Goal: Task Accomplishment & Management: Use online tool/utility

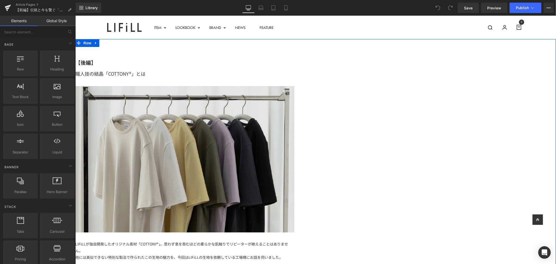
scroll to position [87, 0]
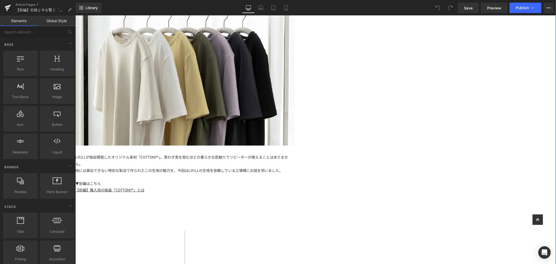
click at [282, 154] on div "LIFiLLが独自開発したオリジナル素材「COTTONY®」。思わず息を呑むほどの柔らかな肌触りでリピーターが絶えることはありません。" at bounding box center [184, 160] width 219 height 13
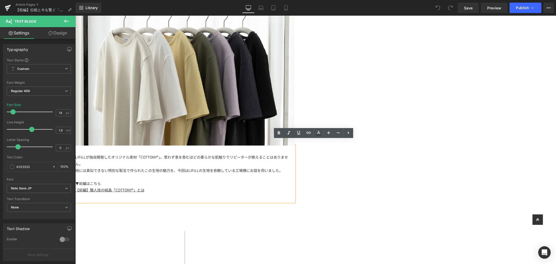
drag, startPoint x: 288, startPoint y: 150, endPoint x: 278, endPoint y: 151, distance: 9.7
click at [278, 154] on span "LIFiLLが独自開発したオリジナル素材「COTTONY®」。思わず息を呑むほどの柔らかな肌触りでリピーターが絶えることはありません。" at bounding box center [181, 160] width 213 height 12
drag, startPoint x: 273, startPoint y: 152, endPoint x: 290, endPoint y: 153, distance: 17.5
click at [288, 154] on span "LIFiLLが独自開発したオリジナル素材「COTTONY®」。思わず息を呑むほどの柔らかな肌触りでリピーターが絶えることはありません。" at bounding box center [181, 160] width 213 height 12
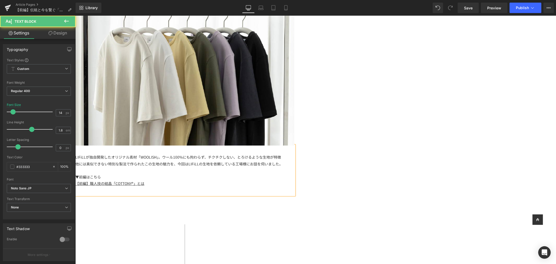
click at [281, 154] on span "LIFiLLが独自開発したオリジナル素材「WOOLISH」。ウール100%にも拘わらず、チクチクしない、とろけるような生地が特徴" at bounding box center [178, 156] width 206 height 5
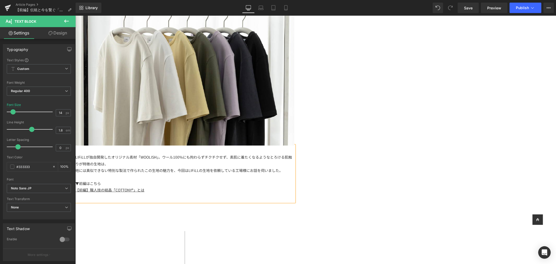
click at [294, 156] on div "LIFiLLが独自開発したオリジナル素材「WOOLISH」。ウール100%にも拘わらずチクチクせず、素肌に着たくなるようなとろける肌触りが特徴の生地は、" at bounding box center [184, 160] width 219 height 13
click at [292, 154] on span "LIFiLLが独自開発したオリジナル素材「WOOLISH」。ウール100%にも拘わらずチクチクせず、素肌に着たくなるようなとろける肌触りが特徴の生地は、" at bounding box center [183, 160] width 217 height 12
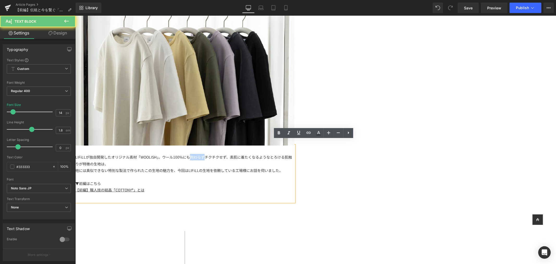
click at [292, 154] on span "LIFiLLが独自開発したオリジナル素材「WOOLISH」。ウール100%にも拘わらずチクチクせず、素肌に着たくなるようなとろける肌触りが特徴の生地は、" at bounding box center [183, 160] width 217 height 12
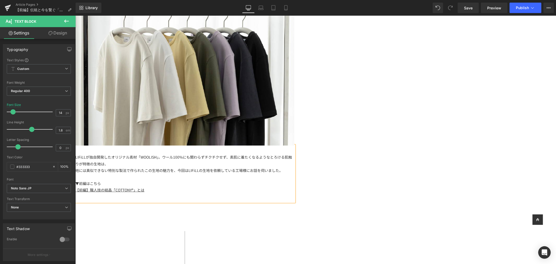
click at [294, 158] on div "LIFiLLが独自開発したオリジナル素材「WOOLISH」。ウール100%にも関わらずチクチクせず、素肌に着たくなるようなとろける肌触りが特徴の生地は、" at bounding box center [184, 160] width 219 height 13
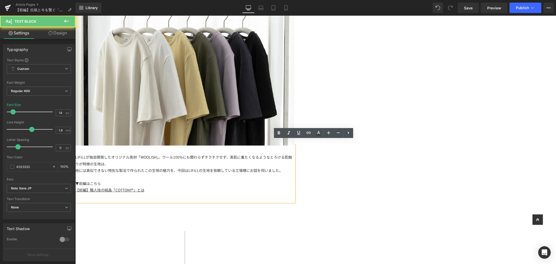
click at [292, 154] on span "LIFiLLが独自開発したオリジナル素材「WOOLISH」。ウール100%にも関わらずチクチクせず、素肌に着たくなるようなとろける肌触りが特徴の生地は、" at bounding box center [183, 160] width 217 height 12
click at [294, 155] on div "LIFiLLが独自開発したオリジナル素材「WOOLISH」。ウール100%にも関わらずチクチクせず、素肌に着たくなるようなとろける肌触りが特徴の生地は、" at bounding box center [184, 160] width 219 height 13
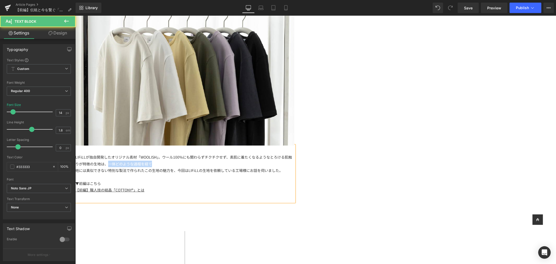
click at [294, 160] on div "LIFiLLが独自開発したオリジナル素材「WOOLISH」。ウール100%にも関わらずチクチクせず、素肌に着たくなるようなとろける肌触りが特徴の生地は、一体ど…" at bounding box center [184, 160] width 219 height 13
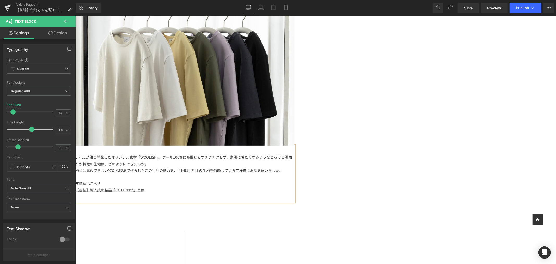
scroll to position [116, 0]
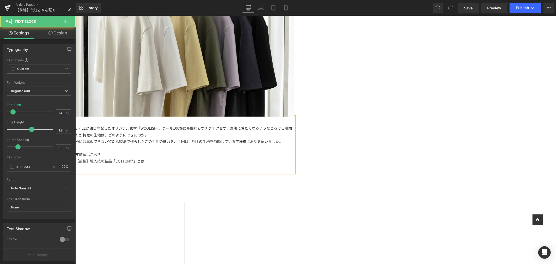
click at [294, 138] on div "他には真似できない特別な製法で作られたこの生地の魅力を、今回はLIFiLLの生地を依頼している工場様にお話を伺いました。 ▼前編はこちら 【前編】職人技の結晶…" at bounding box center [184, 151] width 219 height 26
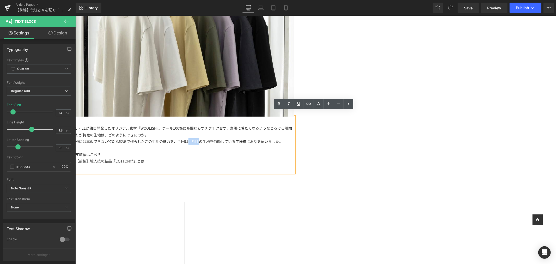
click at [294, 138] on div "他には真似できない特別な製法で作られたこの生地の魅力を、今回はLIFiLLの生地を依頼している工場様にお話を伺いました。 ▼前編はこちら 【前編】職人技の結晶…" at bounding box center [184, 151] width 219 height 26
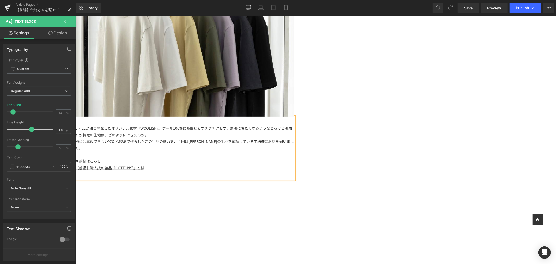
click at [294, 138] on div "他には真似できない特別な製法で作られたこの生地の魅力を、今回はWOOLISHの生地を依頼している工場様にお話を伺いました。 ▼前編はこちら 【前編】職人技の結…" at bounding box center [184, 154] width 219 height 33
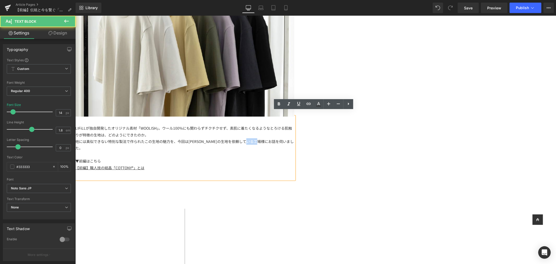
drag, startPoint x: 388, startPoint y: 137, endPoint x: 398, endPoint y: 136, distance: 9.9
click at [294, 138] on div "他には真似できない特別な製法で作られたこの生地の魅力を、今回はWOOLISHの生地を依頼している工場様にお話を伺いました。 ▼前編はこちら 【前編】職人技の結…" at bounding box center [184, 154] width 219 height 33
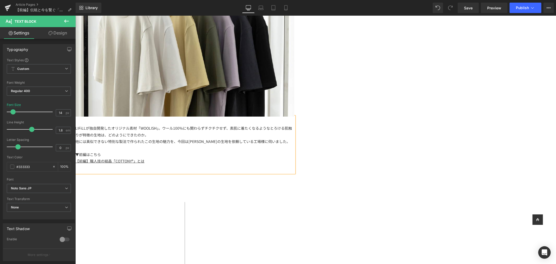
click at [294, 138] on div "他には真似できない特別な製法で作られたこの生地の魅力を、今回はWOOLISHの生地を依頼している工場様に伺いました。 ▼前編はこちら 【前編】職人技の結晶「C…" at bounding box center [184, 151] width 219 height 26
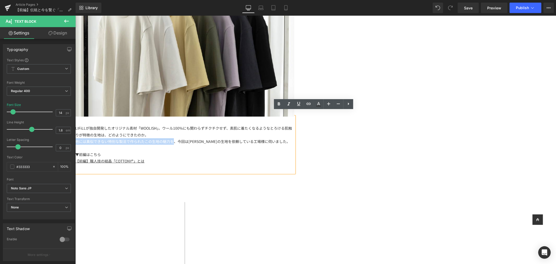
drag, startPoint x: 306, startPoint y: 136, endPoint x: 205, endPoint y: 136, distance: 100.9
click at [205, 136] on div "【後編】 Text Block 職人技の結晶「COTTONY®」とは Text Block Image LIFiLLが独自開発したオリジナル素材「WOOLIS…" at bounding box center [184, 115] width 219 height 385
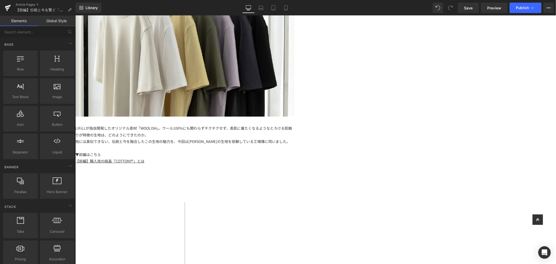
scroll to position [0, 0]
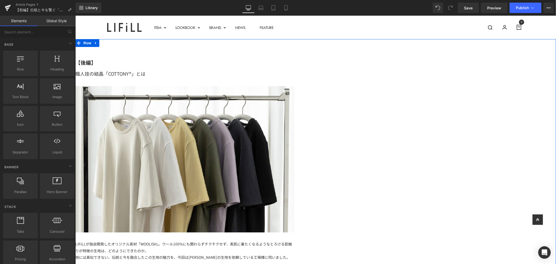
click at [294, 75] on div "職人技の結晶「COTTONY®」とは" at bounding box center [184, 73] width 219 height 8
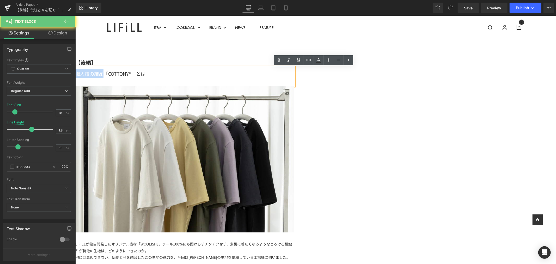
drag, startPoint x: 308, startPoint y: 73, endPoint x: 271, endPoint y: 71, distance: 36.6
click at [271, 71] on div "職人技の結晶「COTTONY®」とは" at bounding box center [184, 73] width 219 height 8
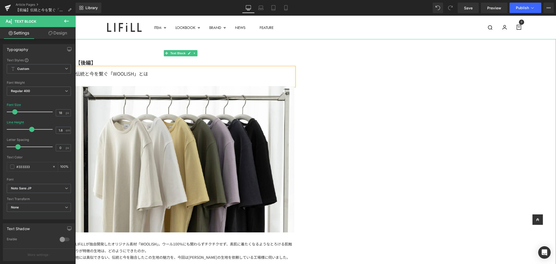
click at [96, 60] on strong "【後編】" at bounding box center [85, 62] width 21 height 8
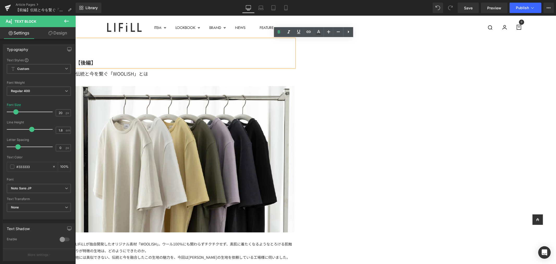
click at [96, 64] on strong "【後編】" at bounding box center [85, 62] width 21 height 8
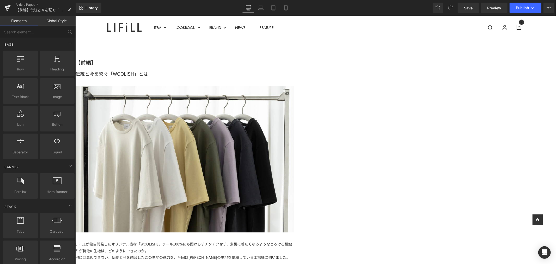
scroll to position [174, 0]
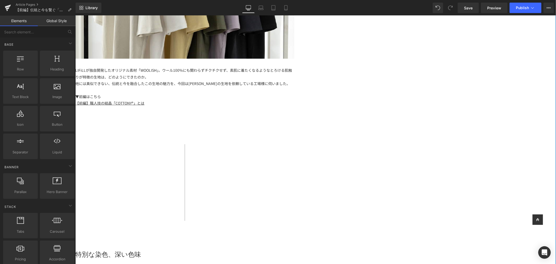
click at [214, 93] on div "▼前編はこちら" at bounding box center [184, 96] width 219 height 7
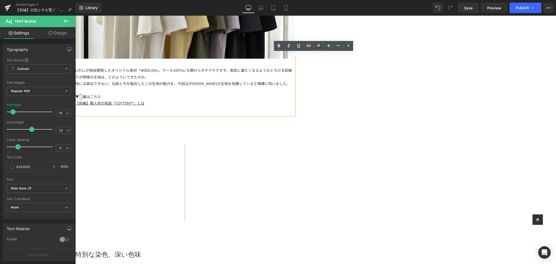
drag, startPoint x: 211, startPoint y: 92, endPoint x: 216, endPoint y: 91, distance: 5.0
click at [216, 93] on div "▼前編はこちら" at bounding box center [184, 96] width 219 height 7
click at [219, 93] on div "▼前編はこちら" at bounding box center [184, 96] width 219 height 7
click at [214, 93] on div "▼前編はこちら" at bounding box center [184, 96] width 219 height 7
click at [289, 100] on div "【前編】職人技の結晶「COTTONY®」とは" at bounding box center [184, 103] width 219 height 7
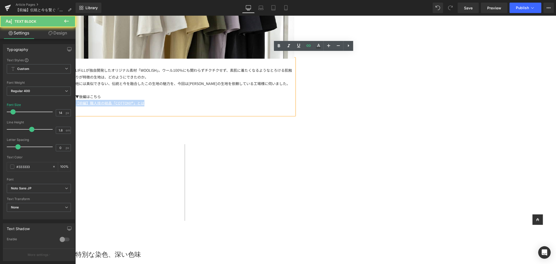
drag, startPoint x: 292, startPoint y: 98, endPoint x: 205, endPoint y: 99, distance: 86.3
click at [205, 99] on div "【前編】 Text Block 伝統と今を繋ぐ「WOOLISH」とは Text Block Image LIFiLLが独自開発したオリジナル素材「WOOLIS…" at bounding box center [184, 57] width 219 height 385
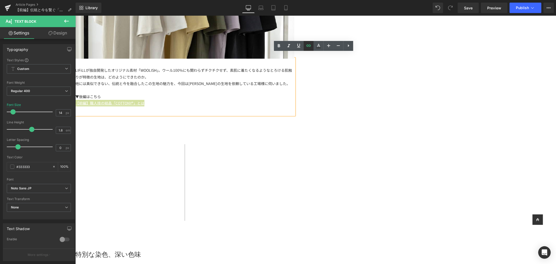
click at [308, 43] on icon at bounding box center [309, 46] width 6 height 6
drag, startPoint x: 228, startPoint y: 108, endPoint x: 308, endPoint y: 111, distance: 80.6
click at [308, 111] on div "https://lifill.jp/blogs/feature/special-feature-cottony-explain-part-1" at bounding box center [269, 108] width 104 height 13
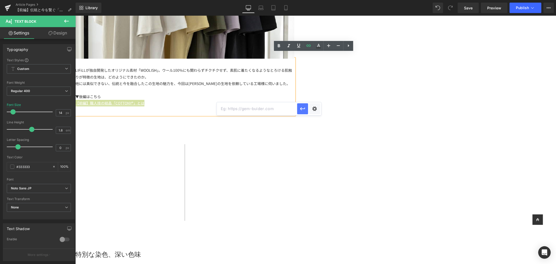
drag, startPoint x: 304, startPoint y: 109, endPoint x: 216, endPoint y: 87, distance: 90.2
click at [304, 109] on icon "button" at bounding box center [303, 109] width 6 height 6
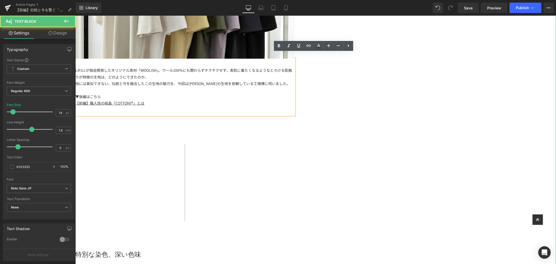
click at [290, 100] on div "【前編】職人技の結晶「COTTONY®」とは" at bounding box center [184, 103] width 219 height 7
drag, startPoint x: 269, startPoint y: 98, endPoint x: 211, endPoint y: 97, distance: 57.1
click at [211, 100] on div "【前編】職人技の結晶「COTTONY®」とは" at bounding box center [184, 103] width 219 height 7
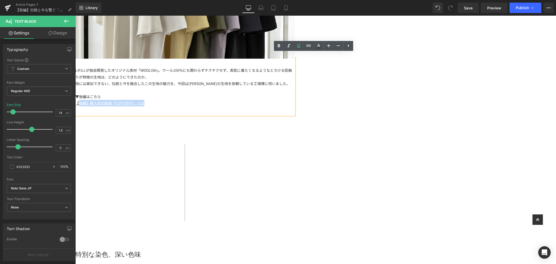
click at [275, 100] on div "【前編】職人技の結晶「COTTONY®」とは" at bounding box center [184, 103] width 219 height 7
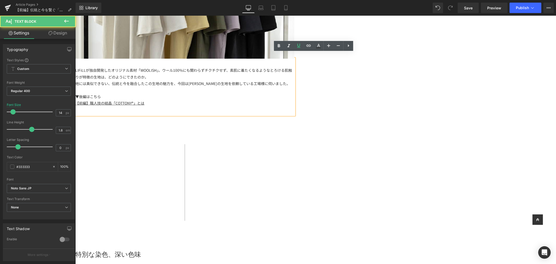
click at [281, 100] on div "【前編】職人技の結晶「COTTONY®」とは" at bounding box center [184, 103] width 219 height 7
click at [263, 93] on div "▼後編はこちら" at bounding box center [184, 96] width 219 height 7
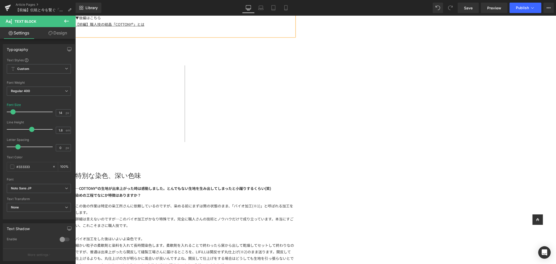
scroll to position [79, 0]
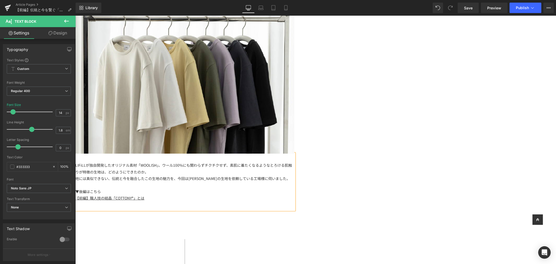
click at [289, 195] on div "【前編】職人技の結晶「COTTONY®」とは" at bounding box center [184, 198] width 219 height 7
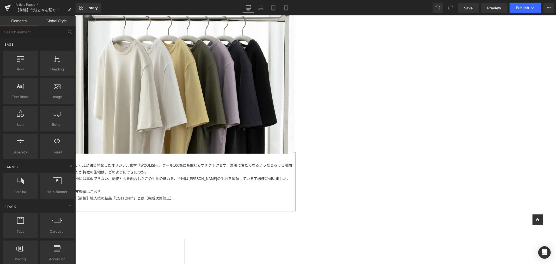
drag, startPoint x: 474, startPoint y: 8, endPoint x: 471, endPoint y: 11, distance: 4.6
click at [472, 10] on link "Save" at bounding box center [468, 8] width 21 height 10
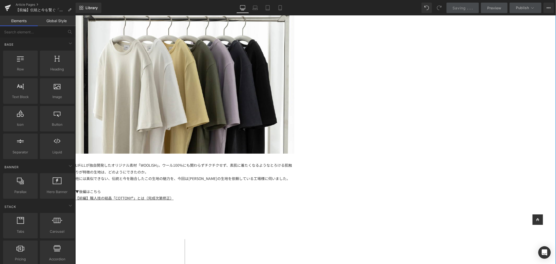
click at [294, 175] on div "他には真似できない、伝統と今を融合したこの生地の魅力を、今回はWOOLISHの生地を依頼している工場様に伺いました。 ▼後編はこちら 【前編】職人技の結晶「C…" at bounding box center [184, 188] width 219 height 26
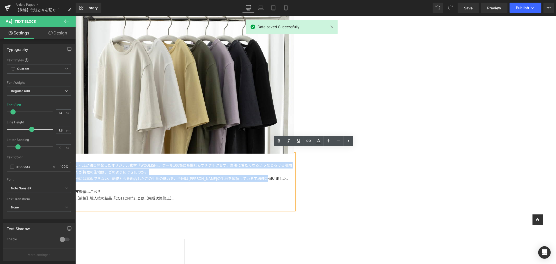
drag, startPoint x: 414, startPoint y: 173, endPoint x: 207, endPoint y: 142, distance: 209.7
click at [207, 142] on div "【前編】 Text Block 伝統と今を繋ぐ「WOOLISH」とは Text Block Image LIFiLLが独自開発したオリジナル素材「WOOLIS…" at bounding box center [184, 152] width 219 height 385
copy div "LIFiLLが独自開発したオリジナル素材「WOOLISH」。ウール100%にも関わらずチクチクせず、素肌に着たくなるようなとろける肌触りが特徴の生地は、どのよ…"
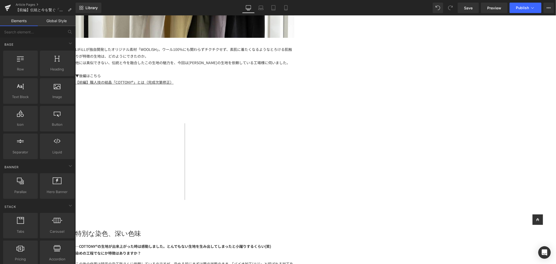
scroll to position [137, 0]
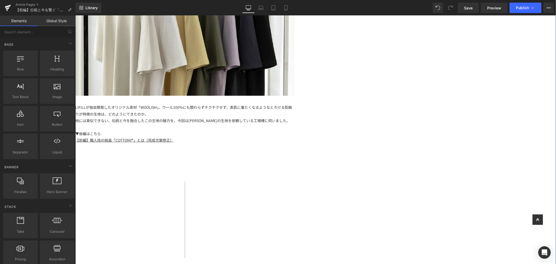
click at [294, 111] on div "LIFiLLが独自開発したオリジナル素材「WOOLISH」。ウール100%にも関わらずチクチクせず、素肌に着たくなるようなとろける肌触りが特徴の生地は、どのよ…" at bounding box center [184, 110] width 219 height 13
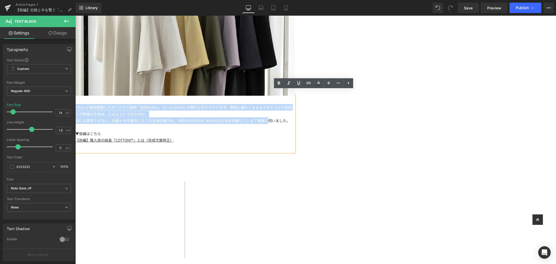
drag, startPoint x: 412, startPoint y: 115, endPoint x: 204, endPoint y: 86, distance: 210.0
click at [204, 86] on div "【前編】 Text Block 伝統と今を繋ぐ「WOOLISH」とは Text Block Image LIFiLLが独自開発したオリジナル素材「WOOLIS…" at bounding box center [184, 94] width 219 height 385
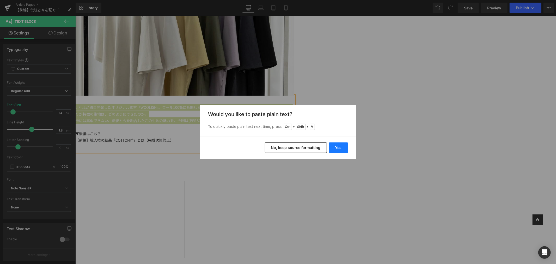
click at [336, 148] on button "Yes" at bounding box center [338, 147] width 19 height 10
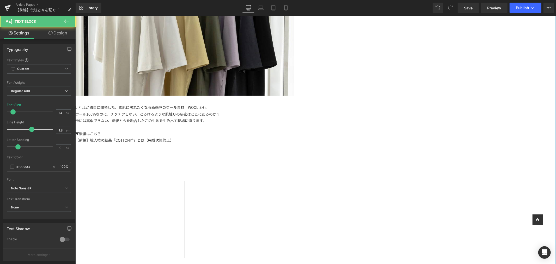
click at [209, 111] on div "ウール100%なのに、チクチクしない。とろけるような肌触りの秘密はどこにあるのか？" at bounding box center [184, 114] width 219 height 7
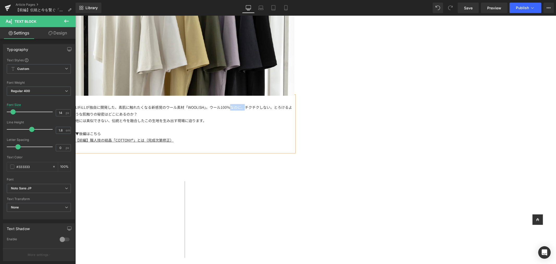
drag, startPoint x: 365, startPoint y: 104, endPoint x: 378, endPoint y: 104, distance: 12.5
click at [292, 104] on span "ウール100%なのに、チクチクしない。とろけるような肌触りの秘密はどこにあるのか？" at bounding box center [183, 110] width 217 height 12
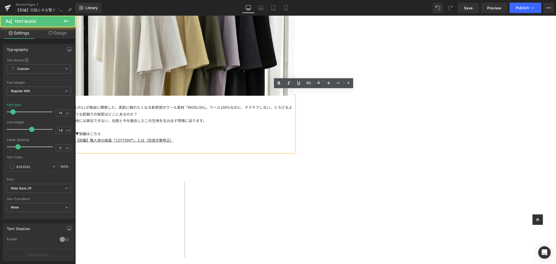
click at [292, 104] on span "ウール100%なのに、チクチクしない。とろけるような肌触りの秘密はどこにあるのか？" at bounding box center [183, 110] width 217 height 12
click at [294, 105] on div "LIFiLLが独自に開発した、素肌に触れたくなる新感覚のウール素材「WOOLISH」。 ウール100%なのに、チクチクしない。とろけるような肌触りの秘密はどこ…" at bounding box center [184, 110] width 219 height 13
click at [292, 104] on span "ウール100%なのに、チクチクしない。とろけるような肌触りの秘密はどこにあるのか？" at bounding box center [183, 110] width 217 height 12
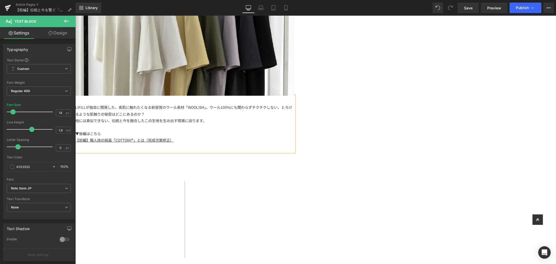
click at [294, 107] on div "LIFiLLが独自に開発した、素肌に触れたくなる新感覚のウール素材「WOOLISH」。 ウール100%にも関わらずチクチクしない、とろけるような肌触りの秘密は…" at bounding box center [184, 110] width 219 height 13
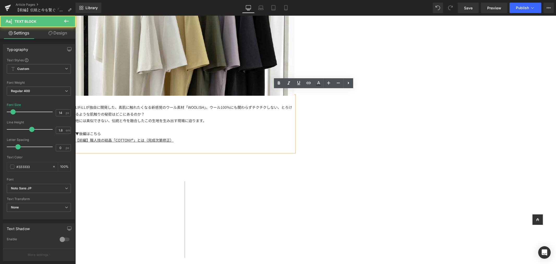
click at [294, 117] on div "他には真似できない、伝統と今を融合したこの生地を生み出す現場に迫ります。" at bounding box center [184, 120] width 219 height 7
click at [291, 108] on div "LIFiLLが独自に開発した、素肌に触れたくなる新感覚のウール素材「WOOLISH」。 ウール100%にも関わらずチクチクしない、とろけるような肌触りの秘密は…" at bounding box center [184, 110] width 219 height 13
click at [282, 109] on span "ウール100%にも関わらずチクチクしない、とろけるような肌触りの秘密はどこにあるのか？" at bounding box center [183, 110] width 217 height 12
click at [294, 117] on div "他には真似できない、伝統と今を融合したこの生地を生み出す現場に迫ります。" at bounding box center [184, 120] width 219 height 7
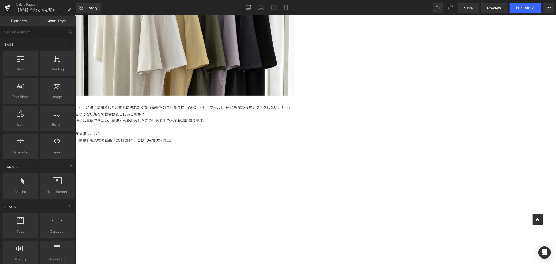
scroll to position [195, 0]
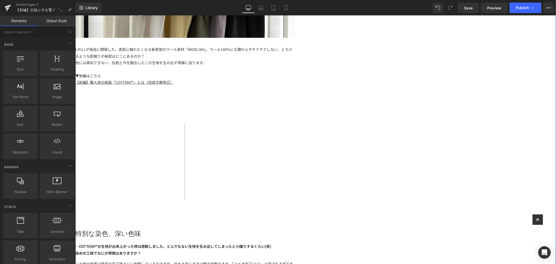
click at [294, 59] on div "他には真似できない、伝統と今を融合したこの生地を生み出す現場に迫ります。" at bounding box center [184, 62] width 219 height 7
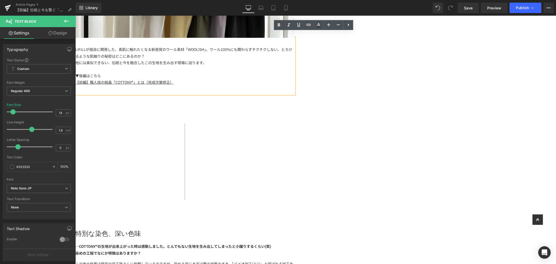
drag, startPoint x: 336, startPoint y: 59, endPoint x: 313, endPoint y: 60, distance: 23.0
click at [294, 60] on div "LIFiLLが独自に開発した、素肌に触れたくなる新感覚のウール素材「WOOLISH」。 ウール100%にも関わらずチクチクしない、とろけるような肌触りの秘密は…" at bounding box center [184, 66] width 219 height 56
click at [229, 66] on div at bounding box center [184, 69] width 219 height 7
drag, startPoint x: 208, startPoint y: 56, endPoint x: 338, endPoint y: 56, distance: 130.4
click at [294, 56] on div "LIFiLLが独自に開発した、素肌に触れたくなる新感覚のウール素材「WOOLISH」。 ウール100%にも関わらずチクチクしない、とろけるような肌触りの秘密は…" at bounding box center [184, 66] width 219 height 56
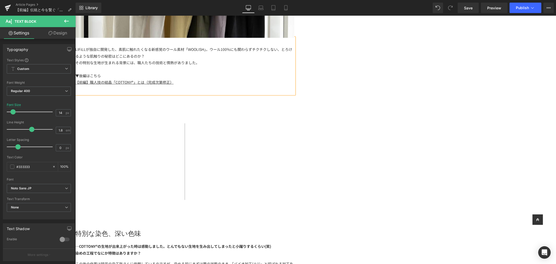
scroll to position [166, 0]
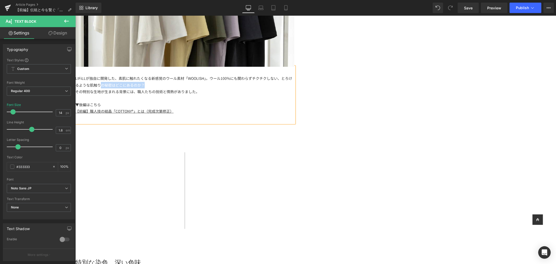
drag, startPoint x: 293, startPoint y: 80, endPoint x: 245, endPoint y: 80, distance: 48.5
click at [245, 80] on div "LIFiLLが独自に開発した、素肌に触れたくなる新感覚のウール素材「WOOLISH」。 ウール100%にも関わらずチクチクしない、とろけるような肌触りの秘密は…" at bounding box center [184, 81] width 219 height 13
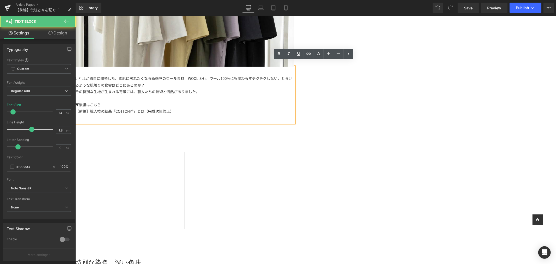
click at [294, 95] on div at bounding box center [184, 98] width 219 height 7
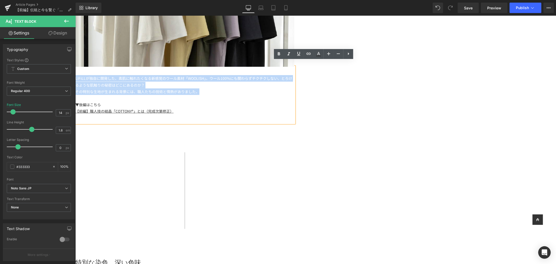
drag, startPoint x: 340, startPoint y: 85, endPoint x: 199, endPoint y: 73, distance: 141.1
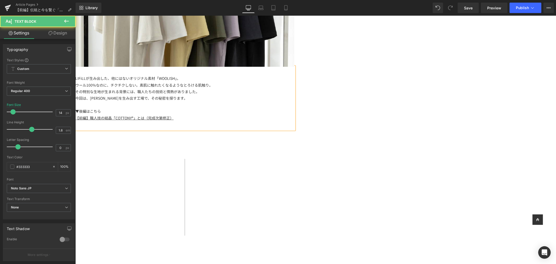
click at [208, 82] on div "ウール100%なのに、チクチクしない。素肌に触れたくなるようなとろける肌触り。" at bounding box center [184, 85] width 219 height 7
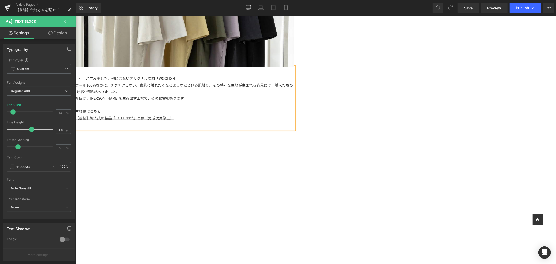
scroll to position [137, 0]
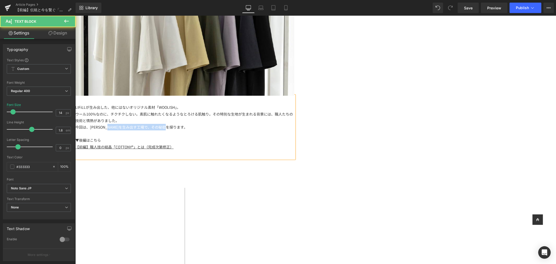
drag, startPoint x: 243, startPoint y: 121, endPoint x: 310, endPoint y: 121, distance: 67.5
click at [294, 124] on div "今回は、WOOLISHを生み出す工場で、その秘密を探ります。" at bounding box center [184, 127] width 219 height 7
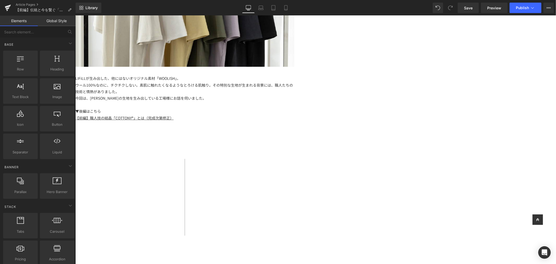
scroll to position [195, 0]
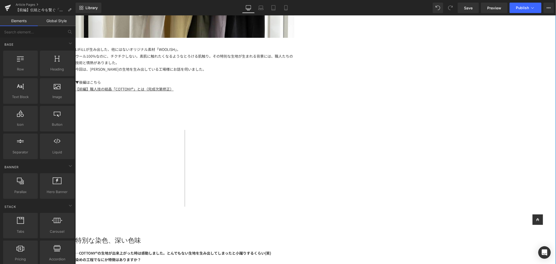
click at [228, 66] on div "今回は、WOOLISHの生地を生み出している工場様にお話を伺いました。" at bounding box center [184, 69] width 219 height 7
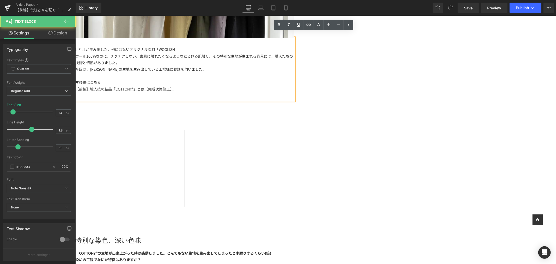
click at [218, 66] on div "今回は、WOOLISHの生地を生み出している工場様にお話を伺いました。" at bounding box center [184, 69] width 219 height 7
click at [263, 59] on div "ウール100%なのに、チクチクしない。素肌に触れたくなるようなとろける肌触り。 その特別な生地が生まれる背景には、職人たちの技術と情熱がありました。" at bounding box center [184, 59] width 219 height 13
click at [294, 66] on div "今回は、WOOLISHの生地を生み出している工場様にお話を伺いました。" at bounding box center [184, 69] width 219 height 7
drag, startPoint x: 329, startPoint y: 65, endPoint x: 314, endPoint y: 64, distance: 15.4
click at [294, 66] on div "今回は、WOOLISHの生地を生み出している工場様にお話を伺いました。" at bounding box center [184, 69] width 219 height 7
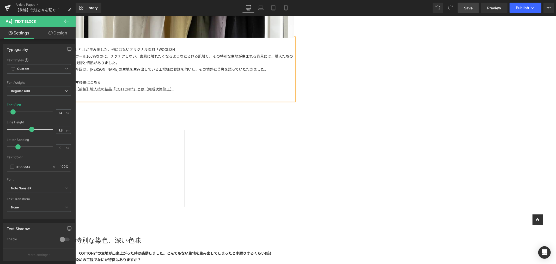
click at [472, 8] on span "Save" at bounding box center [468, 7] width 9 height 5
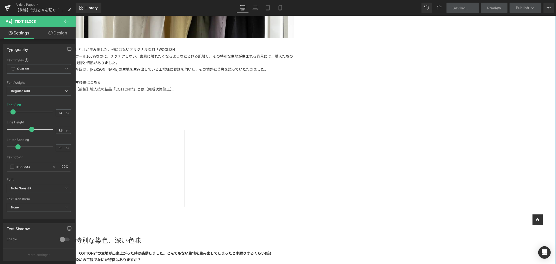
click at [222, 66] on div "今回は、WOOLISHの生地を生み出している工場様にお話を伺いし、その情熱と苦労を語っていただきました。" at bounding box center [184, 69] width 219 height 7
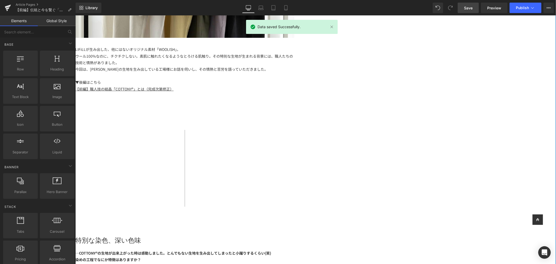
drag, startPoint x: 222, startPoint y: 64, endPoint x: 230, endPoint y: 66, distance: 8.4
click at [222, 66] on div "今回は、WOOLISHの生地を生み出している工場様にお話を伺いし、その情熱と苦労を語っていただきました。" at bounding box center [184, 69] width 219 height 7
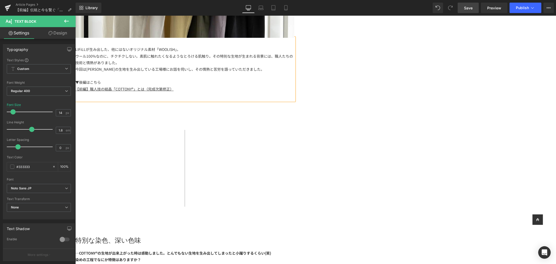
click at [467, 9] on span "Save" at bounding box center [468, 7] width 9 height 5
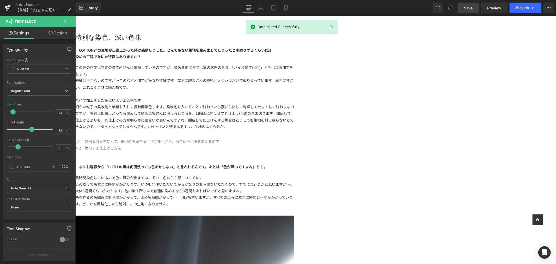
scroll to position [340, 0]
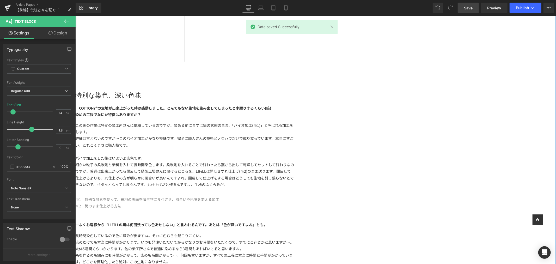
click at [243, 91] on h1 "特別な染色、深い色味" at bounding box center [184, 95] width 219 height 8
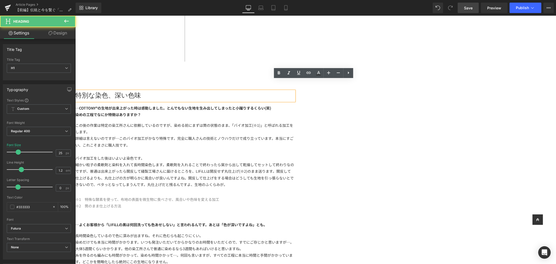
click at [278, 91] on h1 "特別な染色、深い色味" at bounding box center [184, 95] width 219 height 8
drag, startPoint x: 252, startPoint y: 81, endPoint x: 195, endPoint y: 76, distance: 56.8
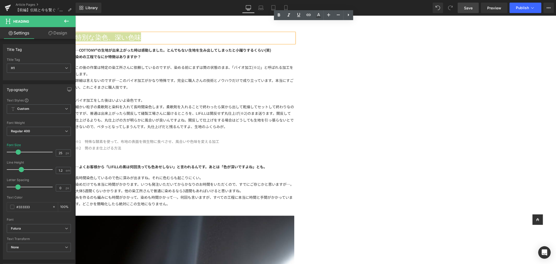
scroll to position [368, 0]
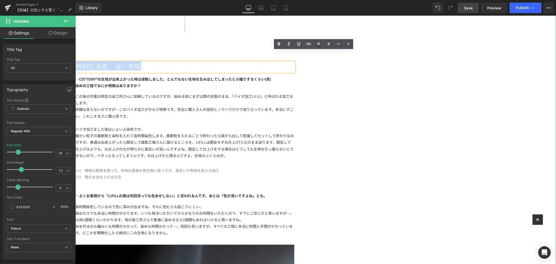
click at [271, 76] on strong "―COTTONY®の生地が出来上がった時は感動しました。とんでもない生地を生み出してしまったと小躍りするくらい(笑)" at bounding box center [173, 78] width 196 height 5
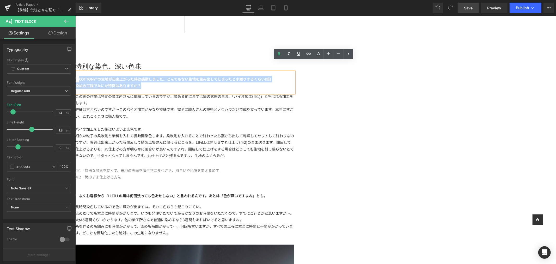
drag, startPoint x: 284, startPoint y: 75, endPoint x: 215, endPoint y: 68, distance: 69.5
click at [216, 72] on div "―COTTONY®の生地が出来上がった時は感動しました。とんでもない生地を生み出してしまったと小躍りするくらい(笑) 染めの工程でなにか特徴はありますか？" at bounding box center [184, 82] width 219 height 21
paste div
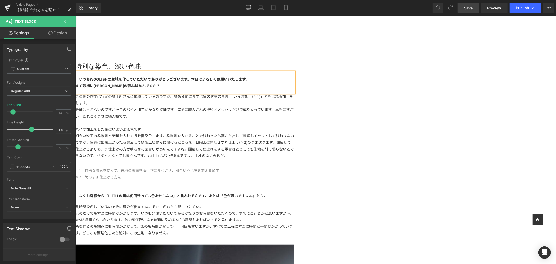
scroll to position [340, 0]
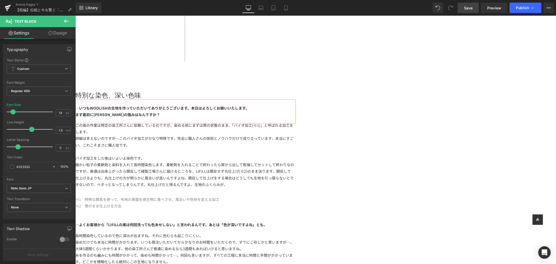
click at [213, 76] on img at bounding box center [184, 22] width 219 height 135
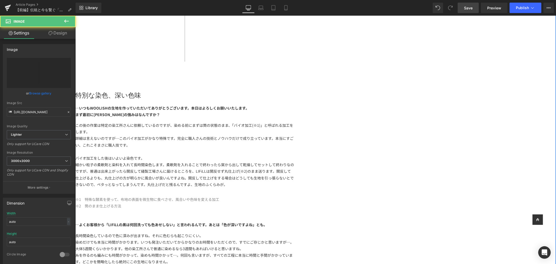
click at [75, 15] on div at bounding box center [75, 15] width 0 height 0
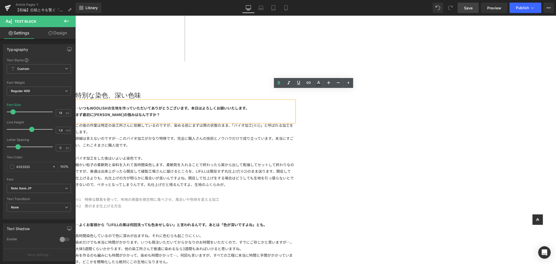
click at [211, 104] on div "―いつもWOOLISHの生地を作っていただいてありがとうございます。本日はよろしくお願いいたします。 まず最初にWOOLISHの強みはなんですか？" at bounding box center [184, 111] width 219 height 21
click at [160, 112] on strong "まず最初にWOOLISHの強みはなんですか？" at bounding box center [117, 114] width 85 height 5
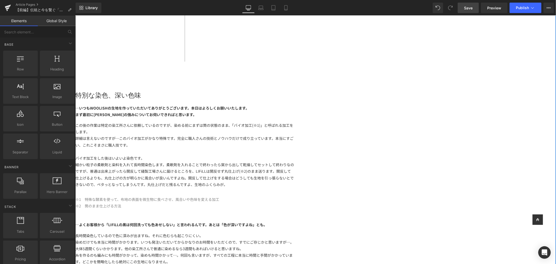
click at [281, 135] on div "詳細は言えないのですが…このバイオ加工がかなり特殊です。完全に職人さんの技術とノウハウだけで成り立っています。本当にすごい、これこそまさに職人技です。" at bounding box center [184, 141] width 219 height 13
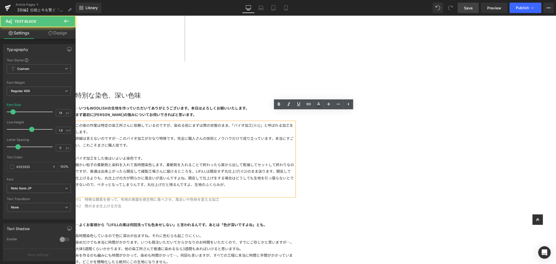
drag, startPoint x: 401, startPoint y: 178, endPoint x: 341, endPoint y: 177, distance: 60.2
click at [294, 178] on div "この後の作業は特定の染工所さんに依頼しているのですが、染める前にまずは筒の状態のまま、「バイオ加工(※1)」と呼ばれる加工をします。 詳細は言えないのですが……" at bounding box center [184, 159] width 219 height 74
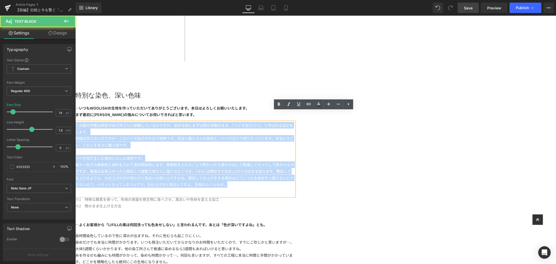
drag, startPoint x: 415, startPoint y: 174, endPoint x: 204, endPoint y: 112, distance: 219.2
paste div
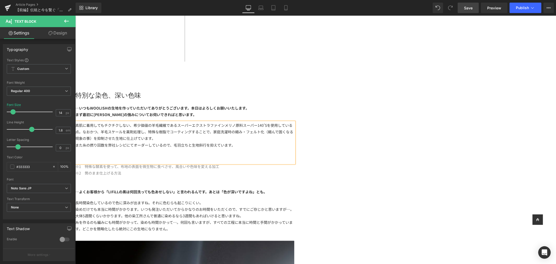
click at [239, 145] on div "素肌に着用してもチクチクしない、希少価値の羊毛繊維であるスーパーエクストラファインメリノ原料スーパー140’Sを使用している点。なおかつ、羊毛スケールを薬剤処…" at bounding box center [184, 142] width 219 height 41
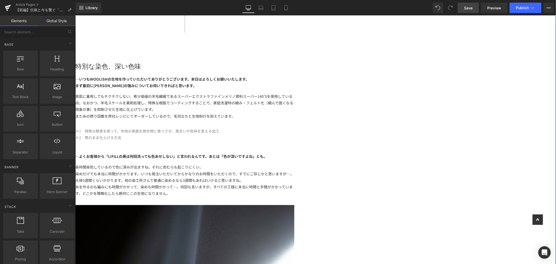
click at [294, 98] on div "素肌に着用してもチクチクしない、希少価値の羊毛繊維であるスーパーエクストラファインメリノ原料スーパー140’Sを使用している点。なおかつ、羊毛スケールを薬剤処…" at bounding box center [184, 110] width 219 height 35
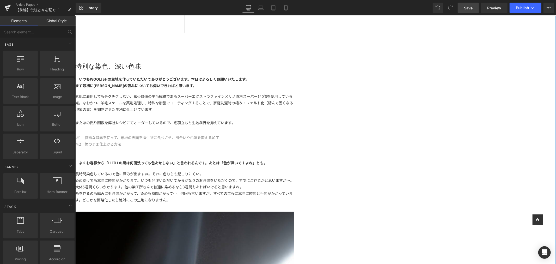
click at [294, 93] on div "素肌に着用してもチクチクしない、希少価値の羊毛繊維であるスーパーエクストラファインメリノ原料スーパー140’Sを使用している点。なおかつ、羊毛スケールを薬剤処…" at bounding box center [184, 113] width 219 height 41
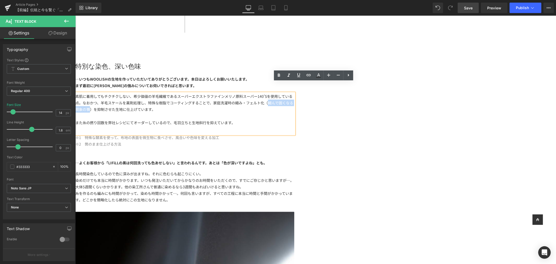
drag, startPoint x: 219, startPoint y: 98, endPoint x: 259, endPoint y: 99, distance: 41.0
click at [259, 99] on div "素肌に着用してもチクチクしない、希少価値の羊毛繊維であるスーパーエクストラファインメリノ原料スーパー140’Sを使用している点。なおかつ、羊毛スケールを薬剤処…" at bounding box center [184, 113] width 219 height 41
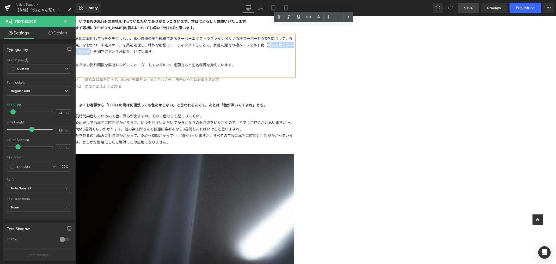
scroll to position [340, 0]
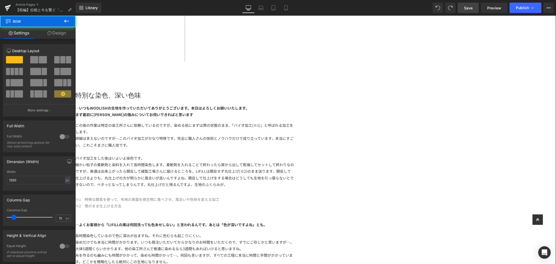
click at [294, 175] on div "細かい粒子の柔軟剤と染料を入れて長時間染色します。柔軟剤を入れることで終わったら窯から出して乾燥してセットして終わりなのですが、普通は出来上がったら開反して縫…" at bounding box center [184, 174] width 219 height 26
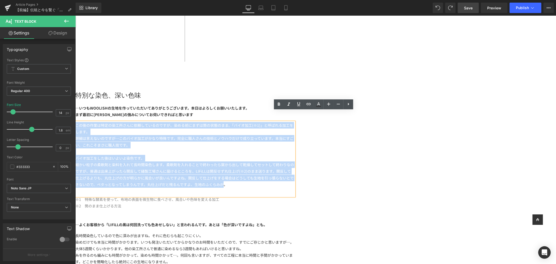
drag, startPoint x: 412, startPoint y: 174, endPoint x: 206, endPoint y: 115, distance: 214.8
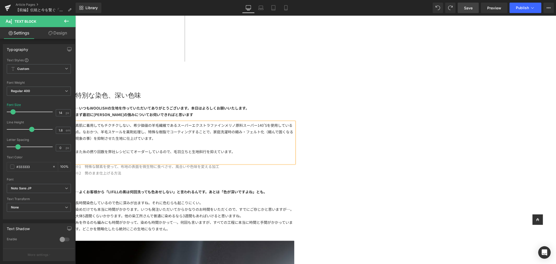
click at [220, 127] on div "素肌に着用してもチクチクしない、希少価値の羊毛繊維であるスーパーエクストラファインメリノ原料スーパー140’Sを使用している点。なおかつ、羊毛スケールを薬剤処…" at bounding box center [184, 132] width 219 height 20
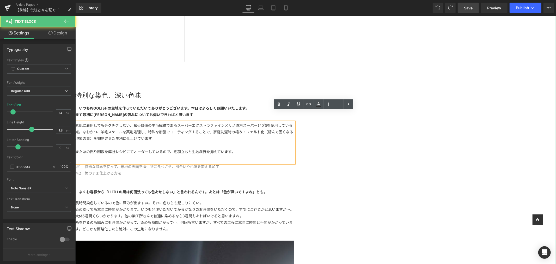
click at [212, 163] on span "※1　特殊な酵素を使って、布地の表面を微生物に食べさせ、風合いや色味を変える" at bounding box center [143, 165] width 137 height 5
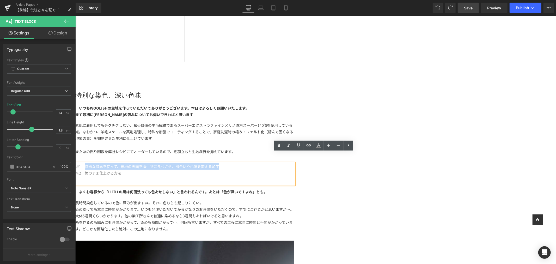
drag, startPoint x: 221, startPoint y: 156, endPoint x: 361, endPoint y: 155, distance: 139.8
click at [294, 163] on div "※1　特殊な酵素を使って、布地の表面を微生物に食べさせ、風合いや色味を変える 加工" at bounding box center [184, 166] width 219 height 7
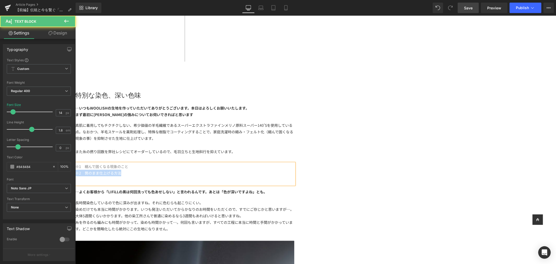
drag, startPoint x: 282, startPoint y: 164, endPoint x: 203, endPoint y: 161, distance: 79.1
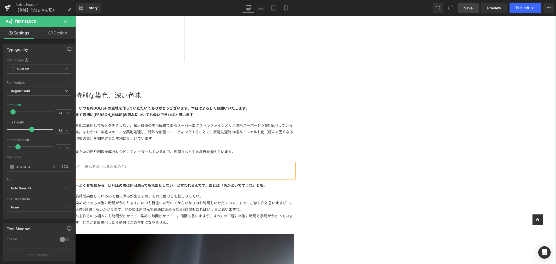
click at [250, 128] on div "素肌に着用してもチクチクしない、希少価値の羊毛繊維であるスーパーエクストラファインメリノ原料スーパー140’Sを使用している点。なおかつ、羊毛スケールを薬剤処…" at bounding box center [184, 132] width 219 height 20
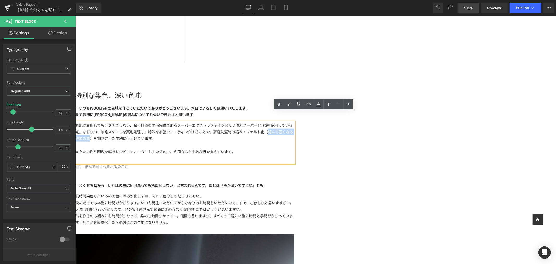
drag, startPoint x: 255, startPoint y: 128, endPoint x: 220, endPoint y: 128, distance: 35.2
click at [220, 128] on div "素肌に着用してもチクチクしない、希少価値の羊毛繊維であるスーパーエクストラファインメリノ原料スーパー140’Sを使用している点。なおかつ、羊毛スケールを薬剤処…" at bounding box center [184, 132] width 219 height 20
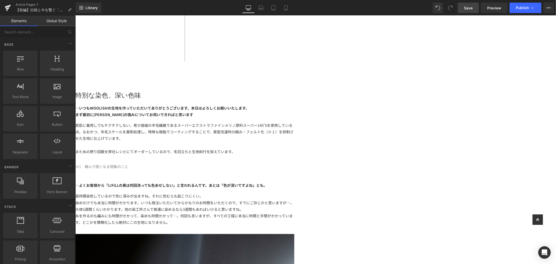
scroll to position [368, 0]
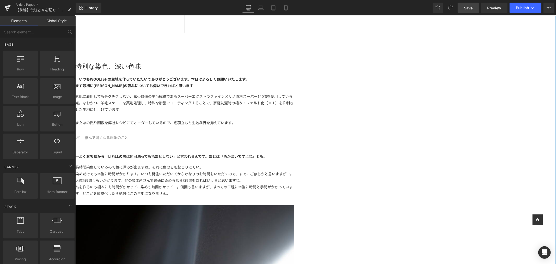
click at [128, 135] on span "※1　縮んで固くなる現象のこと" at bounding box center [101, 137] width 53 height 5
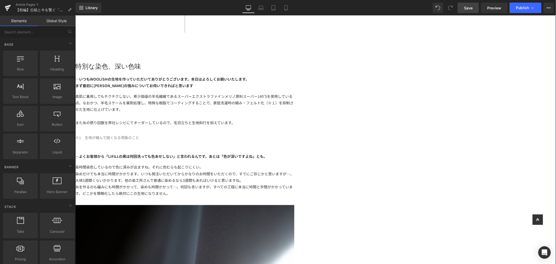
click at [139, 135] on span "※1　生地が縮んで固くなる現象のこと" at bounding box center [107, 137] width 64 height 5
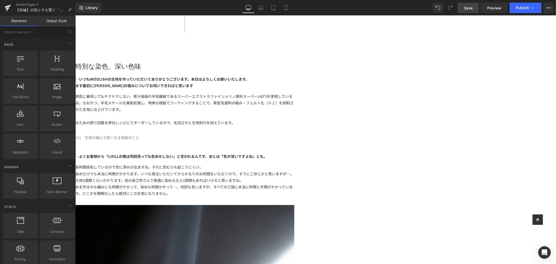
scroll to position [426, 0]
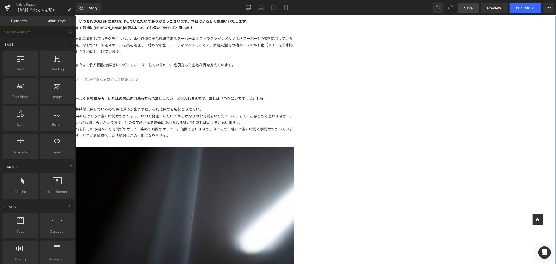
drag, startPoint x: 313, startPoint y: 86, endPoint x: 253, endPoint y: 90, distance: 59.6
click at [267, 95] on strong "―よくお客様から「LIFiLLの黒は何回洗っても色あせしない」と言われるんです。あとは「色が深いですよね」とも。" at bounding box center [171, 97] width 192 height 5
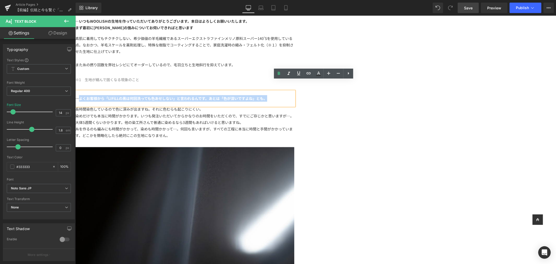
drag, startPoint x: 215, startPoint y: 87, endPoint x: 426, endPoint y: 92, distance: 210.8
paste div
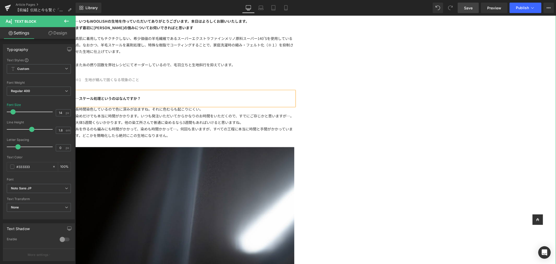
click at [294, 129] on div "長時間染色しているので色に深みが出ますね。それに色むらも起こりにくい。 染めだけでも本当に時間がかかります。いつも発注いただいてからかなりのお時間をいただくの…" at bounding box center [184, 126] width 219 height 41
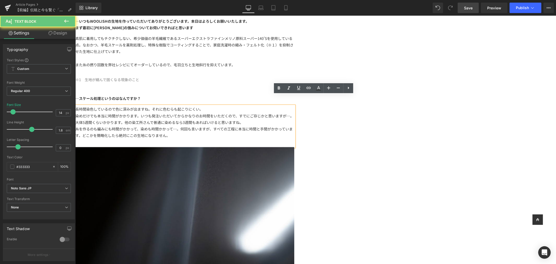
click at [294, 126] on div "糸を作るのも編みにも時間がかかって、染めも時間かかって…。何回も言いますが、すべての工程に本当に時間と手間がかかっています。どこかを簡略化したら絶対にこの生地…" at bounding box center [184, 131] width 219 height 13
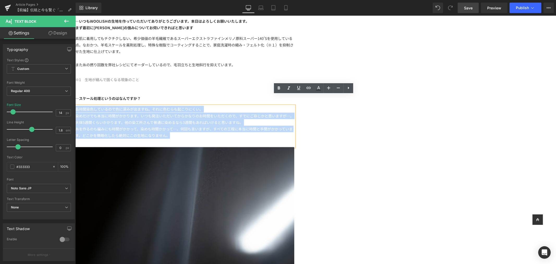
drag, startPoint x: 219, startPoint y: 99, endPoint x: 205, endPoint y: 99, distance: 14.1
paste div
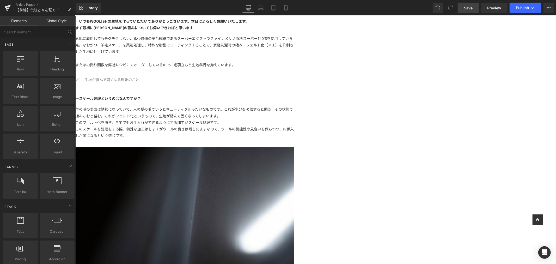
scroll to position [484, 0]
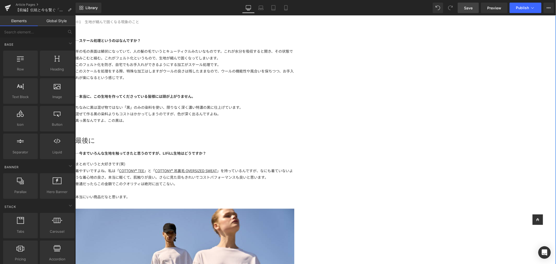
drag, startPoint x: 333, startPoint y: 88, endPoint x: 338, endPoint y: 85, distance: 6.0
click at [294, 89] on div "―本当に、この生地を作ってくださっている皆様には頭が上がりません。" at bounding box center [184, 96] width 219 height 15
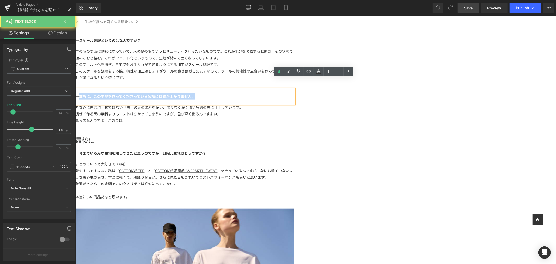
drag, startPoint x: 338, startPoint y: 85, endPoint x: 216, endPoint y: 86, distance: 122.0
click at [216, 89] on div "―本当に、この生地を作ってくださっている皆様には頭が上がりません。" at bounding box center [184, 96] width 219 height 15
paste div
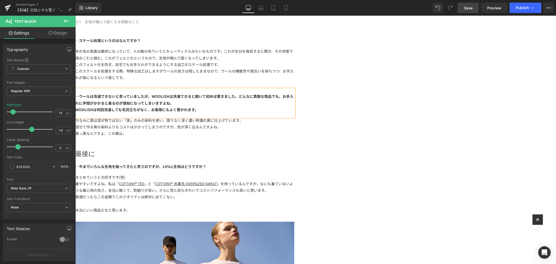
click at [292, 130] on div "真っ黒なんですよ、この黒は。" at bounding box center [184, 133] width 219 height 7
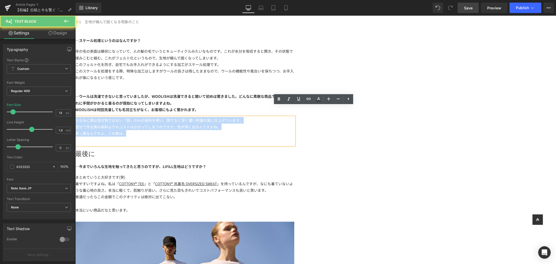
drag, startPoint x: 280, startPoint y: 124, endPoint x: 208, endPoint y: 110, distance: 73.8
click at [208, 110] on div "特別な染色、深い色味 Heading ―いつもWOOLISHの生地を作っていただいてありがとうございます。本日はよろしくお願いいたします。 まず最初にWOOL…" at bounding box center [184, 169] width 219 height 447
paste div
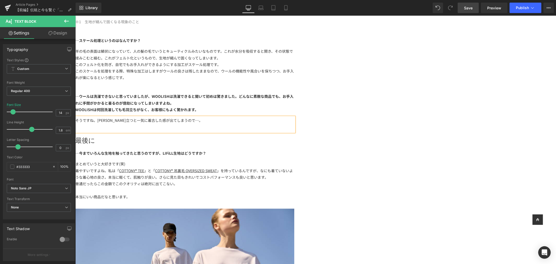
click at [466, 131] on div "【前編】 Text Block 伝統と今を繋ぐ「WOOLISH」とは Text Block Image LIFiLLが生み出した、他にはないオリジナル素材「W…" at bounding box center [315, 257] width 481 height 1404
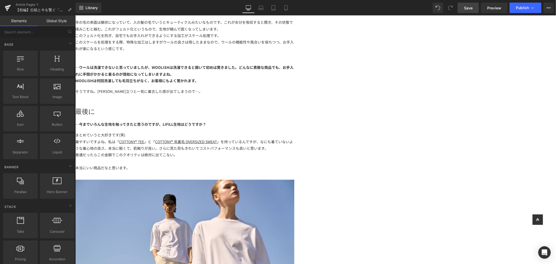
scroll to position [542, 0]
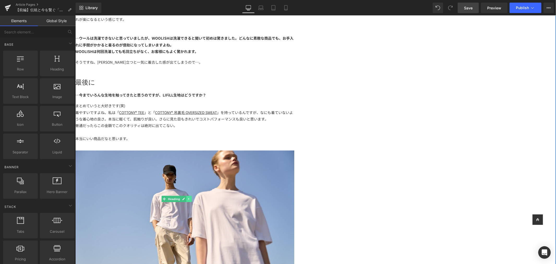
click at [190, 197] on icon at bounding box center [188, 198] width 3 height 3
click at [193, 197] on icon at bounding box center [191, 198] width 3 height 3
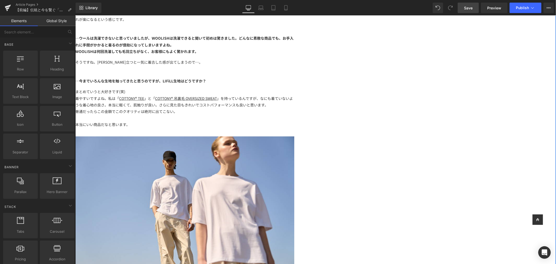
click at [206, 78] on b "―今までいろんな生地を触ってきたと思うのですが、LIFiLL生地はどうですか？" at bounding box center [140, 80] width 131 height 5
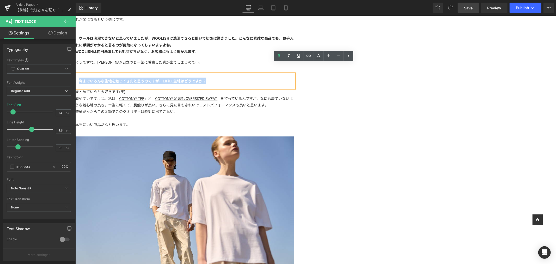
drag, startPoint x: 355, startPoint y: 71, endPoint x: 215, endPoint y: 71, distance: 140.8
click at [215, 74] on div "―今までいろんな生地を触ってきたと思うのですが、LIFiLL生地はどうですか？" at bounding box center [184, 81] width 219 height 15
paste div
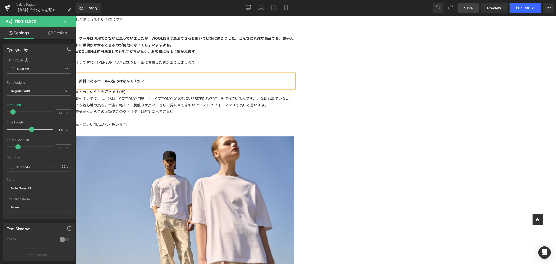
drag, startPoint x: 283, startPoint y: 107, endPoint x: 278, endPoint y: 115, distance: 8.5
click at [283, 108] on div "普通だったらこの金額でこのクオリティは絶対に出てこない。" at bounding box center [184, 111] width 219 height 7
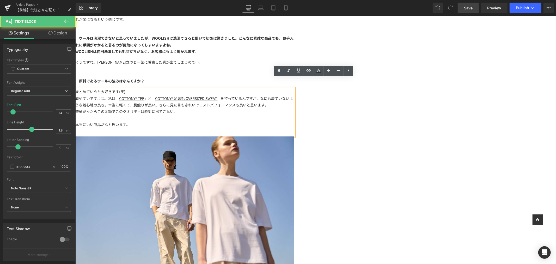
click at [273, 122] on div "本当にいい商品だなと思います。" at bounding box center [184, 124] width 219 height 7
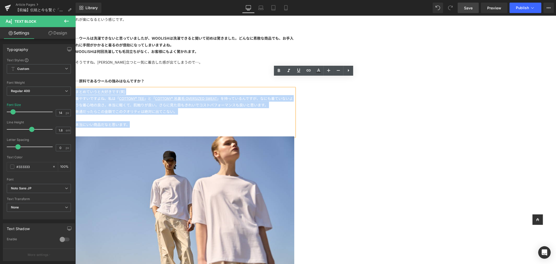
drag, startPoint x: 240, startPoint y: 100, endPoint x: 208, endPoint y: 81, distance: 37.1
click at [208, 81] on div "特別な染色、深い色味 Heading ―いつもWOOLISHの生地を作っていただいてありがとうございます。本日はよろしくお願いいたします。 まず最初にWOOL…" at bounding box center [184, 98] width 219 height 420
paste div
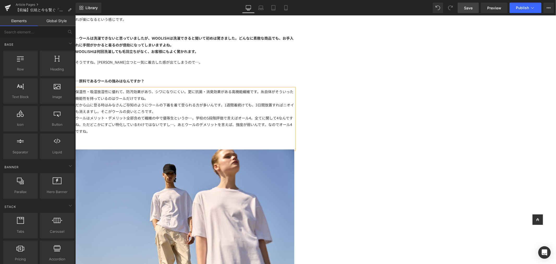
click at [485, 126] on div "【前編】 Text Block 伝統と今を繋ぐ「WOOLISH」とは Text Block Image LIFiLLが生み出した、他にはないオリジナル素材「W…" at bounding box center [315, 197] width 481 height 1403
click at [294, 89] on div "保温性・吸湿放湿性に優れて、防汚効果があり、シワになりにくい。更に抗菌・消臭効果がある高機能繊維です。糸自体がそういった機能性を持っているのはウールだけですね。" at bounding box center [184, 94] width 219 height 13
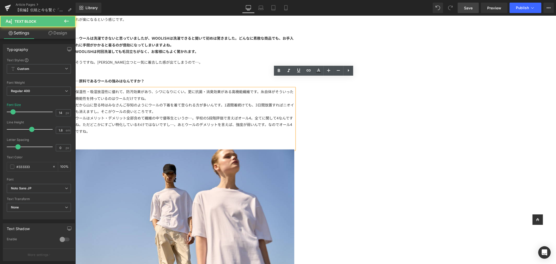
click at [294, 101] on div "だから山に登る時はみなさんご存知のようにウールの下着を着て登られる方が多いんです。1週間着続けても、3日間放置すればニオイも消えますし。そこがウールの良いとこ…" at bounding box center [184, 107] width 219 height 13
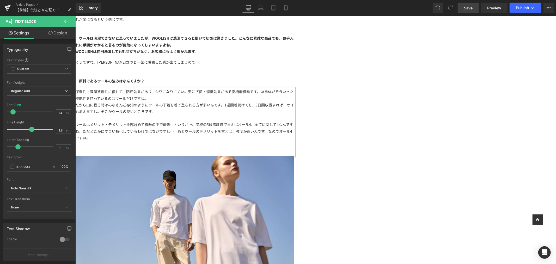
click at [294, 141] on div at bounding box center [184, 144] width 219 height 7
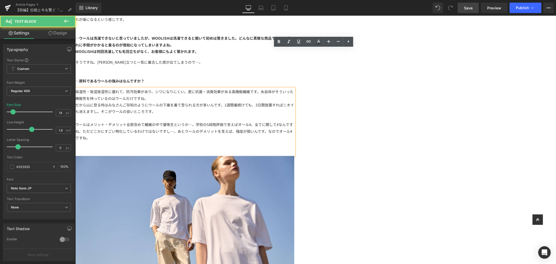
scroll to position [600, 0]
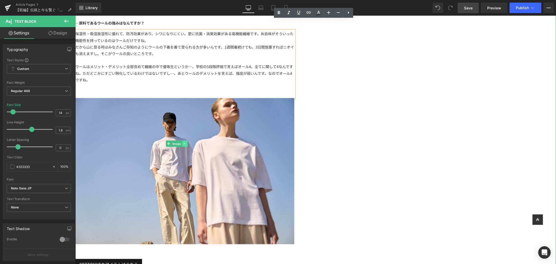
click at [186, 145] on icon at bounding box center [184, 143] width 3 height 3
click at [189, 145] on icon at bounding box center [187, 143] width 3 height 3
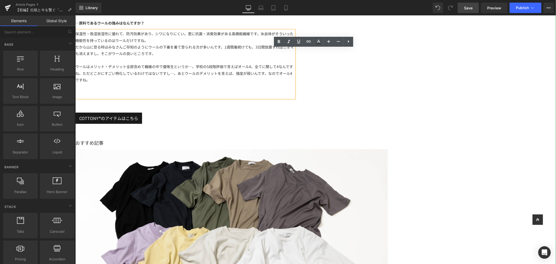
scroll to position [542, 0]
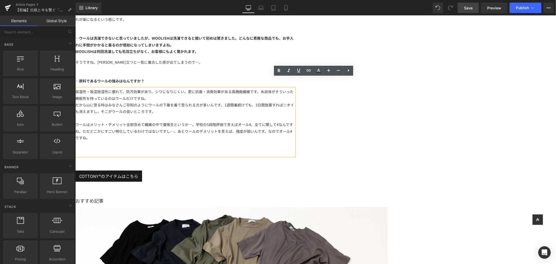
click at [294, 59] on div "そうですね。[PERSON_NAME]立つと一気に着古した感が出てしまうので…。" at bounding box center [184, 66] width 219 height 15
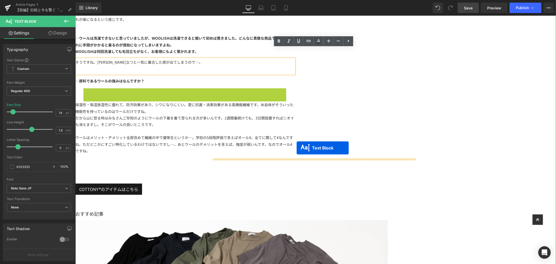
drag, startPoint x: 300, startPoint y: 89, endPoint x: 297, endPoint y: 142, distance: 52.8
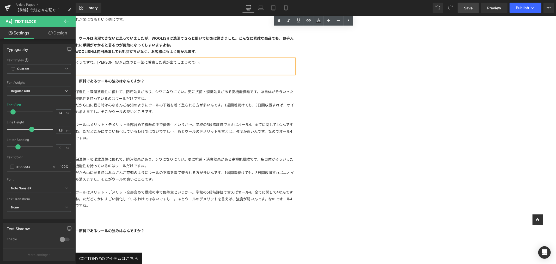
scroll to position [600, 0]
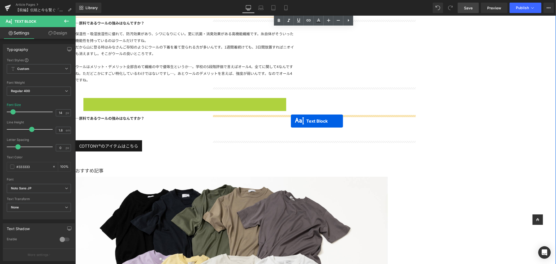
drag, startPoint x: 298, startPoint y: 124, endPoint x: 291, endPoint y: 120, distance: 8.5
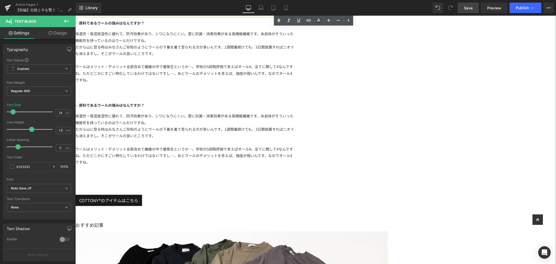
drag, startPoint x: 282, startPoint y: 94, endPoint x: 285, endPoint y: 94, distance: 3.4
click at [282, 98] on div "―原料であるウールの強みはなんですか？" at bounding box center [184, 105] width 219 height 15
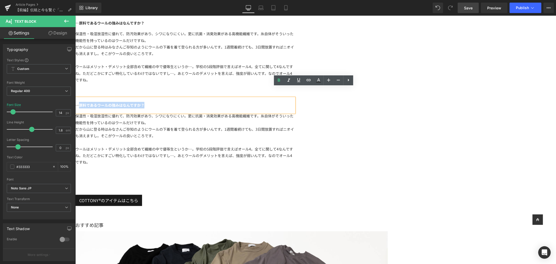
drag, startPoint x: 286, startPoint y: 94, endPoint x: 216, endPoint y: 95, distance: 70.4
click at [216, 98] on div "―原料であるウールの強みはなんですか？" at bounding box center [184, 105] width 219 height 15
paste div
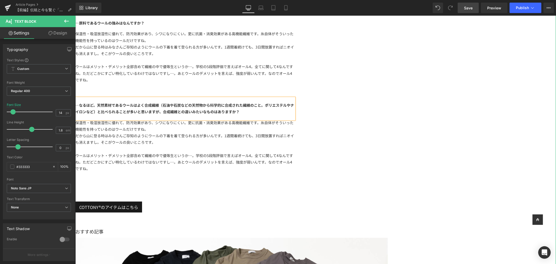
drag, startPoint x: 268, startPoint y: 128, endPoint x: 260, endPoint y: 160, distance: 33.1
click at [268, 132] on div "だから山に登る時はみなさんご存知のようにウールの下着を着て登られる方が多いんです。1週間着続けても、3日間放置すればニオイも消えますし。そこがウールの良いとこ…" at bounding box center [184, 138] width 219 height 13
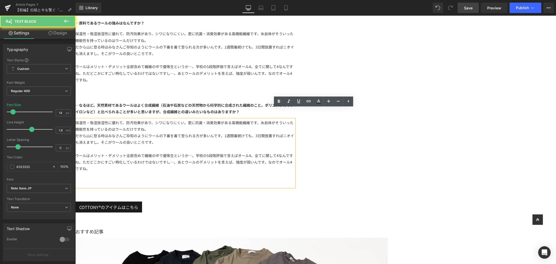
click at [266, 172] on div at bounding box center [184, 175] width 219 height 7
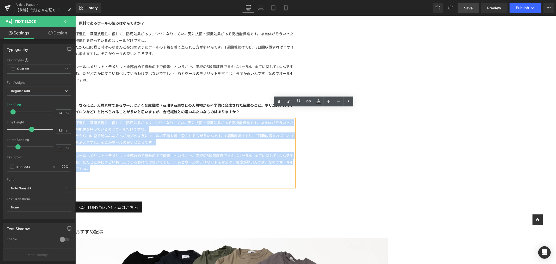
drag, startPoint x: 273, startPoint y: 158, endPoint x: 209, endPoint y: 113, distance: 78.7
click at [209, 113] on div "特別な染色、深い色味 Heading ―いつもWOOLISHの生地を作っていただいてありがとうございます。本日はよろしくお願いいたします。 まず最初にWOOL…" at bounding box center [184, 21] width 219 height 383
paste div
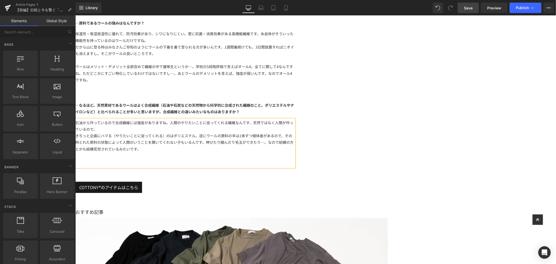
click at [445, 117] on div "【前編】 Text Block 伝統と今を繋ぐ「WOOLISH」とは Text Block Image LIFiLLが生み出した、他にはないオリジナル素材「W…" at bounding box center [315, 105] width 481 height 1332
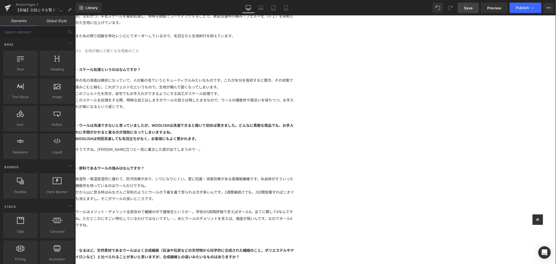
click at [259, 146] on div "そうですね。[PERSON_NAME]立つと一気に着古した感が出てしまうので…。" at bounding box center [184, 153] width 219 height 15
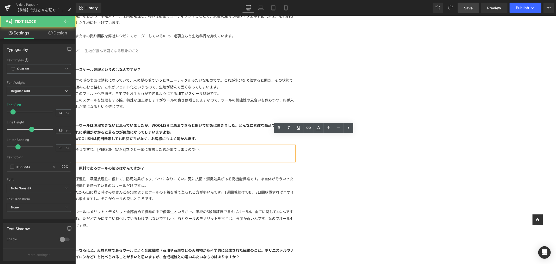
click at [250, 147] on div "そうですね。[PERSON_NAME]立つと一気に着古した感が出てしまうので…。" at bounding box center [184, 153] width 219 height 15
drag, startPoint x: 234, startPoint y: 143, endPoint x: 245, endPoint y: 144, distance: 11.0
click at [234, 146] on div "そうですね。[PERSON_NAME]立つと一気に着古した感が出てしまうので…。" at bounding box center [184, 153] width 219 height 15
click at [294, 146] on div "そうですね。[PERSON_NAME]立つと一気に着古した感が出てしまうので…。" at bounding box center [184, 153] width 219 height 15
click at [455, 149] on div "【前編】 Text Block 伝統と今を繋ぐ「WOOLISH」とは Text Block Image LIFiLLが生み出した、他にはないオリジナル素材「W…" at bounding box center [315, 250] width 481 height 1332
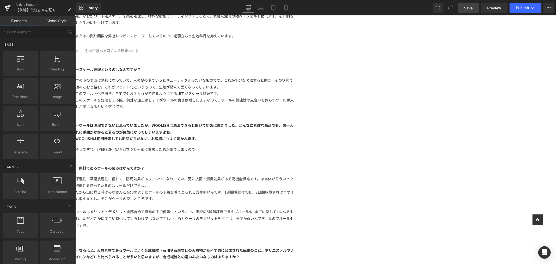
scroll to position [542, 0]
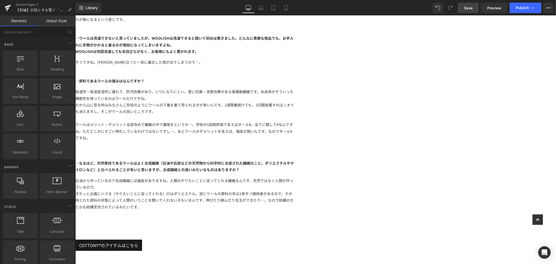
click at [294, 141] on div at bounding box center [184, 144] width 219 height 7
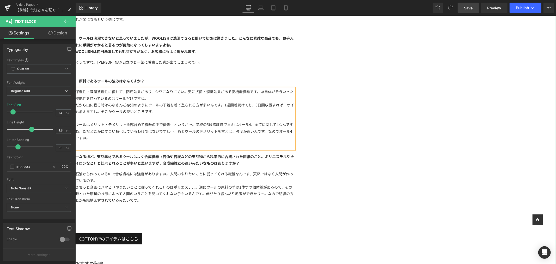
click at [294, 203] on div at bounding box center [184, 206] width 219 height 7
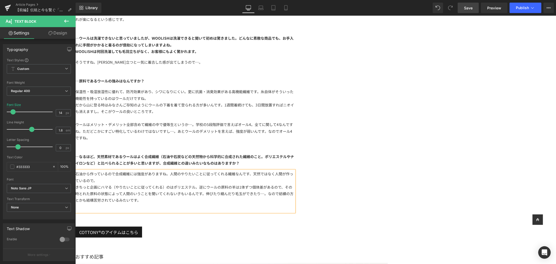
click at [434, 163] on div "【前編】 Text Block 伝統と今を繋ぐ「WOOLISH」とは Text Block Image LIFiLLが生み出した、他にはないオリジナル素材「W…" at bounding box center [315, 155] width 481 height 1319
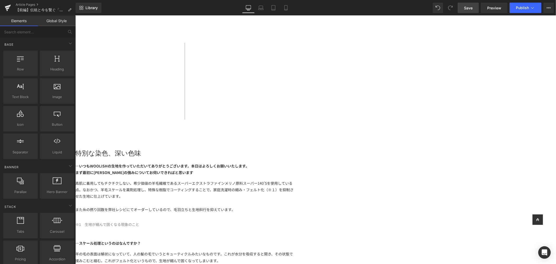
scroll to position [397, 0]
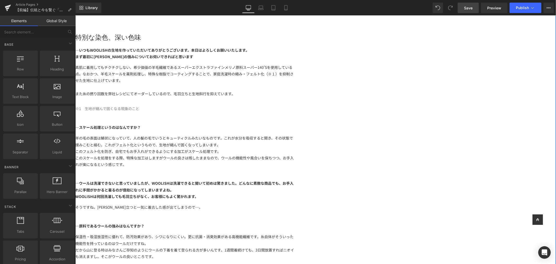
click at [75, 15] on div at bounding box center [75, 15] width 0 height 0
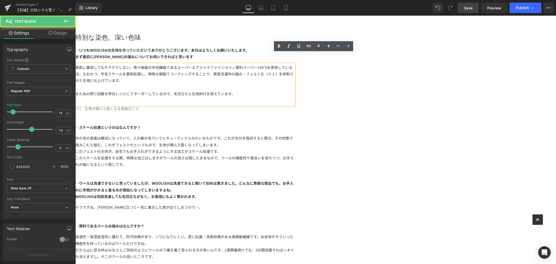
click at [294, 87] on div "素肌に着用してもチクチクしない、希少価値の羊毛繊維であるスーパーエクストラファインメリノ原料スーパー140’Sを使用している点。なおかつ、羊毛スケールを薬剤処…" at bounding box center [184, 84] width 219 height 41
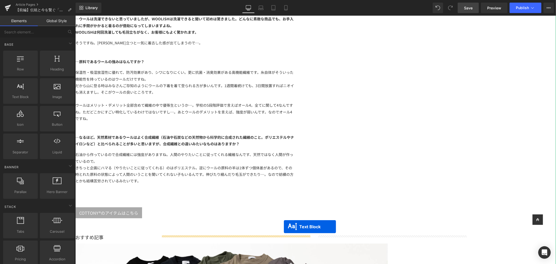
scroll to position [580, 0]
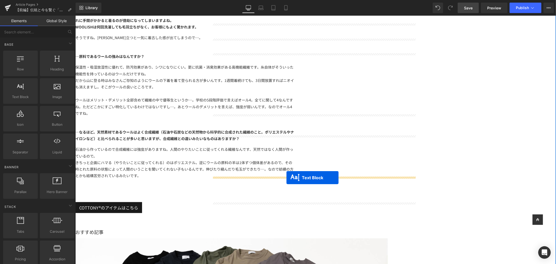
drag, startPoint x: 300, startPoint y: 120, endPoint x: 286, endPoint y: 177, distance: 58.9
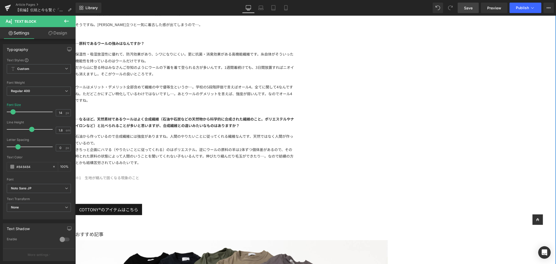
click at [294, 116] on b "―なるほど。天然素材であるウールはよく合成繊維（石油や石炭などの天然物から科学的に合成された繊維のこと。ポリエステルやナイロンなど）と比べられることが多いと思…" at bounding box center [184, 122] width 219 height 12
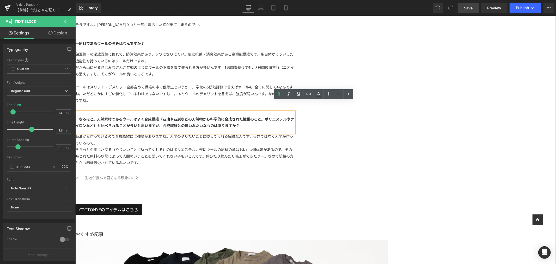
click at [139, 175] on span "※1　生地が縮んで固くなる現象のこと" at bounding box center [107, 177] width 64 height 5
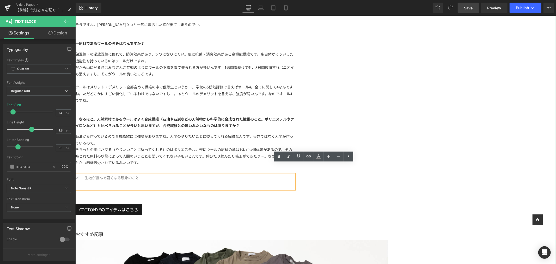
click at [139, 175] on span "※1　生地が縮んで固くなる現象のこと" at bounding box center [107, 177] width 64 height 5
click at [294, 116] on b "―なるほど。天然素材であるウールはよく合成繊維（石油や石炭などの天然物から科学的に合成された繊維のこと。ポリエステルやナイロンなど）と比べられることが多いと思…" at bounding box center [184, 122] width 219 height 12
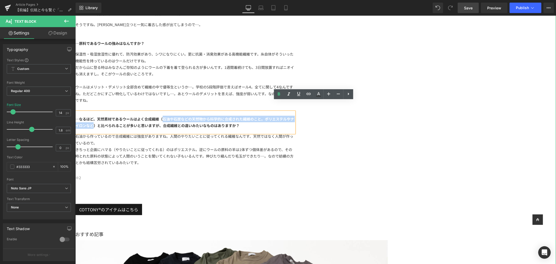
drag, startPoint x: 301, startPoint y: 108, endPoint x: 249, endPoint y: 115, distance: 52.9
click at [249, 116] on b "―なるほど。天然素材であるウールはよく合成繊維（石油や石炭などの天然物から科学的に合成された繊維のこと。ポリエステルやナイロンなど）と比べられることが多いと思…" at bounding box center [184, 122] width 219 height 12
copy b "石油や石炭などの天然物から科学的に合成された繊維のこと。ポリエステルやナイロンなど"
click at [228, 174] on div "※2" at bounding box center [184, 177] width 219 height 7
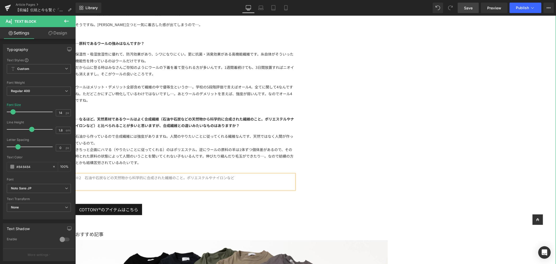
click at [294, 116] on b "―なるほど。天然素材であるウールはよく合成繊維（石油や石炭などの天然物から科学的に合成された繊維のこと。ポリエステルやナイロンなど）と比べられることが多いと思…" at bounding box center [184, 122] width 219 height 12
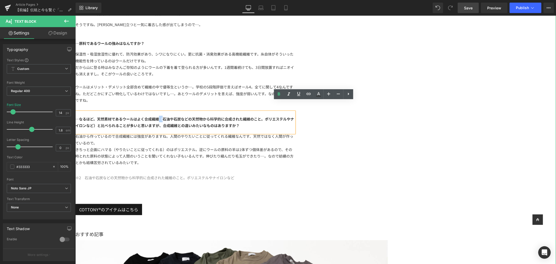
drag, startPoint x: 296, startPoint y: 107, endPoint x: 299, endPoint y: 109, distance: 3.2
click at [294, 116] on b "―なるほど。天然素材であるウールはよく合成繊維（石油や石炭などの天然物から科学的に合成された繊維のこと。ポリエステルやナイロンなど）と比べられることが多いと思…" at bounding box center [184, 122] width 219 height 12
click at [247, 116] on b "―なるほど。天然素材であるウールはよく合成繊維（石油や石炭などの天然物から科学的に合成された繊維のこと。ポリエステルやナイロンなど）と比べられることが多いと思…" at bounding box center [184, 122] width 219 height 12
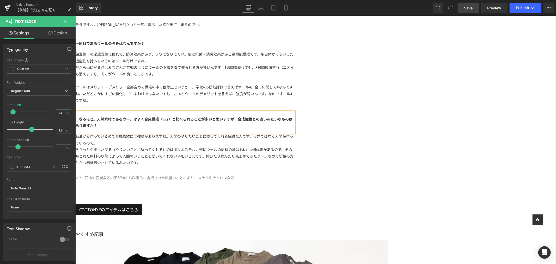
click at [445, 129] on div "【前編】 Text Block 伝統と今を繋ぐ「WOOLISH」とは Text Block Image LIFiLLが生み出した、他にはないオリジナル素材「W…" at bounding box center [315, 126] width 481 height 1334
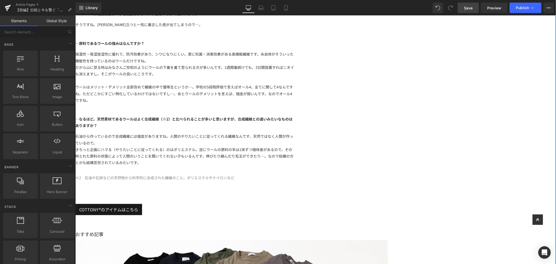
click at [292, 116] on b "―なるほど。天然素材であるウールはよく合成繊維（※2）と比べられることが多いと思いますが、合成繊維との違いみたいなものはありますか？" at bounding box center [183, 122] width 217 height 12
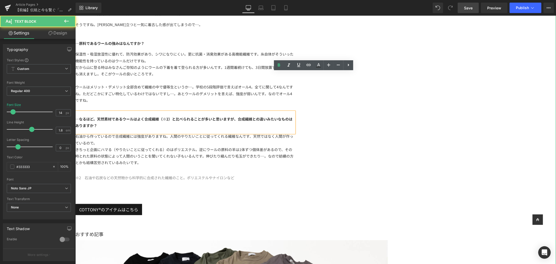
scroll to position [609, 0]
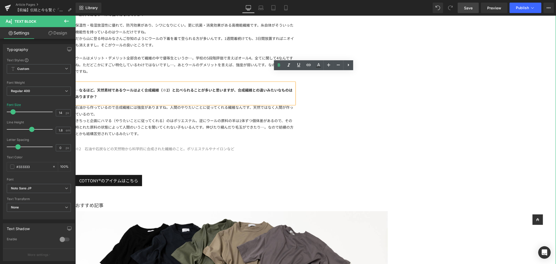
click at [257, 105] on div "石油から作っているので合成繊維には強度がありますね。人間のやりたいことに従ってくれる繊維なんです、天然ではなく人間が作っているので。" at bounding box center [184, 110] width 219 height 13
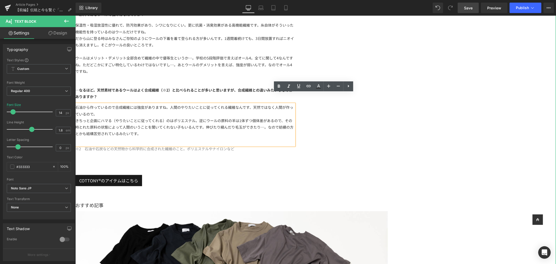
click at [294, 145] on div "※2　石油や石炭などの天然物から科学的に合成された繊維のこと。ポリエステルやナイロンなど" at bounding box center [184, 152] width 219 height 15
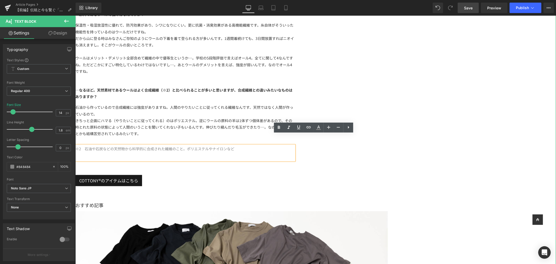
click at [457, 154] on div "【前編】 Text Block 伝統と今を繋ぐ「WOOLISH」とは Text Block Image LIFiLLが生み出した、他にはないオリジナル素材「W…" at bounding box center [315, 97] width 481 height 1334
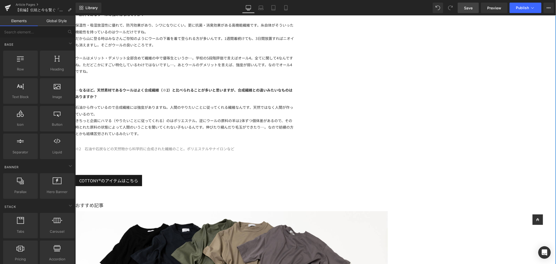
click at [242, 123] on div "きちっと企画にハマる（やりたいことに従ってくれる）のはポリエステル。逆にウールの原料の羊は1体ずつ個体差があるので、その時とれた原料の状態によって人間のいうこ…" at bounding box center [184, 127] width 219 height 20
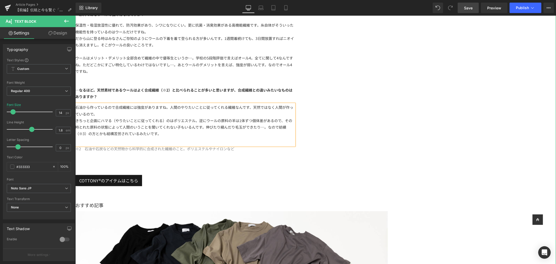
click at [294, 145] on div "※2　石油や石炭などの天然物から科学的に合成された繊維のこと。ポリエステルやナイロンなど" at bounding box center [184, 148] width 219 height 7
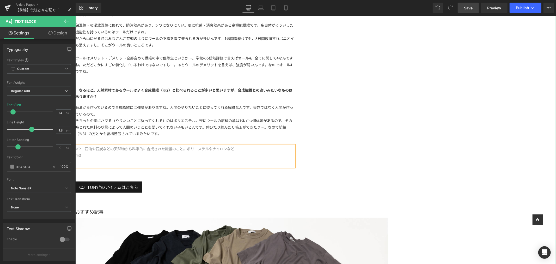
click at [235, 152] on div "※3" at bounding box center [184, 155] width 219 height 7
click at [472, 107] on div "【前編】 Text Block 伝統と今を繋ぐ「WOOLISH」とは Text Block Image LIFiLLが生み出した、他にはないオリジナル素材「W…" at bounding box center [315, 100] width 481 height 1341
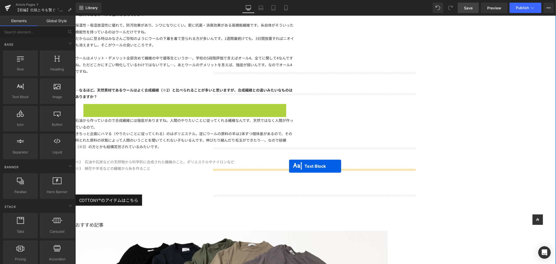
drag, startPoint x: 298, startPoint y: 108, endPoint x: 289, endPoint y: 167, distance: 59.9
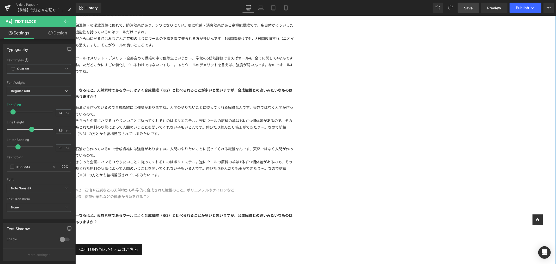
scroll to position [696, 0]
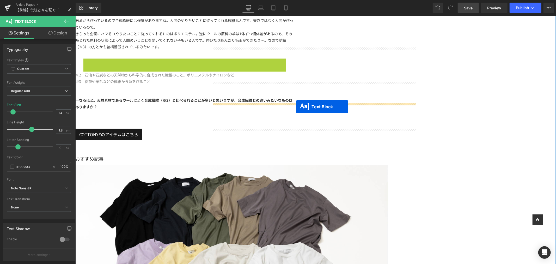
drag, startPoint x: 297, startPoint y: 73, endPoint x: 296, endPoint y: 107, distance: 33.6
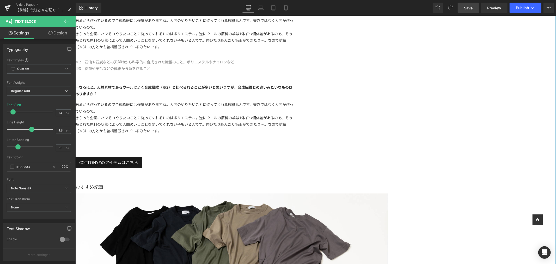
click at [255, 80] on div "―なるほど。天然素材であるウールはよく合成繊維（※2）と比べられることが多いと思いますが、合成繊維との違いみたいなものはありますか？" at bounding box center [184, 90] width 219 height 21
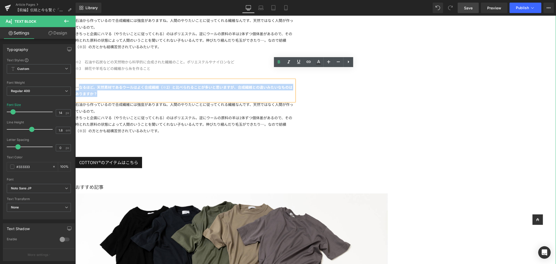
drag, startPoint x: 256, startPoint y: 82, endPoint x: 215, endPoint y: 76, distance: 41.7
click at [215, 80] on div "―なるほど。天然素材であるウールはよく合成繊維（※2）と比べられることが多いと思いますが、合成繊維との違いみたいなものはありますか？" at bounding box center [184, 90] width 219 height 21
paste div
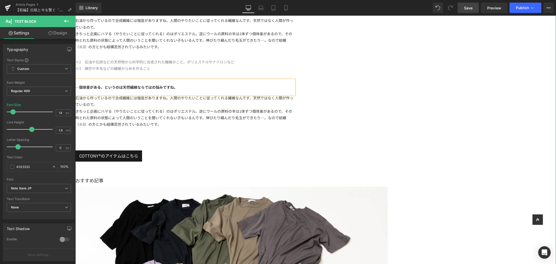
drag, startPoint x: 297, startPoint y: 107, endPoint x: 333, endPoint y: 112, distance: 36.4
click at [294, 115] on div "きちっと企画にハマる（やりたいことに従ってくれる）のはポリエステル。逆にウールの原料の羊は1体ずつ個体差があるので、その時とれた原料の状態によって人間のいうこ…" at bounding box center [184, 118] width 219 height 20
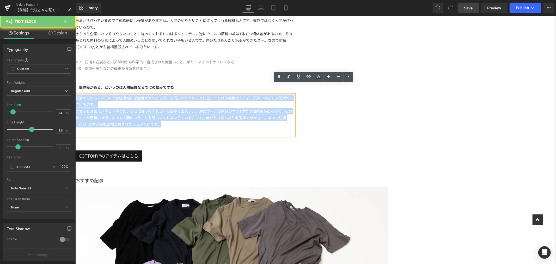
drag, startPoint x: 344, startPoint y: 112, endPoint x: 208, endPoint y: 82, distance: 139.6
paste div
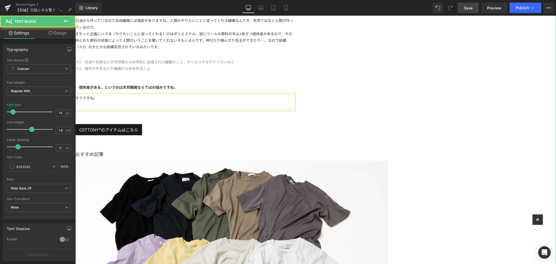
click at [258, 97] on div "そうですね。" at bounding box center [184, 101] width 219 height 15
click at [261, 94] on div "そうですね。" at bounding box center [184, 101] width 219 height 15
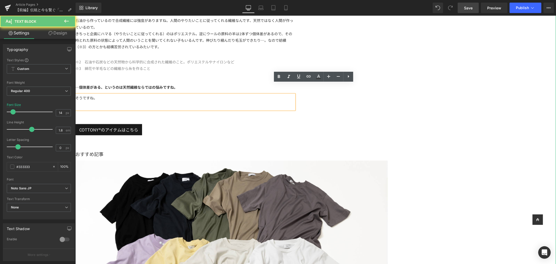
click at [294, 95] on div "そうですね。" at bounding box center [184, 101] width 219 height 15
click at [428, 88] on div "【前編】 Text Block 伝統と今を繋ぐ「WOOLISH」とは Text Block Image LIFiLLが生み出した、他にはないオリジナル素材「W…" at bounding box center [315, 28] width 481 height 1371
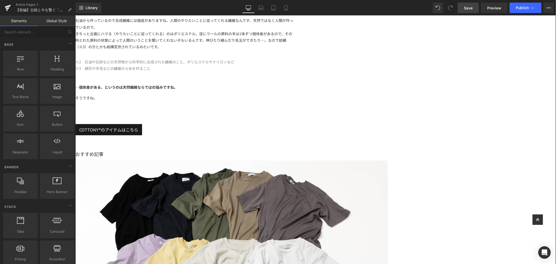
click at [294, 94] on div "そうですね。" at bounding box center [184, 101] width 219 height 15
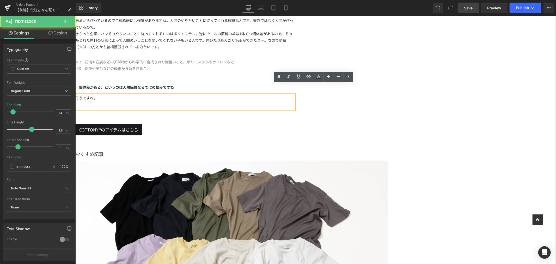
scroll to position [638, 0]
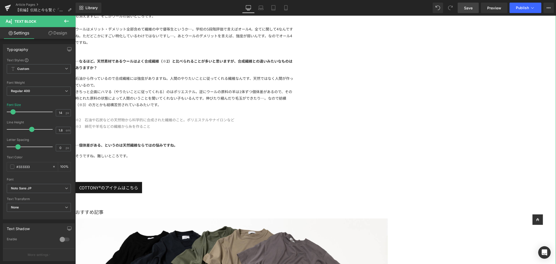
drag, startPoint x: 467, startPoint y: 7, endPoint x: 380, endPoint y: 39, distance: 92.1
click at [467, 7] on span "Save" at bounding box center [468, 7] width 9 height 5
click at [183, 90] on span "Button" at bounding box center [177, 86] width 12 height 6
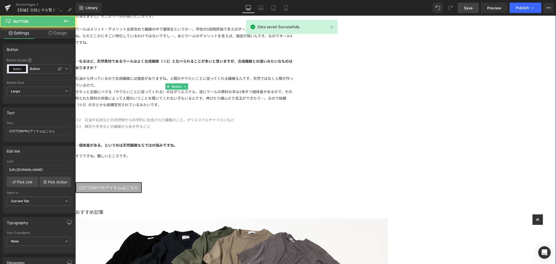
click at [138, 184] on span "COTTONY®のアイテムはこちら" at bounding box center [108, 187] width 59 height 6
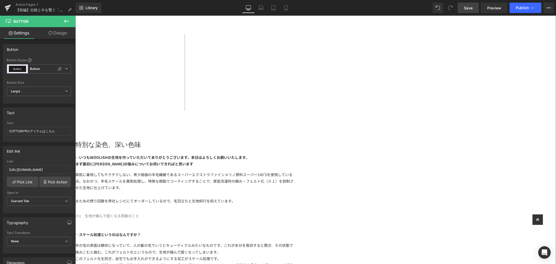
scroll to position [377, 0]
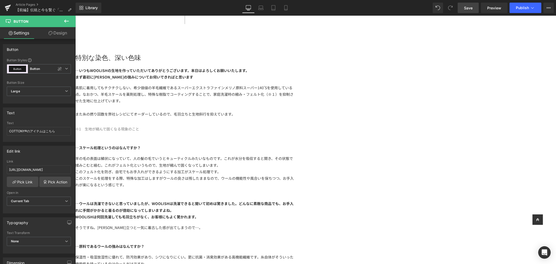
click at [294, 114] on div "素肌に着用してもチクチクしない、希少価値の羊毛繊維であるスーパーエクストラファインメリノ原料スーパー140’Sを使用している点。なおかつ、羊毛スケールを薬剤処…" at bounding box center [184, 104] width 219 height 41
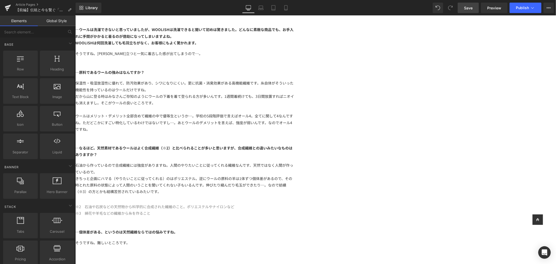
scroll to position [348, 0]
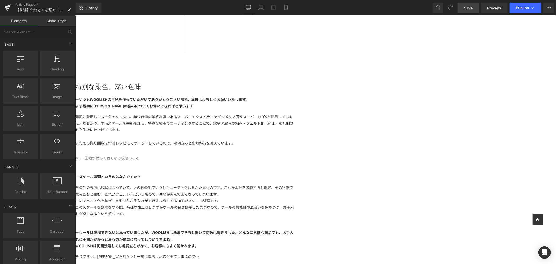
click at [234, 82] on h1 "特別な染色、深い色味" at bounding box center [184, 86] width 219 height 8
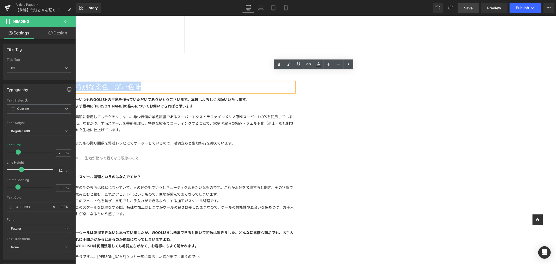
drag, startPoint x: 242, startPoint y: 74, endPoint x: 207, endPoint y: 71, distance: 35.4
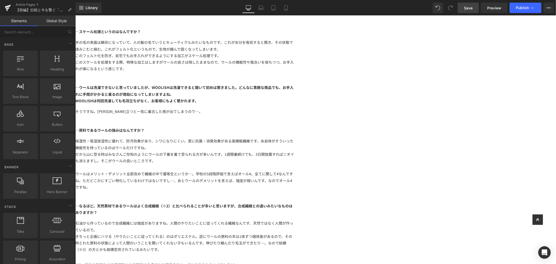
scroll to position [377, 0]
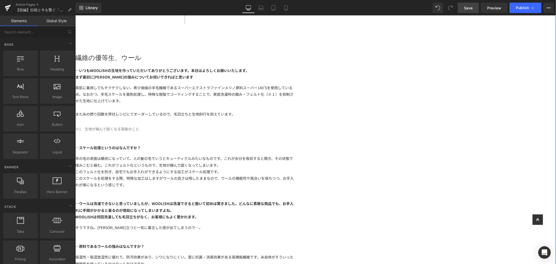
click at [294, 53] on h1 "繊維の優等生、ウール" at bounding box center [184, 57] width 219 height 8
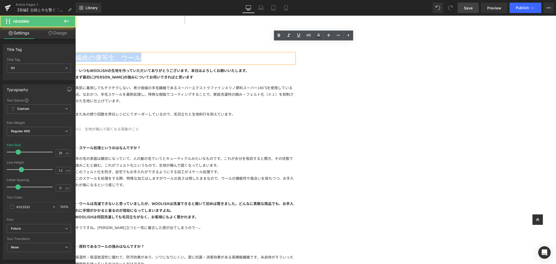
drag, startPoint x: 284, startPoint y: 49, endPoint x: 213, endPoint y: 43, distance: 71.1
click at [213, 53] on h1 "繊維の優等生、ウール" at bounding box center [184, 57] width 219 height 8
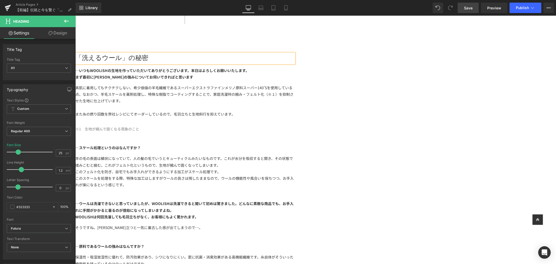
click at [262, 53] on h1 "「洗えるウール」の秘密" at bounding box center [184, 57] width 219 height 8
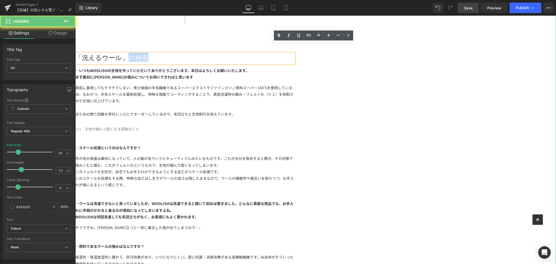
drag, startPoint x: 261, startPoint y: 46, endPoint x: 312, endPoint y: 52, distance: 50.9
click at [294, 53] on div "「洗えるウール」の秘密 Heading ―いつもWOOLISHの生地を作っていただいてありがとうございます。本日はよろしくお願いいたします。 まず最初にWOO…" at bounding box center [184, 253] width 219 height 401
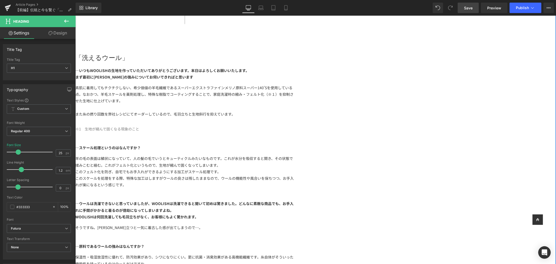
click at [294, 110] on div "素肌に着用してもチクチクしない、希少価値の羊毛繊維であるスーパーエクストラファインメリノ原料スーパー140’Sを使用している点。なおかつ、羊毛スケールを薬剤処…" at bounding box center [184, 104] width 219 height 41
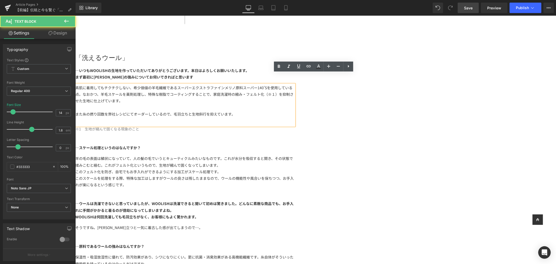
drag, startPoint x: 443, startPoint y: 83, endPoint x: 448, endPoint y: 84, distance: 5.5
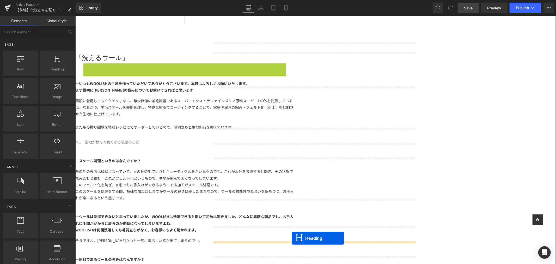
drag, startPoint x: 301, startPoint y: 60, endPoint x: 292, endPoint y: 238, distance: 178.1
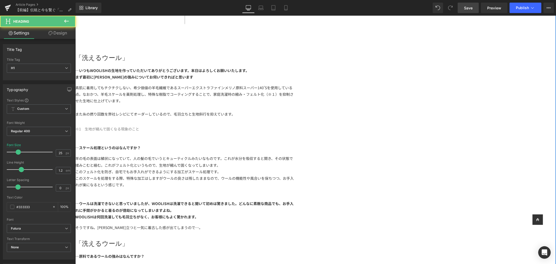
scroll to position [435, 0]
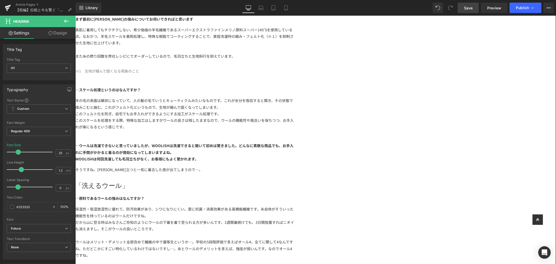
drag, startPoint x: 272, startPoint y: 170, endPoint x: 271, endPoint y: 173, distance: 2.7
click at [272, 181] on div "「洗えるウール」 Heading" at bounding box center [184, 186] width 219 height 10
click at [271, 181] on h1 "「洗えるウール」" at bounding box center [184, 185] width 219 height 8
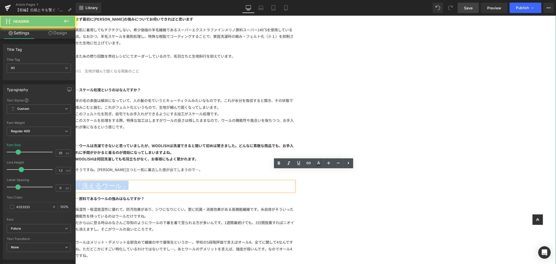
drag, startPoint x: 271, startPoint y: 173, endPoint x: 207, endPoint y: 174, distance: 63.9
click at [204, 173] on div "「洗えるウール」 Heading ―いつもWOOLISHの生地を作っていただいてありがとうございます。本日はよろしくお願いいたします。 まず最初にWOOLIS…" at bounding box center [184, 200] width 219 height 411
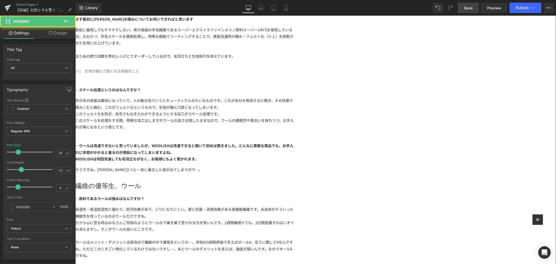
click at [55, 35] on link "Design" at bounding box center [58, 33] width 38 height 12
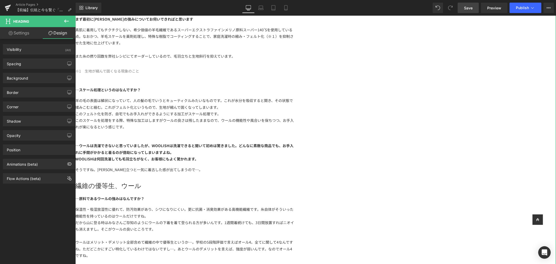
click at [19, 34] on link "Settings" at bounding box center [19, 33] width 38 height 12
type input "100"
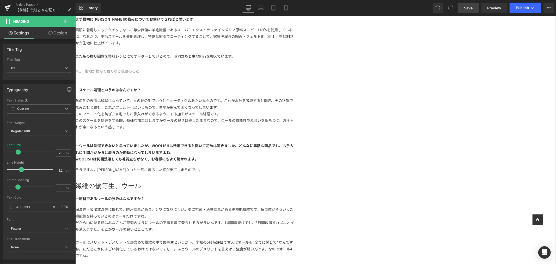
click at [55, 29] on link "Design" at bounding box center [58, 33] width 38 height 12
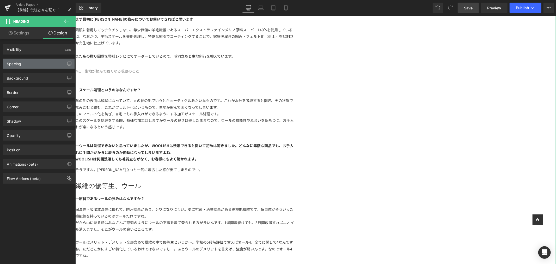
type input "0"
type input "1"
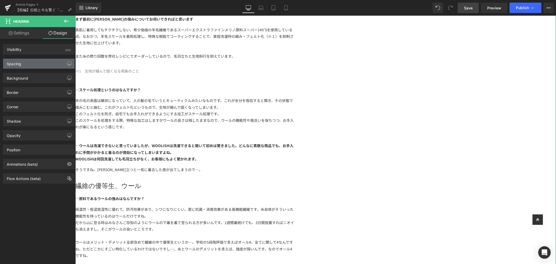
type input "0"
type input "XS"
type input "0"
click at [31, 64] on div "Spacing" at bounding box center [38, 64] width 71 height 10
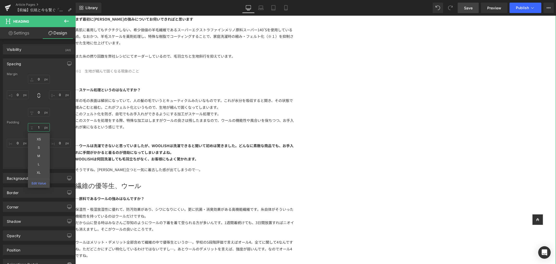
click at [41, 127] on input "1" at bounding box center [39, 127] width 22 height 9
type input "M"
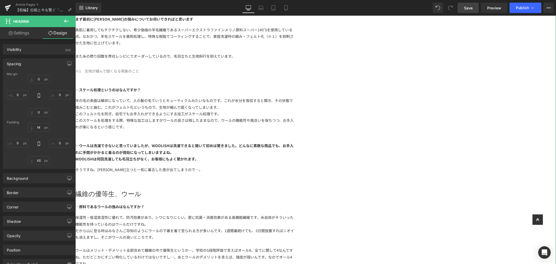
scroll to position [551, 0]
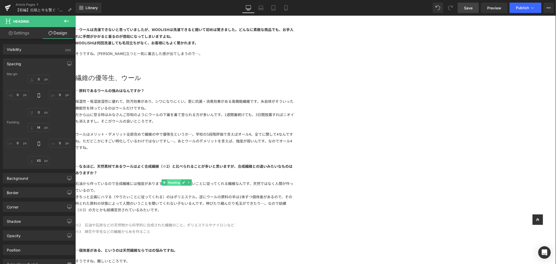
click at [181, 179] on span "Heading" at bounding box center [174, 182] width 14 height 6
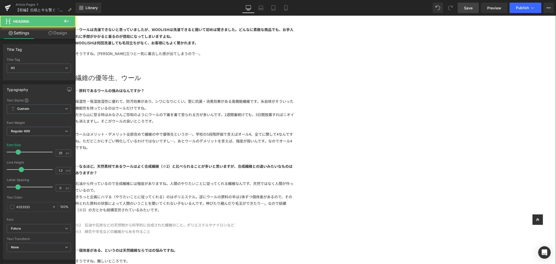
click at [55, 32] on link "Design" at bounding box center [58, 33] width 38 height 12
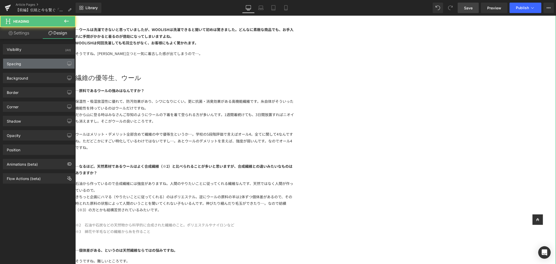
click at [25, 63] on div "Spacing" at bounding box center [38, 64] width 71 height 10
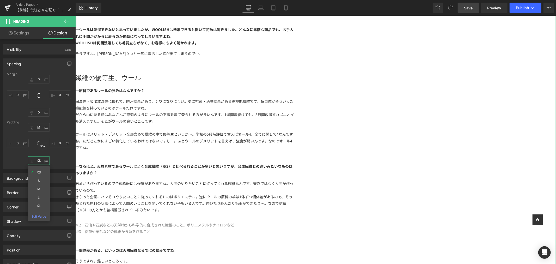
click at [38, 160] on input "XS" at bounding box center [39, 160] width 22 height 9
type input "S"
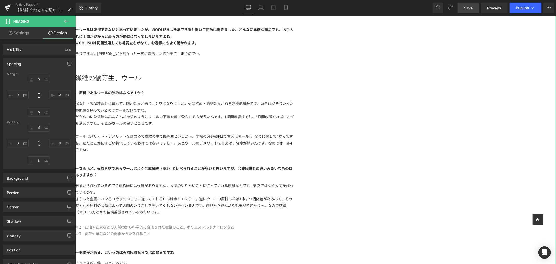
click at [476, 93] on div "【前編】 Text Block 伝統と今を繋ぐ「WOOLISH」とは Text Block Image LIFiLLが生み出した、他にはないオリジナル素材「W…" at bounding box center [315, 183] width 481 height 1391
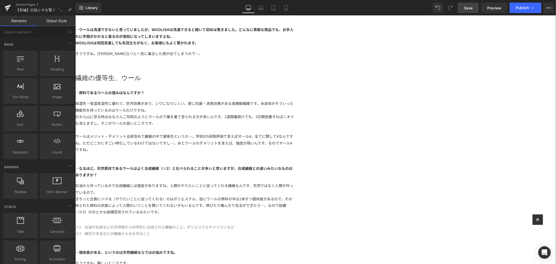
scroll to position [435, 0]
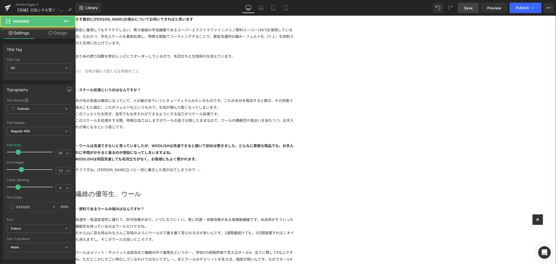
click at [53, 35] on link "Design" at bounding box center [58, 33] width 38 height 12
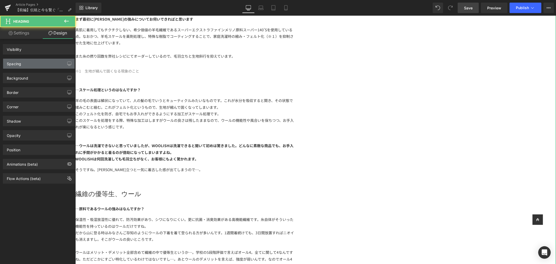
click at [40, 63] on div "Spacing" at bounding box center [38, 64] width 71 height 10
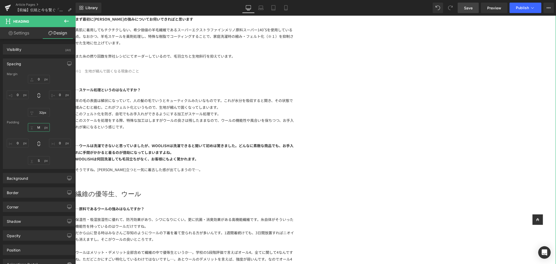
click at [40, 131] on input "M" at bounding box center [39, 127] width 22 height 9
type input "L"
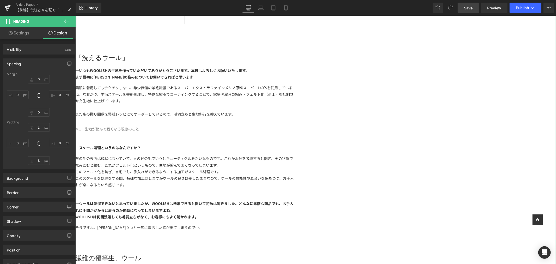
scroll to position [348, 0]
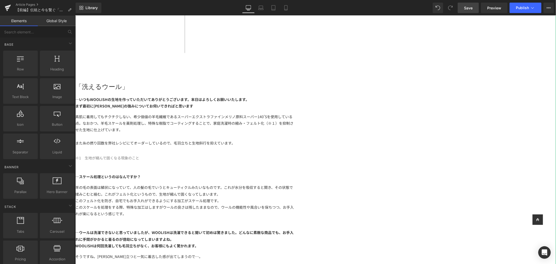
click at [266, 82] on h1 "「洗えるウール」" at bounding box center [184, 86] width 219 height 8
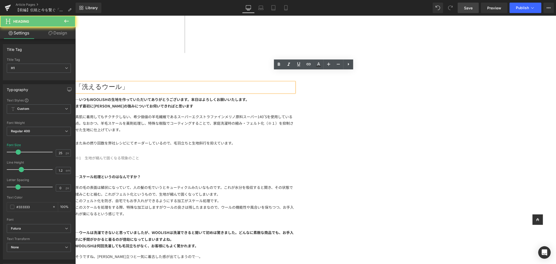
click at [265, 82] on h1 "「洗えるウール」" at bounding box center [184, 86] width 219 height 8
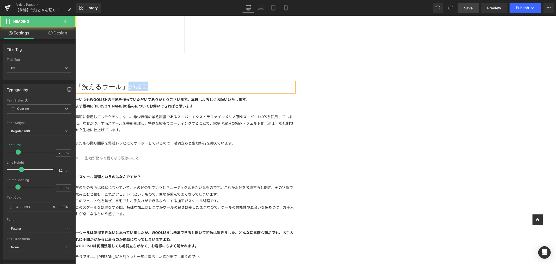
drag, startPoint x: 265, startPoint y: 74, endPoint x: 320, endPoint y: 78, distance: 54.9
click at [294, 82] on h1 "「洗えるウール」の加工" at bounding box center [184, 86] width 219 height 8
click at [468, 5] on span "Save" at bounding box center [468, 7] width 9 height 5
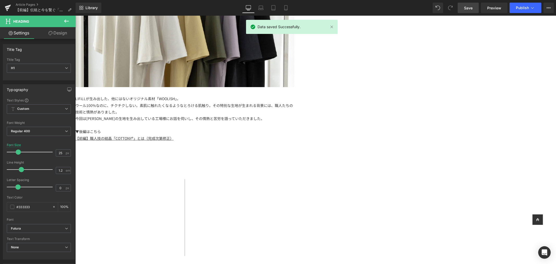
scroll to position [319, 0]
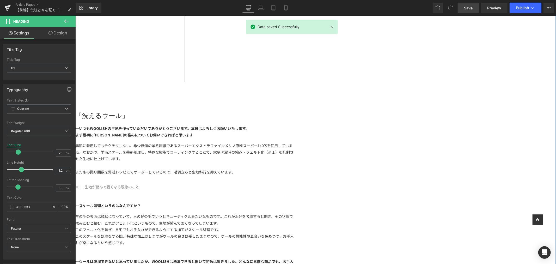
click at [257, 111] on h1 "「洗えるウール」" at bounding box center [184, 115] width 219 height 8
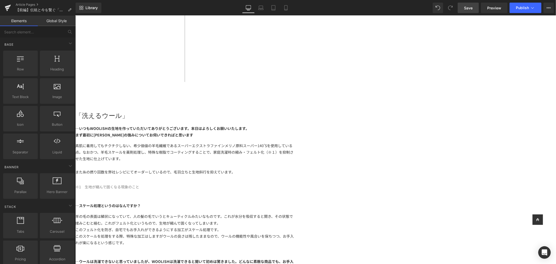
drag, startPoint x: 466, startPoint y: 8, endPoint x: 372, endPoint y: 44, distance: 101.2
click at [466, 8] on span "Save" at bounding box center [468, 7] width 9 height 5
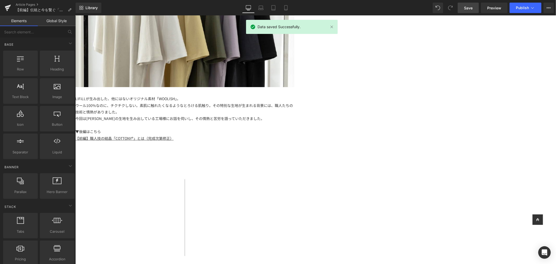
scroll to position [1, 0]
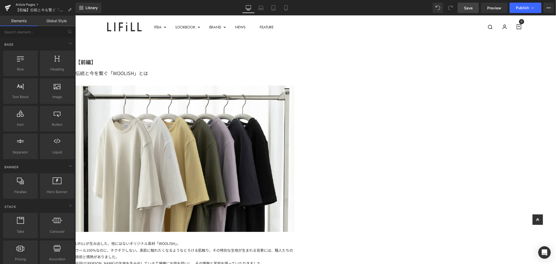
click at [29, 4] on link "Article Pages" at bounding box center [46, 5] width 60 height 4
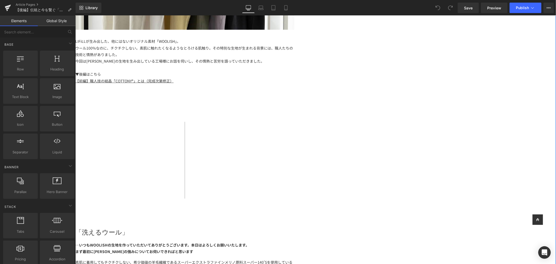
scroll to position [232, 0]
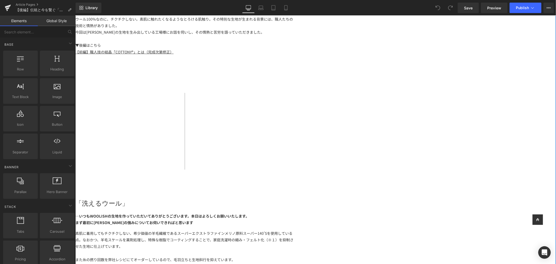
click at [211, 42] on div "▼後編はこちら" at bounding box center [184, 45] width 219 height 7
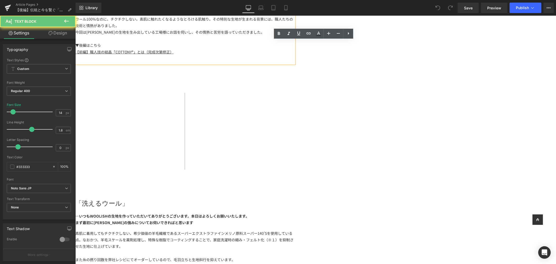
click at [216, 42] on div "▼後編はこちら" at bounding box center [184, 45] width 219 height 7
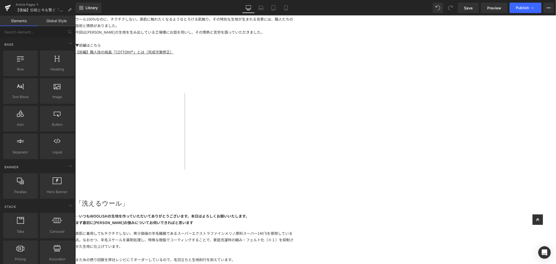
scroll to position [319, 0]
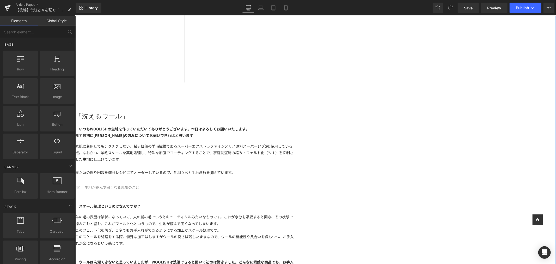
click at [294, 129] on div "―いつもWOOLISHの生地を作っていただいてありがとうございます。本日はよろしくお願いいたします。 まず最初にWOOLISHの強みについてお伺いできればと思…" at bounding box center [184, 132] width 219 height 21
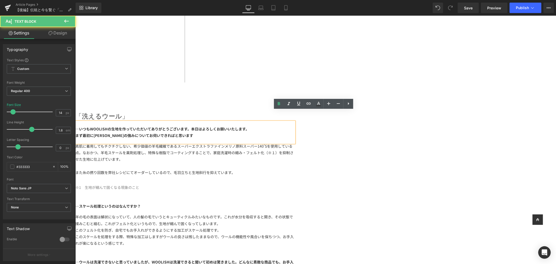
click at [294, 132] on div "まず最初にWOOLISHの強みについてお伺いできればと思います" at bounding box center [184, 135] width 219 height 7
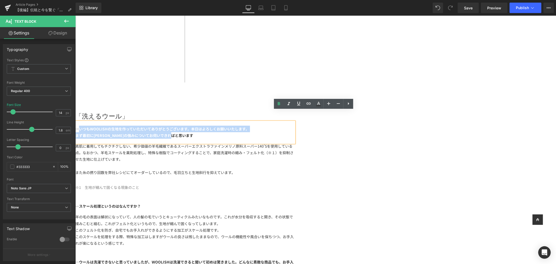
drag, startPoint x: 253, startPoint y: 126, endPoint x: 216, endPoint y: 120, distance: 37.6
click at [216, 122] on div "―いつもWOOLISHの生地を作っていただいてありがとうございます。本日はよろしくお願いいたします。 まず最初にWOOLISHの強みについてお伺いできればと思…" at bounding box center [184, 132] width 219 height 21
paste div
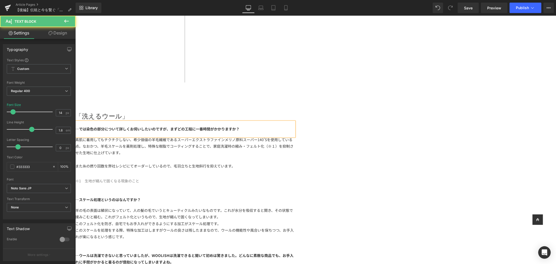
click at [223, 126] on strong "―では染色の部分について詳しくお伺いしたいのですが、まずどの工程に一番時間がかかりますか？" at bounding box center [157, 128] width 164 height 5
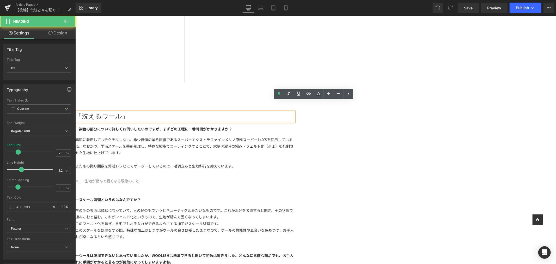
click at [278, 112] on h1 "「洗えるウール」" at bounding box center [184, 116] width 219 height 8
drag, startPoint x: 289, startPoint y: 158, endPoint x: 309, endPoint y: 155, distance: 20.3
click at [289, 158] on div "素肌に着用してもチクチクしない、希少価値の羊毛繊維であるスーパーエクストラファインメリノ原料スーパー140’Sを使用している点。なおかつ、羊毛スケールを薬剤処…" at bounding box center [184, 156] width 219 height 41
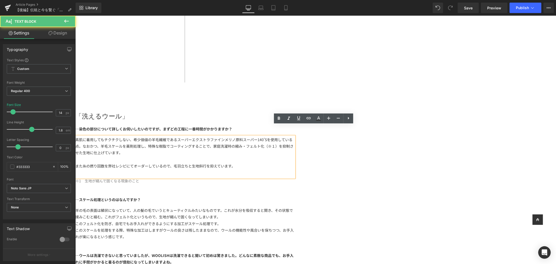
click at [294, 162] on div "また糸の撚り回数を弊社レシピにてオーダーしているので、毛羽立ちと生地斜行を抑えています。" at bounding box center [184, 165] width 219 height 7
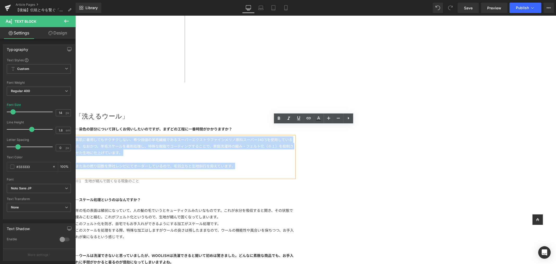
drag, startPoint x: 393, startPoint y: 159, endPoint x: 201, endPoint y: 122, distance: 196.0
paste div
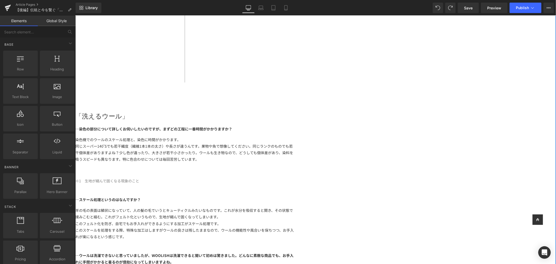
click at [249, 158] on div "染色機でのウールのスケール処理と、染色に時間がかかります。 同じスーパー140'Sでも若干繊度（繊維1本1本の太さ）や長さが違うんです。果物や魚で想像してく…" at bounding box center [184, 156] width 219 height 41
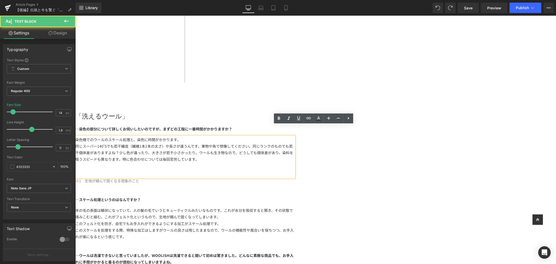
click at [258, 162] on div at bounding box center [184, 165] width 219 height 7
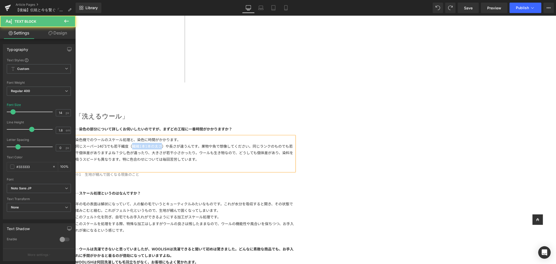
drag, startPoint x: 270, startPoint y: 135, endPoint x: 299, endPoint y: 136, distance: 29.0
click at [294, 143] on div "同じスーパー140'Sでも若干繊度（繊維1本1本の太さ）や長さが違うんです。果物や魚で想像してください。同じランクのものでも若干個体差がありますよね？少し色が…" at bounding box center [184, 153] width 219 height 20
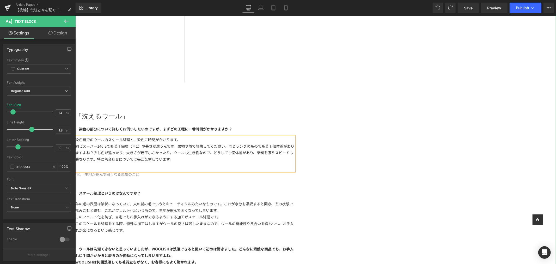
click at [219, 171] on div "※1　生地が縮んで固くなる現象のこと" at bounding box center [184, 174] width 219 height 7
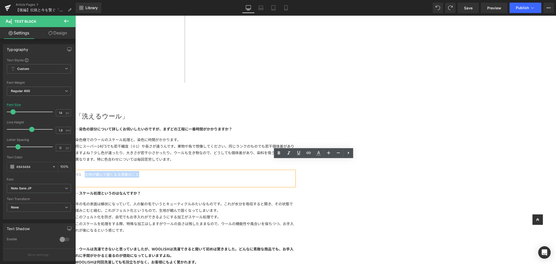
drag, startPoint x: 222, startPoint y: 164, endPoint x: 276, endPoint y: 162, distance: 53.7
click at [139, 171] on span "※1　生地が縮んで固くなる現象のこと" at bounding box center [107, 173] width 64 height 5
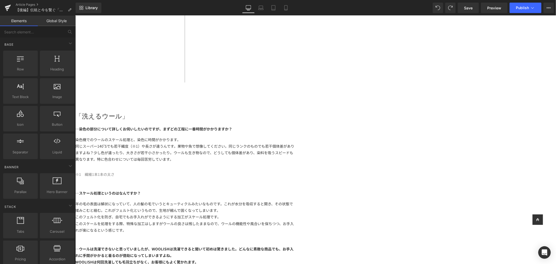
scroll to position [434, 0]
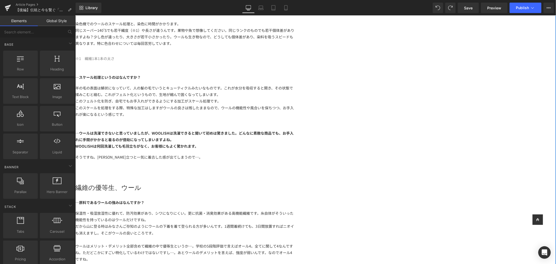
click at [276, 70] on div "―スケール処理というのはなんですか？" at bounding box center [184, 77] width 219 height 15
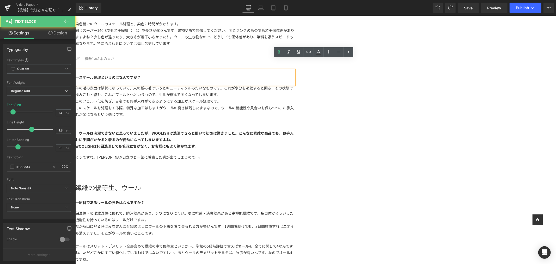
scroll to position [405, 0]
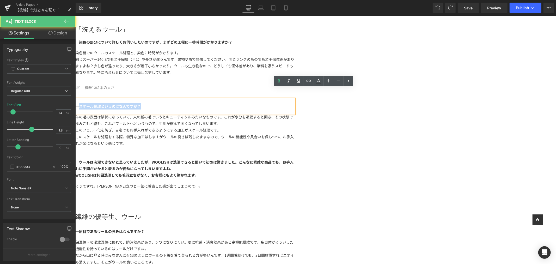
drag, startPoint x: 284, startPoint y: 96, endPoint x: 215, endPoint y: 96, distance: 69.1
click at [215, 99] on div "―スケール処理というのはなんですか？" at bounding box center [184, 106] width 219 height 15
paste div
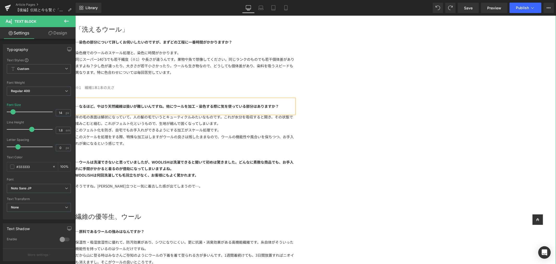
drag, startPoint x: 292, startPoint y: 136, endPoint x: 289, endPoint y: 138, distance: 3.6
click at [292, 136] on div "このスケールを処理をする際、特殊な加工はしますがウールの良さは残したままなので、ウールの機能性や風合いを保ちつつ、お手入れが楽になるという感じです。" at bounding box center [184, 139] width 219 height 13
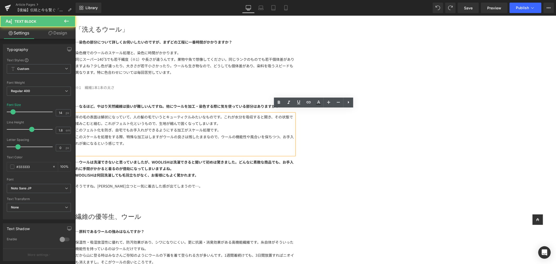
click at [288, 139] on div "このスケールを処理をする際、特殊な加工はしますがウールの良さは残したままなので、ウールの機能性や風合いを保ちつつ、お手入れが楽になるという感じです。" at bounding box center [184, 139] width 219 height 13
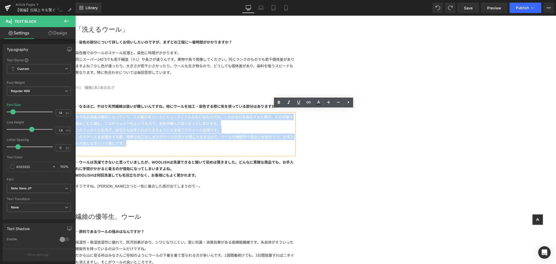
drag, startPoint x: 299, startPoint y: 141, endPoint x: 159, endPoint y: 106, distance: 143.9
paste div
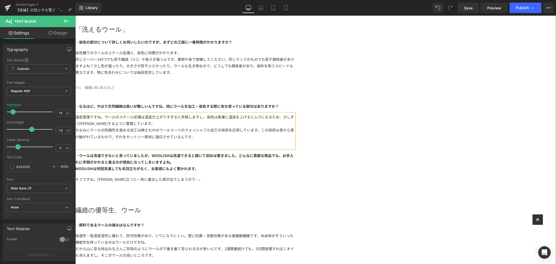
drag, startPoint x: 338, startPoint y: 157, endPoint x: 340, endPoint y: 160, distance: 3.7
click at [294, 157] on div "―ウールは洗濯できないと思っていましたが、WOOLISHは洗濯できると聞いて初めは驚きました。どんなに素敵な商品でも、お手入れに手間がかかると着るのが億劫にな…" at bounding box center [184, 162] width 219 height 28
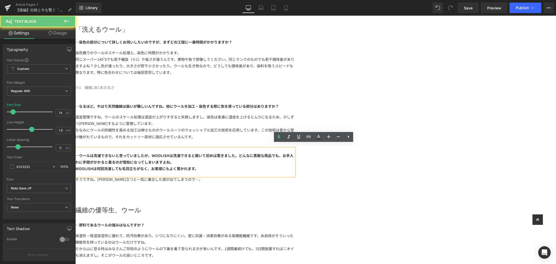
click at [294, 167] on div "WOOLISHは何回洗濯しても毛羽立ちがなく、お客様にもよく驚かれます。" at bounding box center [184, 168] width 219 height 7
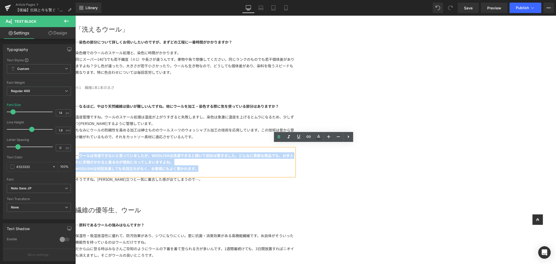
drag, startPoint x: 328, startPoint y: 163, endPoint x: 215, endPoint y: 147, distance: 114.1
click at [215, 148] on div "―ウールは洗濯できないと思っていましたが、WOOLISHは洗濯できると聞いて初めは驚きました。どんなに素敵な商品でも、お手入れに手間がかかると着るのが億劫にな…" at bounding box center [184, 162] width 219 height 28
paste div
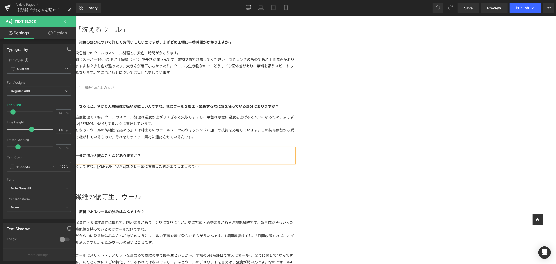
click at [294, 163] on div "そうですね。[PERSON_NAME]立つと一気に着古した感が出てしまうので…。" at bounding box center [184, 170] width 219 height 15
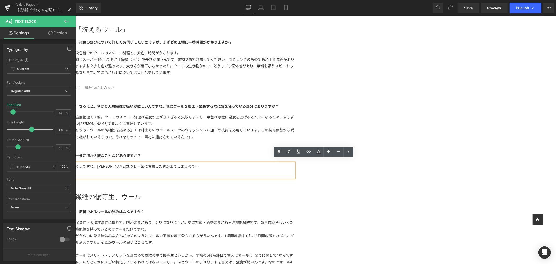
click at [294, 165] on div "そうですね。[PERSON_NAME]立つと一気に着古した感が出てしまうので…。" at bounding box center [184, 170] width 219 height 15
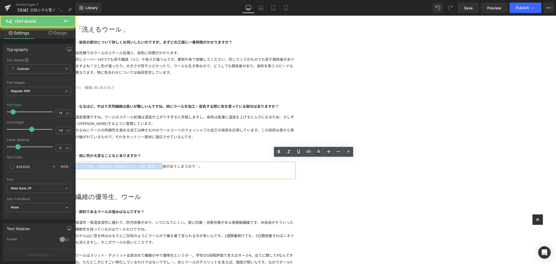
drag, startPoint x: 337, startPoint y: 165, endPoint x: 184, endPoint y: 158, distance: 153.2
paste div
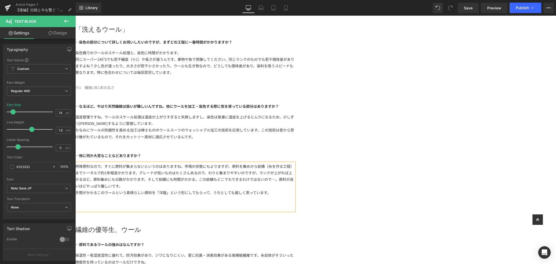
scroll to position [434, 0]
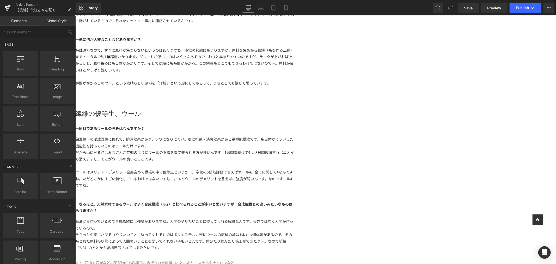
scroll to position [550, 0]
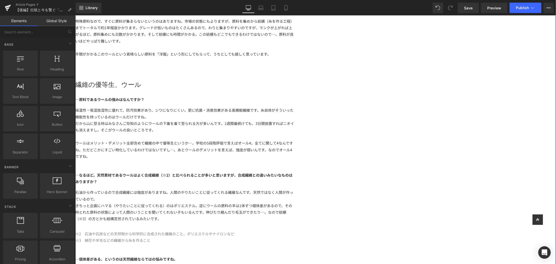
click at [280, 92] on div "―原料であるウールの強みはなんですか？" at bounding box center [184, 99] width 219 height 15
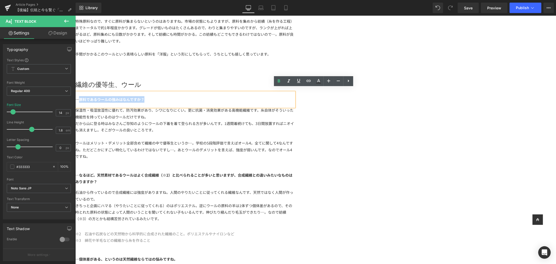
drag, startPoint x: 283, startPoint y: 94, endPoint x: 215, endPoint y: 95, distance: 67.5
click at [215, 95] on div "―原料であるウールの強みはなんですか？" at bounding box center [184, 99] width 219 height 15
paste div
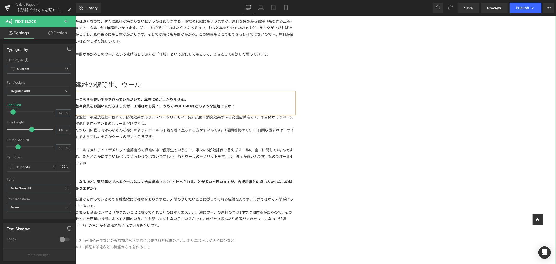
click at [268, 140] on div at bounding box center [184, 143] width 219 height 7
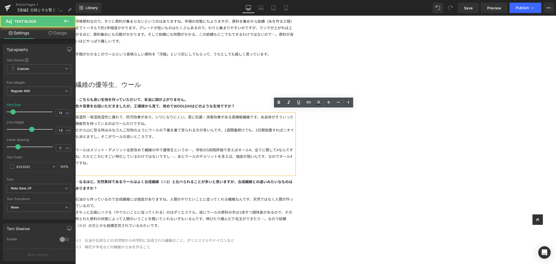
click at [264, 164] on div "保温性・吸湿放湿性に優れて、防汚効果があり、シワになりにくい。更に抗菌・消臭効果がある高機能繊維です。糸自体がそういった機能性を持っているのはウールだけですね…" at bounding box center [184, 143] width 219 height 61
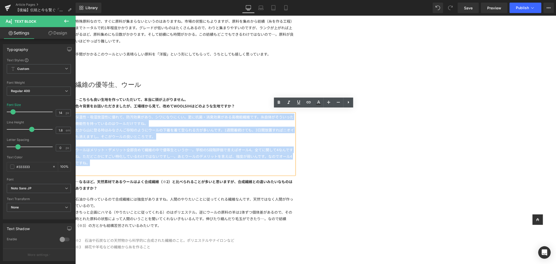
drag, startPoint x: 265, startPoint y: 159, endPoint x: 203, endPoint y: 111, distance: 78.8
click at [203, 111] on div "【前編】 Text Block 伝統と今を繋ぐ「WOOLISH」とは Text Block Image LIFiLLが生み出した、他にはないオリジナル素材「W…" at bounding box center [315, 190] width 481 height 1404
paste div
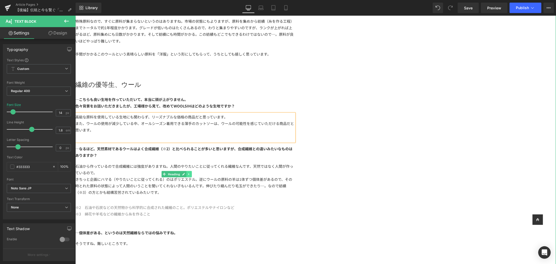
click at [190, 172] on icon at bounding box center [188, 173] width 3 height 3
click at [193, 172] on icon at bounding box center [191, 173] width 3 height 3
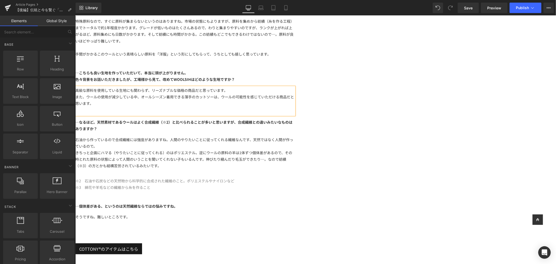
click at [455, 166] on div "【前編】 Text Block 伝統と今を繋ぐ「WOOLISH」とは Text Block Image LIFiLLが生み出した、他にはないオリジナル素材「W…" at bounding box center [315, 160] width 481 height 1344
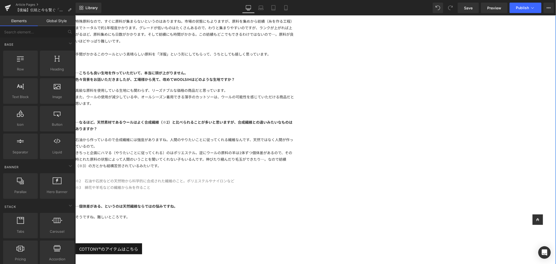
drag, startPoint x: 236, startPoint y: 122, endPoint x: 253, endPoint y: 123, distance: 17.0
click at [236, 122] on b "―なるほど。天然素材であるウールはよく合成繊維（※2）と比べられることが多いと思いますが、合成繊維との違いみたいなものはありますか？" at bounding box center [183, 125] width 217 height 12
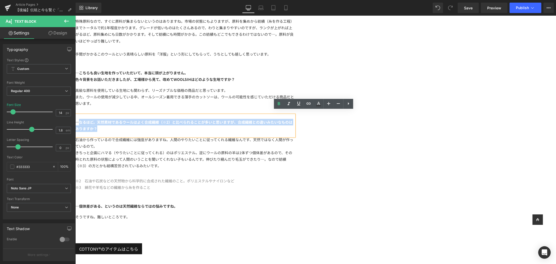
drag, startPoint x: 260, startPoint y: 123, endPoint x: 216, endPoint y: 117, distance: 45.3
click at [216, 117] on div "―なるほど。天然素材であるウールはよく合成繊維（※2）と比べられることが多いと思いますが、合成繊維との違いみたいなものはありますか？" at bounding box center [184, 125] width 219 height 21
paste div
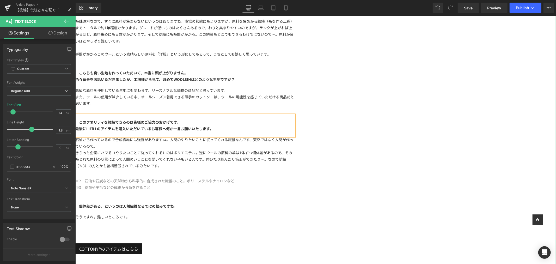
click at [268, 149] on div "きちっと企画にハマる（やりたいことに従ってくれる）のはポリエステル。逆にウールの原料の羊は1体ずつ個体差があるので、その時とれた原料の状態によって人間のいうこ…" at bounding box center [184, 159] width 219 height 20
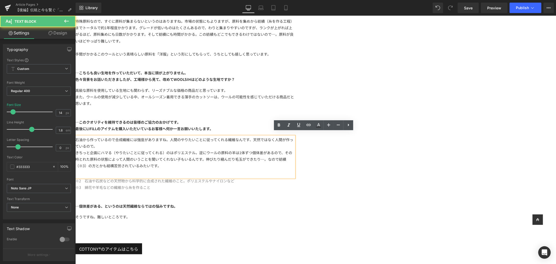
click at [294, 162] on div "きちっと企画にハマる（やりたいことに従ってくれる）のはポリエステル。逆にウールの原料の羊は1体ずつ個体差があるので、その時とれた原料の状態によって人間のいうこ…" at bounding box center [184, 159] width 219 height 20
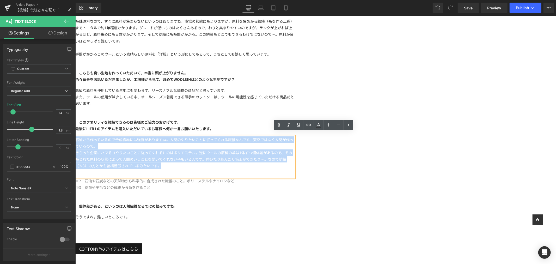
drag, startPoint x: 341, startPoint y: 162, endPoint x: 162, endPoint y: 124, distance: 182.9
click at [162, 124] on div "【前編】 Text Block 伝統と今を繋ぐ「WOOLISH」とは Text Block Image LIFiLLが生み出した、他にはないオリジナル素材「W…" at bounding box center [315, 160] width 481 height 1344
paste div
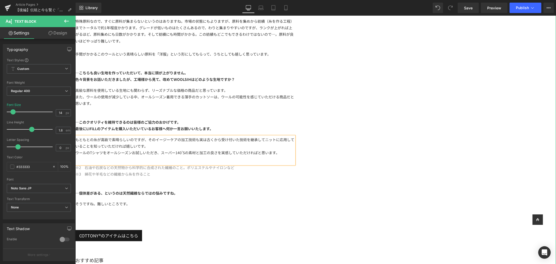
click at [234, 170] on span "※2　石油や石炭などの天然物から科学的に合成された繊維のこと。ポリエステルやナイロンなど" at bounding box center [154, 167] width 159 height 5
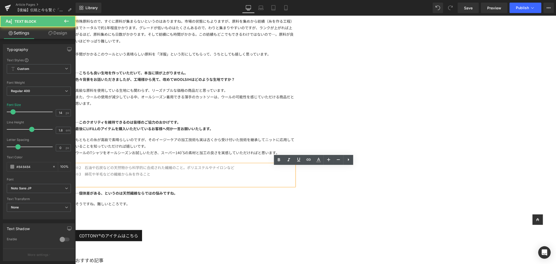
click at [441, 189] on div "【前編】 Text Block 伝統と今を繋ぐ「WOOLISH」とは Text Block Image LIFiLLが生み出した、他にはないオリジナル素材「W…" at bounding box center [315, 153] width 481 height 1331
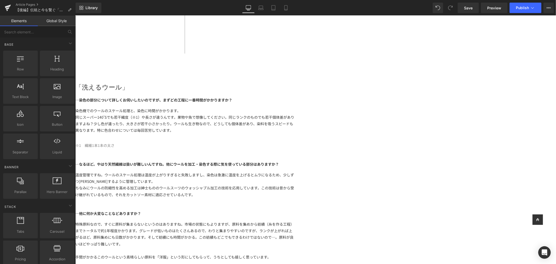
scroll to position [377, 0]
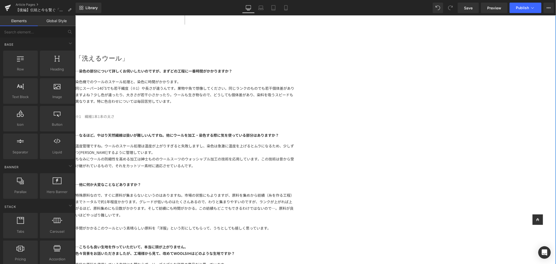
click at [294, 150] on div "温度管理ですね。ウールのスケール処理は温度が上がりすぎると失敗しますし、染色は急激に温度を上げるとムラになるため、少しずつ昇温するように管理しています。 …" at bounding box center [184, 159] width 219 height 35
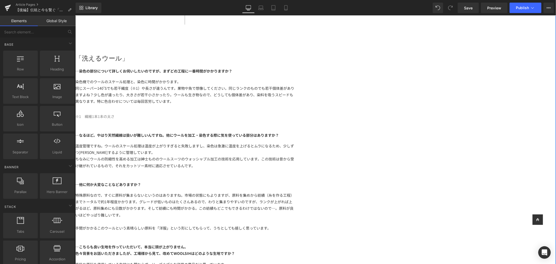
click at [251, 54] on h1 "「洗えるウール」" at bounding box center [184, 58] width 219 height 8
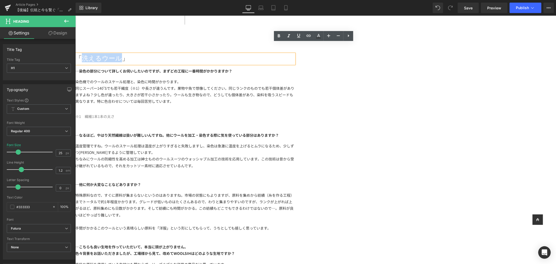
drag, startPoint x: 255, startPoint y: 47, endPoint x: 221, endPoint y: 43, distance: 34.5
click at [221, 54] on h1 "「洗えるウール」" at bounding box center [184, 58] width 219 height 8
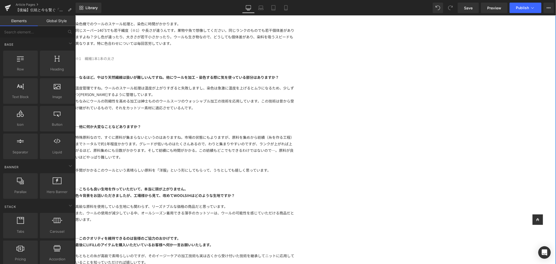
click at [227, 98] on div "ちなみにウールの防縮性を高める加工は紳士もののウールスーツのウォッシャブル加工の技術を応用しています。この技術は昔から受け継がれているもので、それをカットソー…" at bounding box center [184, 104] width 219 height 13
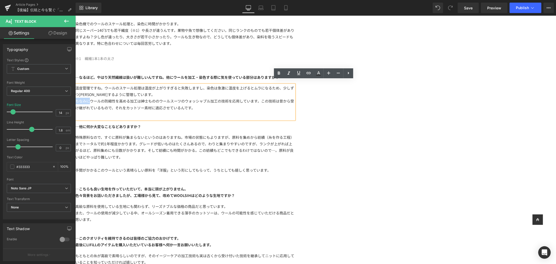
drag, startPoint x: 225, startPoint y: 96, endPoint x: 213, endPoint y: 96, distance: 12.3
click at [213, 98] on div "ちなみにウールの防縮性を高める加工は紳士もののウールスーツのウォッシャブル加工の技術を応用しています。この技術は昔から受け継がれているもので、それをカットソー…" at bounding box center [184, 104] width 219 height 13
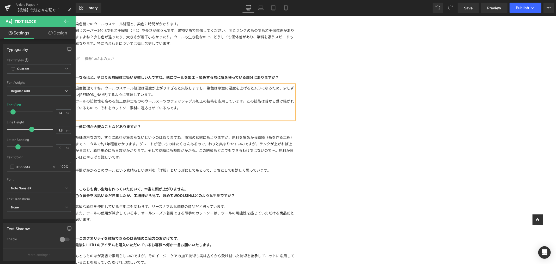
click at [495, 92] on div "【前編】 Text Block 伝統と今を繋ぐ「WOOLISH」とは Text Block Image LIFiLLが生み出した、他にはないオリジナル素材「W…" at bounding box center [315, 244] width 481 height 1280
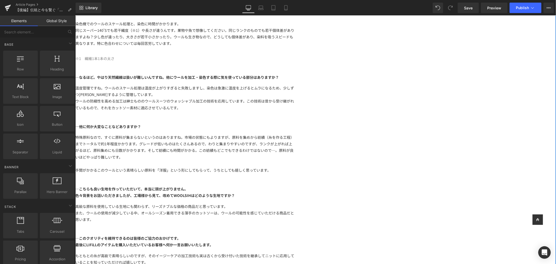
click at [294, 88] on div "温度管理ですね。ウールのスケール処理は温度が上がりすぎると失敗しますし、染色は急激に温度を上げるとムラになるため、少しずつ昇温するように管理しています。 …" at bounding box center [184, 101] width 219 height 35
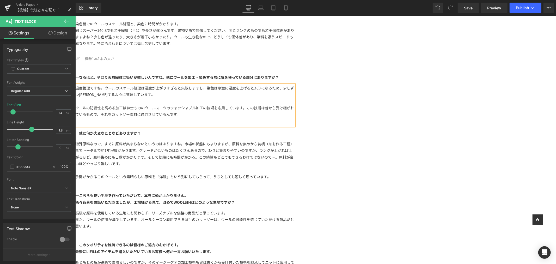
click at [432, 94] on div "【前編】 Text Block 伝統と今を繋ぐ「WOOLISH」とは Text Block Image LIFiLLが生み出した、他にはないオリジナル素材「W…" at bounding box center [315, 247] width 481 height 1287
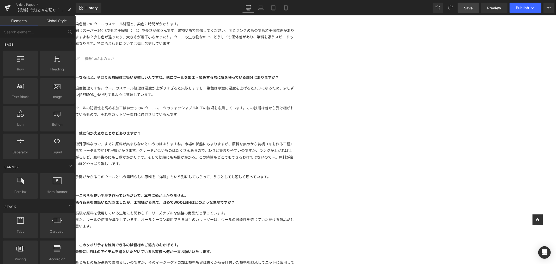
click at [469, 11] on link "Save" at bounding box center [468, 8] width 21 height 10
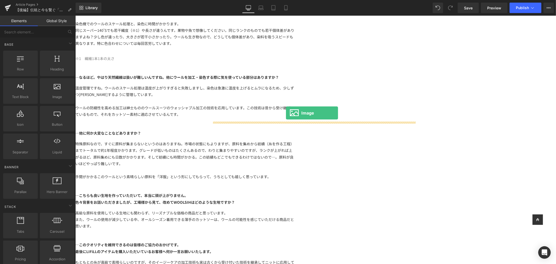
drag, startPoint x: 135, startPoint y: 107, endPoint x: 286, endPoint y: 113, distance: 150.6
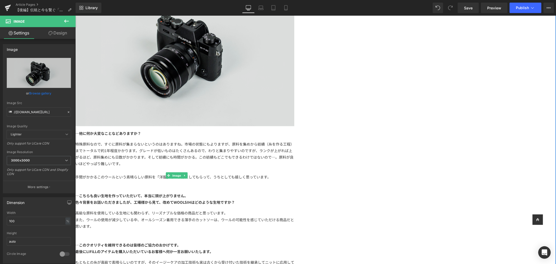
scroll to position [550, 0]
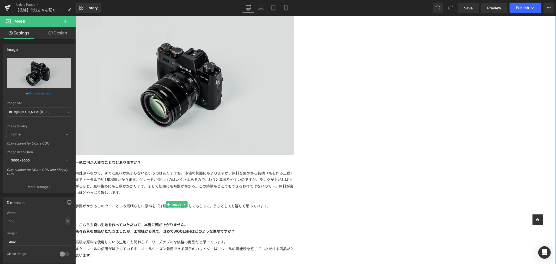
click at [294, 87] on img at bounding box center [184, 82] width 219 height 145
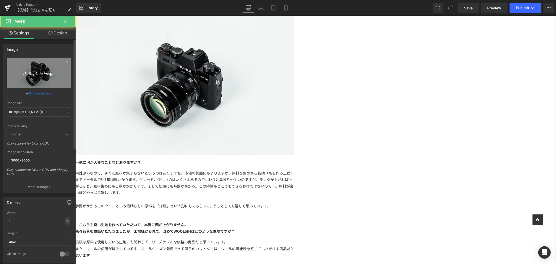
click at [46, 70] on icon "Replace Image" at bounding box center [39, 73] width 42 height 7
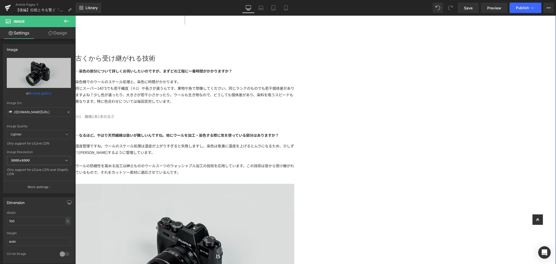
scroll to position [463, 0]
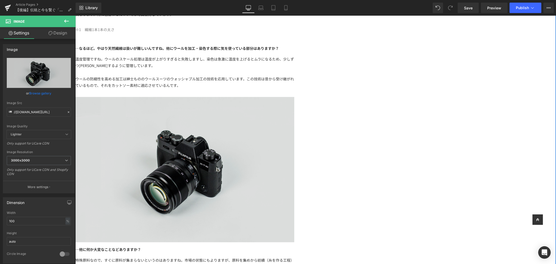
click at [294, 123] on img at bounding box center [184, 169] width 219 height 145
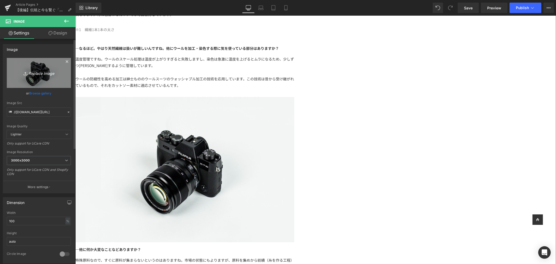
click at [68, 72] on link "Replace Image" at bounding box center [39, 73] width 64 height 30
type input "C:\fakepath\アートボード 26タカギさん素材.jpg"
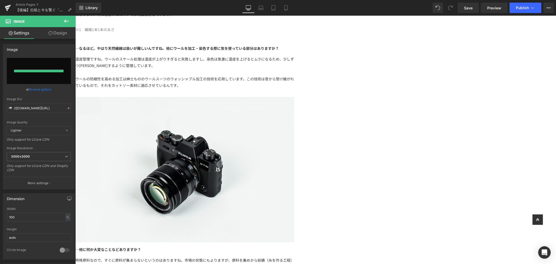
type input "https://ucarecdn.com/a3f60d60-fc57-4aa5-8da8-4871af1a970d/-/format/auto/-/previ…"
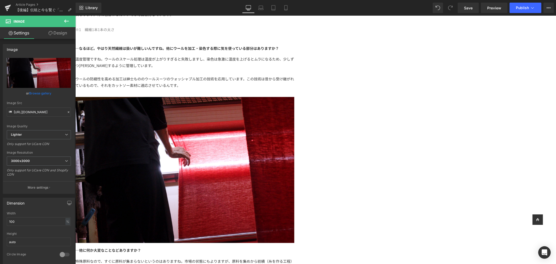
scroll to position [377, 0]
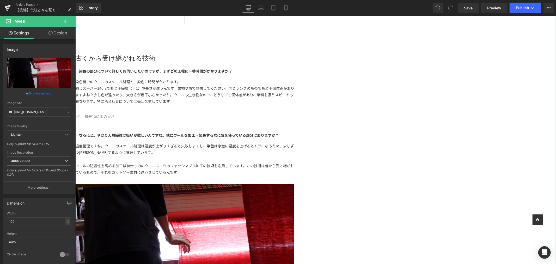
click at [58, 32] on link "Design" at bounding box center [58, 33] width 38 height 12
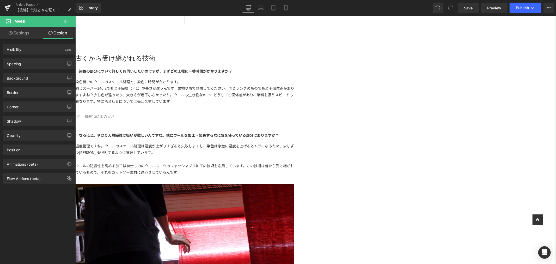
click at [21, 27] on link "Settings" at bounding box center [19, 33] width 38 height 12
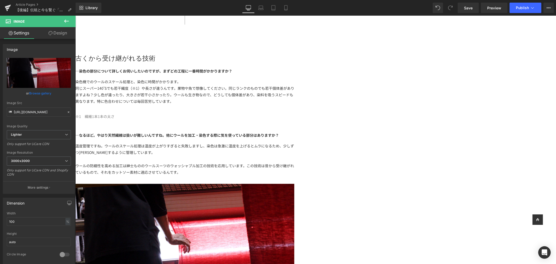
click at [62, 18] on button at bounding box center [66, 21] width 18 height 11
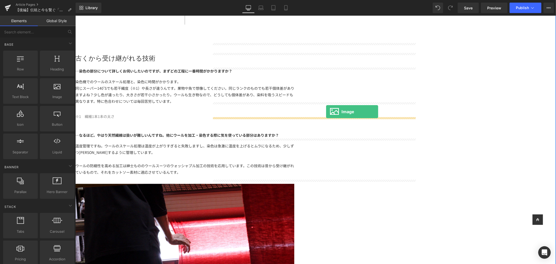
drag, startPoint x: 126, startPoint y: 108, endPoint x: 326, endPoint y: 111, distance: 200.0
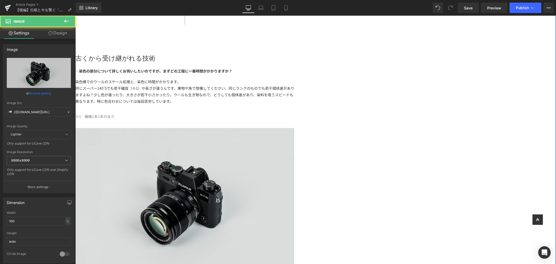
click at [294, 140] on img at bounding box center [184, 200] width 219 height 145
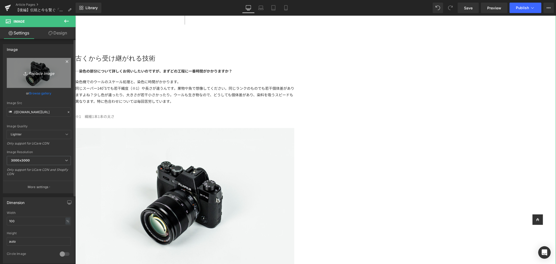
click at [29, 74] on icon "Replace Image" at bounding box center [39, 73] width 42 height 7
type input "C:\fakepath\アートボード 20タカギさん素材.jpg"
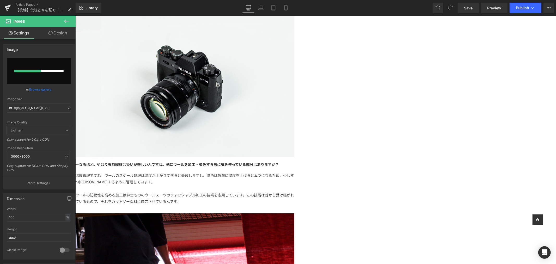
scroll to position [550, 0]
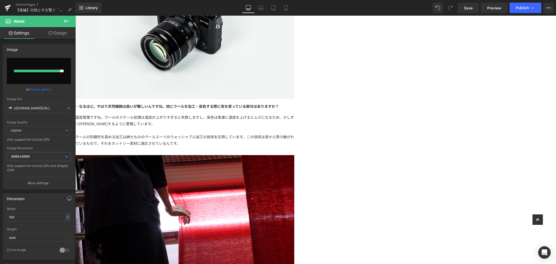
type input "https://ucarecdn.com/7f1a0acd-c107-4a0b-9205-5cb3ed759f79/-/format/auto/-/previ…"
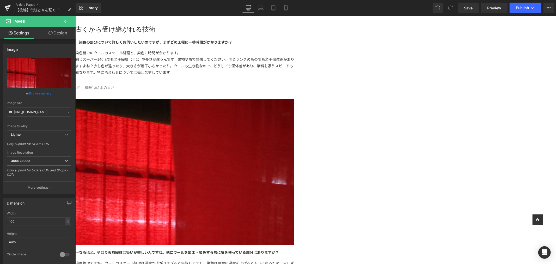
scroll to position [348, 0]
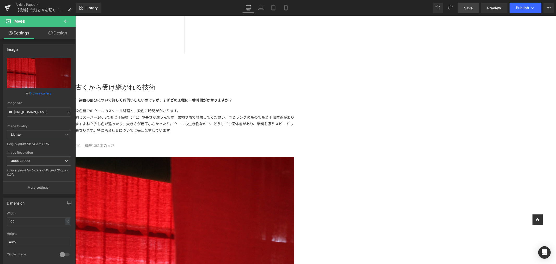
click at [470, 7] on span "Save" at bounding box center [468, 7] width 9 height 5
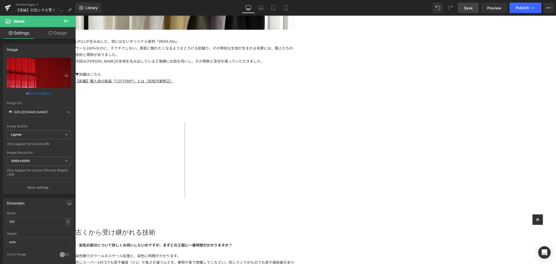
scroll to position [29, 0]
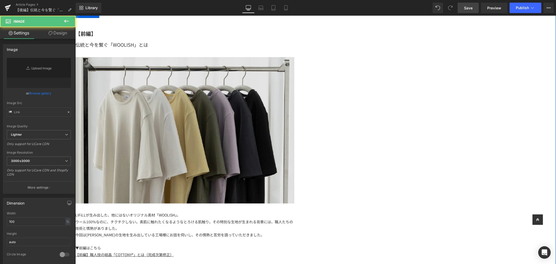
click at [294, 104] on img at bounding box center [184, 130] width 219 height 146
type input "https://ucarecdn.com/3f3aa578-c757-4124-90b1-3ed3ce3fb04f/-/format/auto/-/previ…"
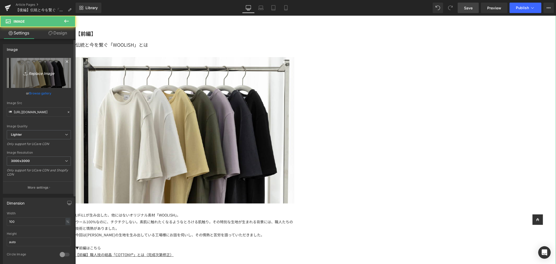
click at [43, 79] on link "Replace Image" at bounding box center [39, 73] width 64 height 30
type input "C:\fakepath\アートボード 22タカギさん素材.jpg"
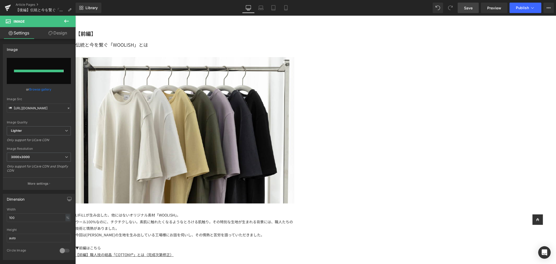
type input "https://ucarecdn.com/f7b2bcee-b17f-4856-a3a0-cf3c37320243/-/format/auto/-/previ…"
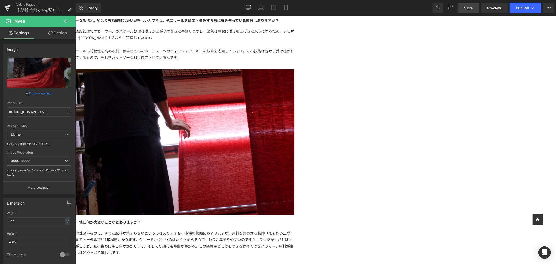
scroll to position [811, 0]
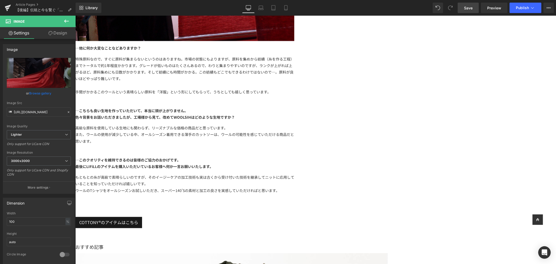
click at [470, 7] on span "Save" at bounding box center [468, 7] width 9 height 5
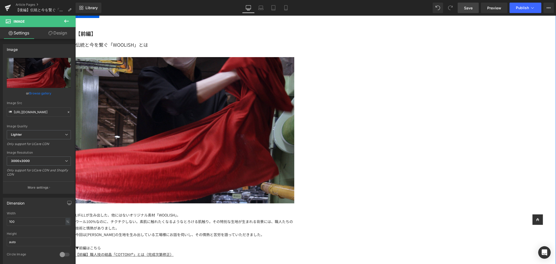
scroll to position [0, 0]
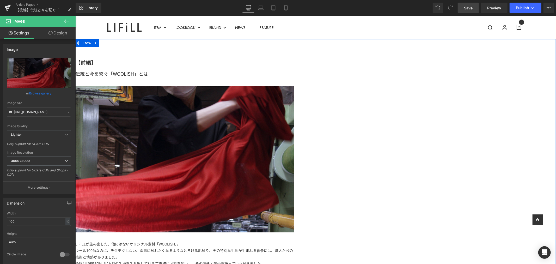
click at [96, 61] on strong "【前編】" at bounding box center [85, 62] width 21 height 8
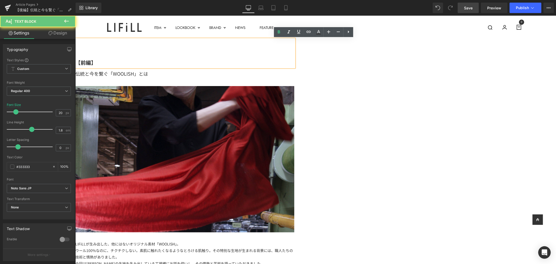
click at [96, 61] on strong "【前編】" at bounding box center [85, 62] width 21 height 8
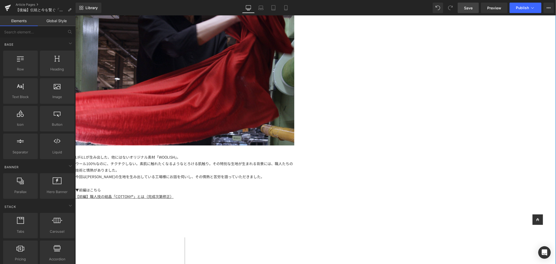
click at [294, 173] on div "今回は[PERSON_NAME]の生地を生み出している工場様にお話を伺いし、その情熱と苦労を語っていただきました。" at bounding box center [184, 176] width 219 height 7
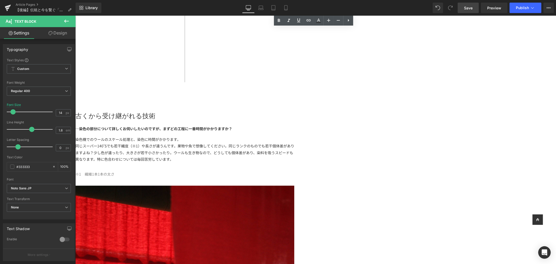
scroll to position [377, 0]
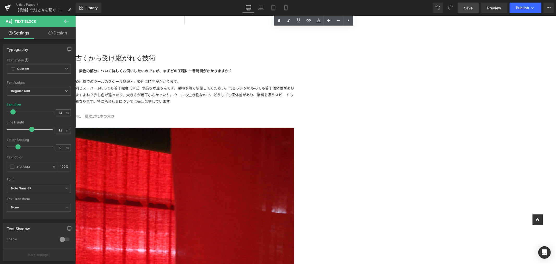
click at [465, 8] on link "Save" at bounding box center [468, 8] width 21 height 10
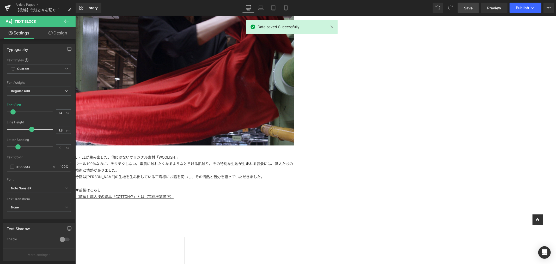
scroll to position [0, 0]
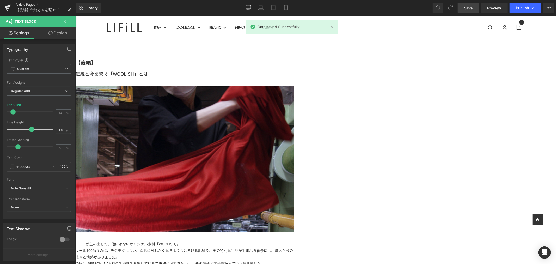
click at [21, 3] on link "Article Pages" at bounding box center [46, 5] width 60 height 4
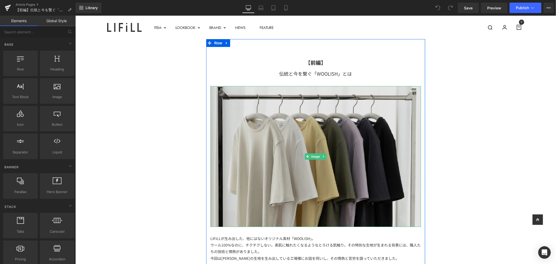
click at [344, 136] on img at bounding box center [315, 156] width 211 height 141
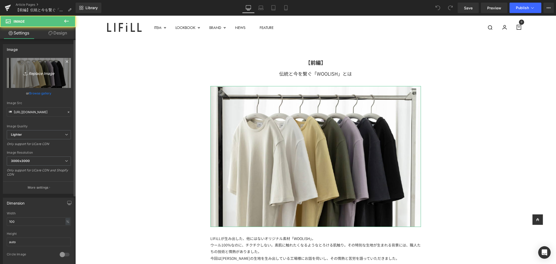
click at [46, 72] on icon "Replace Image" at bounding box center [39, 73] width 42 height 7
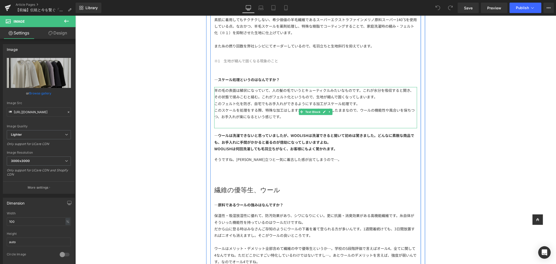
scroll to position [492, 0]
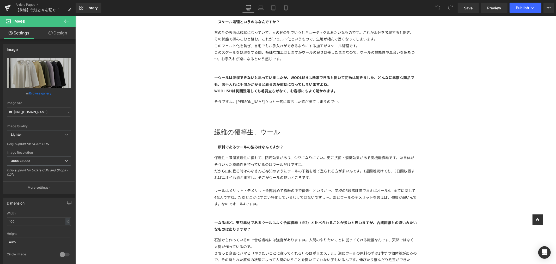
click at [65, 22] on icon at bounding box center [66, 21] width 5 height 3
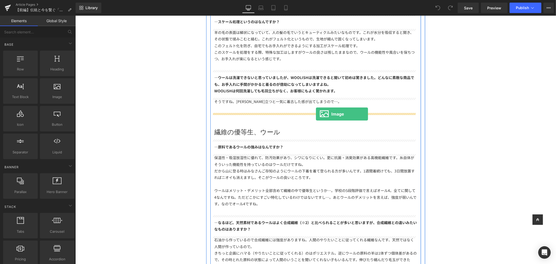
drag, startPoint x: 129, startPoint y: 109, endPoint x: 316, endPoint y: 114, distance: 187.0
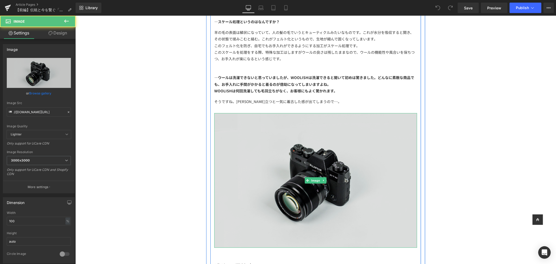
click at [304, 126] on img at bounding box center [315, 180] width 203 height 134
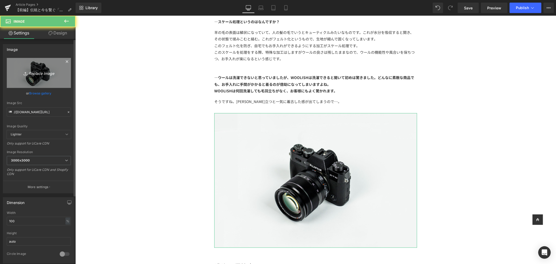
click at [35, 63] on link "Replace Image" at bounding box center [39, 73] width 64 height 30
type input "C:\fakepath\アートボード 25タカギさん素材.jpg"
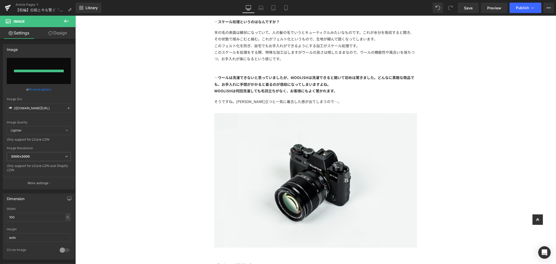
type input "https://ucarecdn.com/60b50488-d9f5-486a-8c38-2e4b2350a361/-/format/auto/-/previ…"
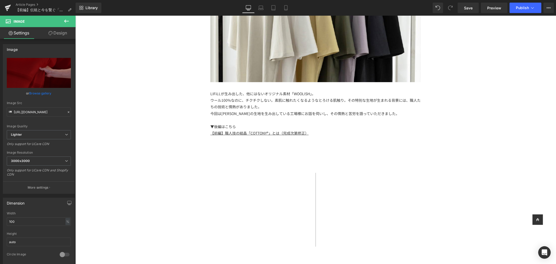
scroll to position [116, 0]
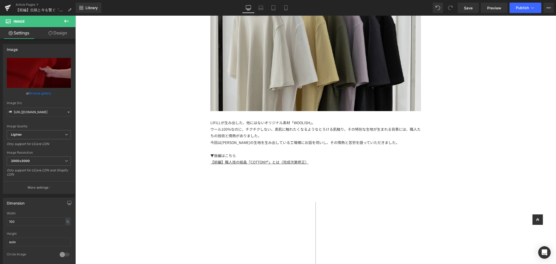
click at [290, 64] on img at bounding box center [315, 40] width 211 height 141
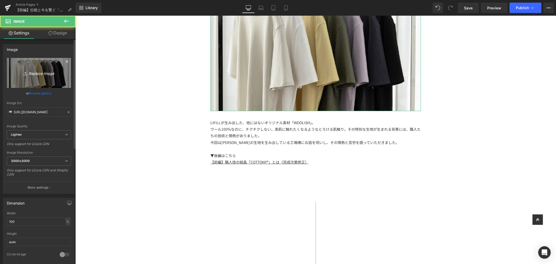
click at [41, 76] on icon "Replace Image" at bounding box center [39, 73] width 42 height 7
type input "C:\fakepath\アートボード 27タカギさん素材.jpg"
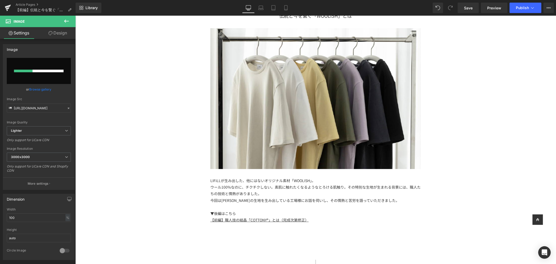
scroll to position [29, 0]
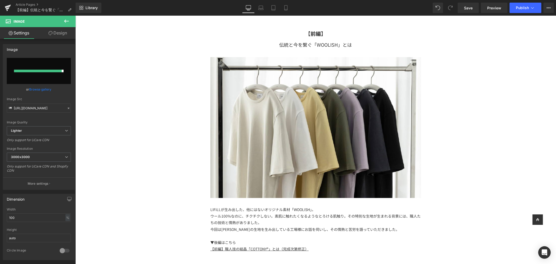
type input "https://ucarecdn.com/473787f3-2db1-4ab8-af97-520fe51c409c/-/format/auto/-/previ…"
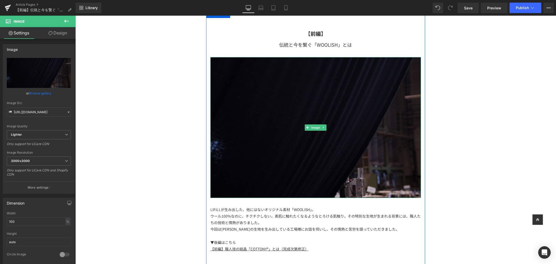
click at [336, 84] on img at bounding box center [315, 127] width 211 height 141
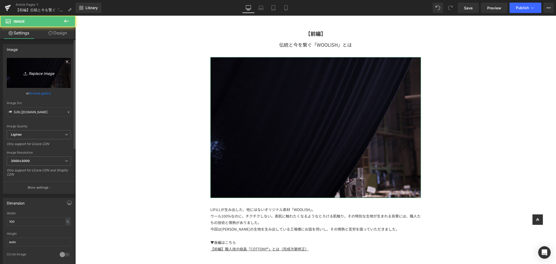
click at [50, 74] on icon "Replace Image" at bounding box center [39, 73] width 42 height 7
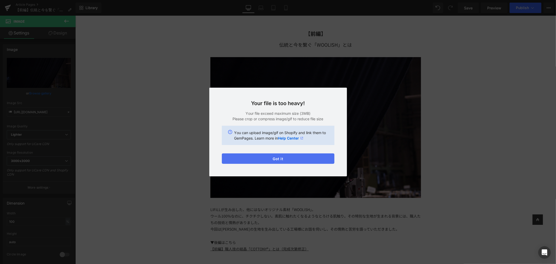
click at [288, 159] on button "Got it" at bounding box center [278, 158] width 113 height 10
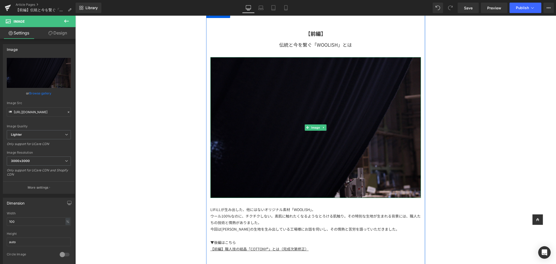
click at [355, 123] on img at bounding box center [315, 127] width 211 height 141
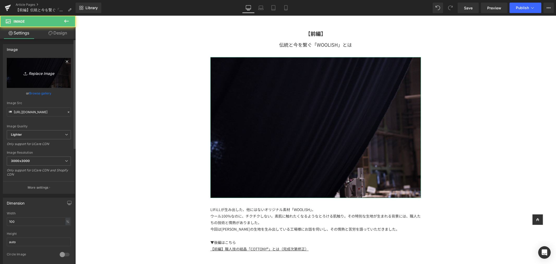
click at [35, 68] on link "Replace Image" at bounding box center [39, 73] width 64 height 30
type input "C:\fakepath\アートボード 26タカギさん素材.jpg"
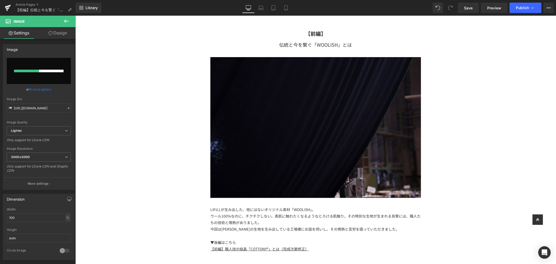
scroll to position [0, 0]
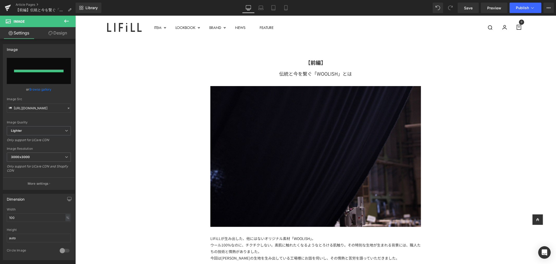
type input "https://ucarecdn.com/3b298c69-c29f-47ae-b838-e021a36d782a/-/format/auto/-/previ…"
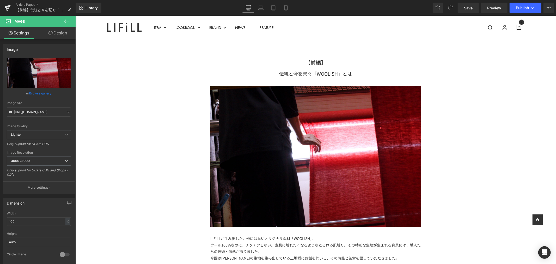
scroll to position [87, 0]
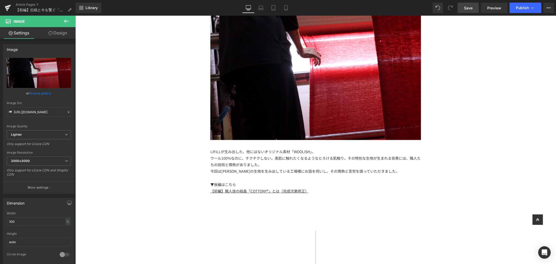
click at [471, 9] on span "Save" at bounding box center [468, 7] width 9 height 5
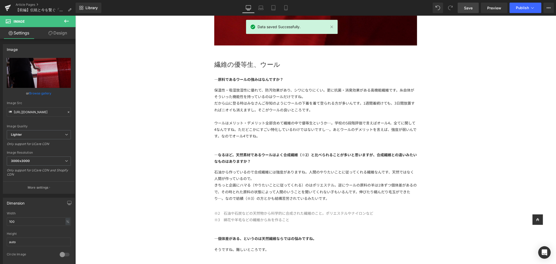
scroll to position [724, 0]
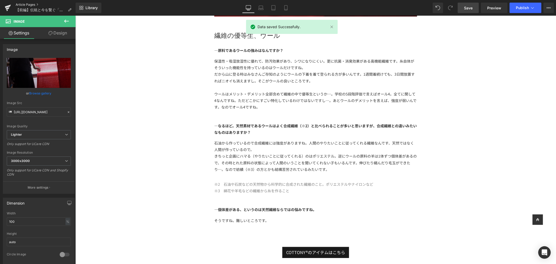
click at [24, 4] on link "Article Pages" at bounding box center [46, 5] width 60 height 4
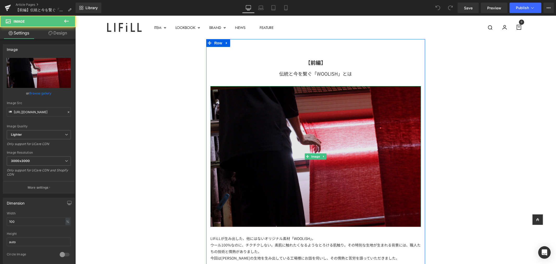
click at [314, 127] on img at bounding box center [315, 156] width 211 height 141
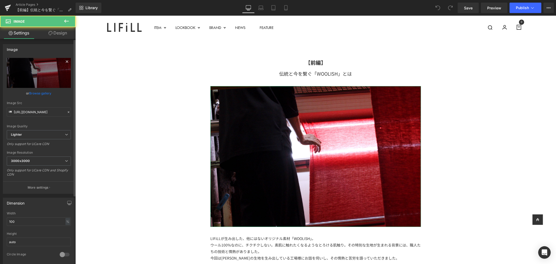
click at [63, 64] on link at bounding box center [67, 62] width 8 height 8
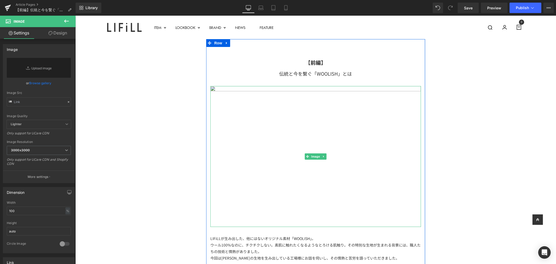
click at [344, 141] on img at bounding box center [315, 156] width 211 height 141
click at [314, 152] on img at bounding box center [315, 156] width 211 height 141
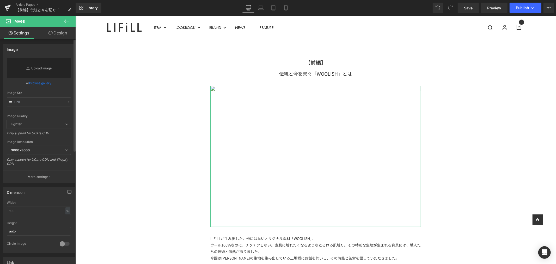
click at [31, 68] on link "Replace Image" at bounding box center [39, 68] width 64 height 20
type input "C:\fakepath\アートボード 8タカギさん素材.jpg"
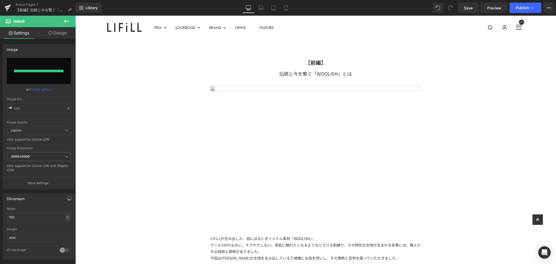
type input "https://ucarecdn.com/52f56981-f0c2-4d2c-b3bb-e26c07d7a994/-/format/auto/-/previ…"
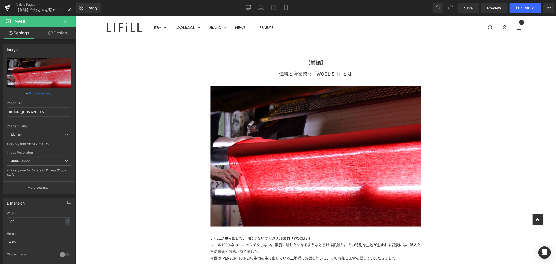
scroll to position [58, 0]
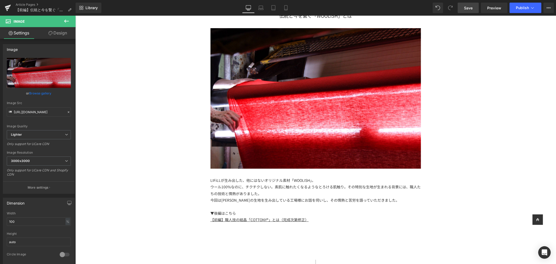
click at [476, 5] on link "Save" at bounding box center [468, 8] width 21 height 10
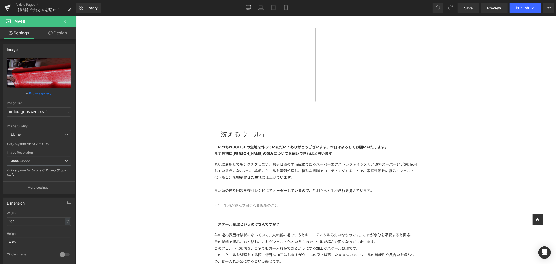
scroll to position [87, 0]
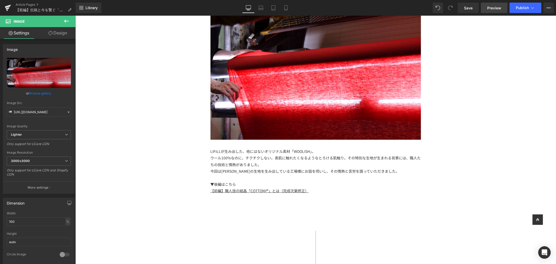
click at [490, 7] on span "Preview" at bounding box center [494, 7] width 14 height 5
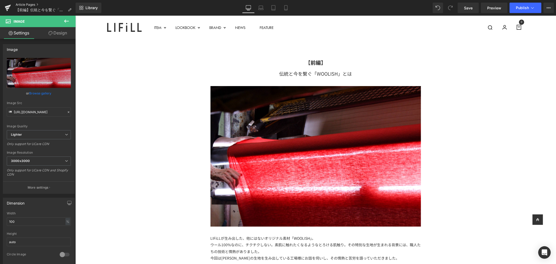
click at [22, 4] on link "Article Pages" at bounding box center [46, 5] width 60 height 4
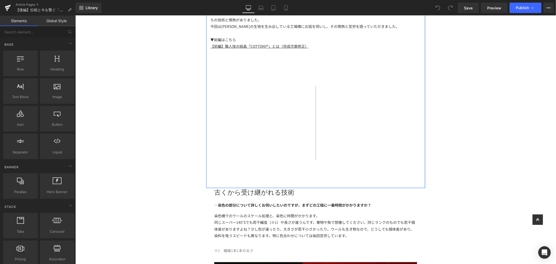
scroll to position [319, 0]
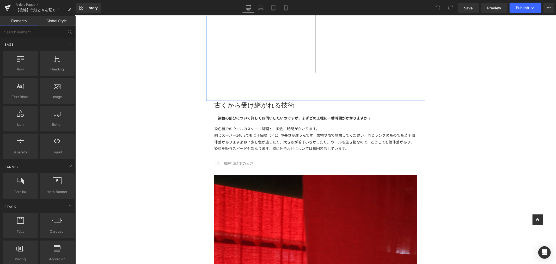
drag, startPoint x: 276, startPoint y: 100, endPoint x: 279, endPoint y: 102, distance: 3.6
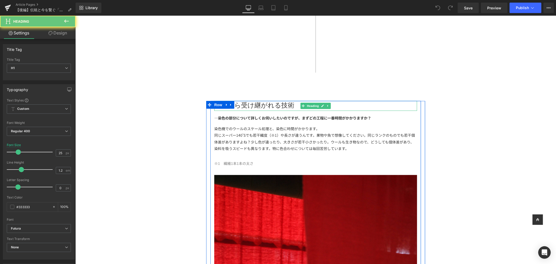
click at [289, 104] on h1 "古くから受け継がれる技術" at bounding box center [315, 105] width 203 height 8
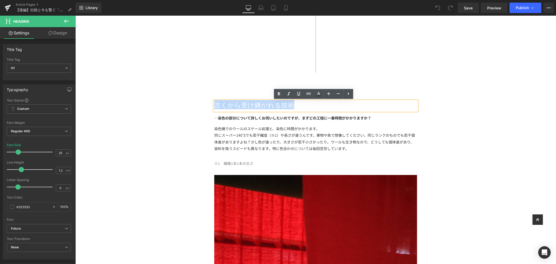
drag, startPoint x: 291, startPoint y: 104, endPoint x: 208, endPoint y: 104, distance: 83.2
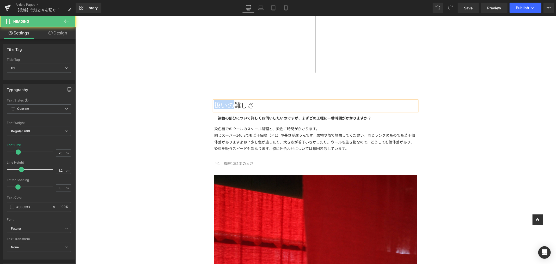
drag, startPoint x: 229, startPoint y: 104, endPoint x: 204, endPoint y: 104, distance: 25.0
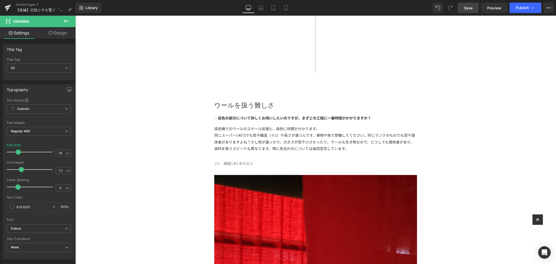
click at [468, 6] on span "Save" at bounding box center [468, 7] width 9 height 5
click at [497, 8] on span "Preview" at bounding box center [494, 7] width 14 height 5
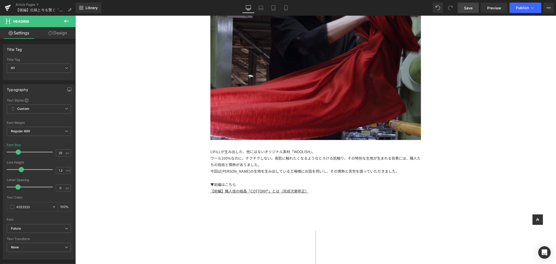
scroll to position [0, 0]
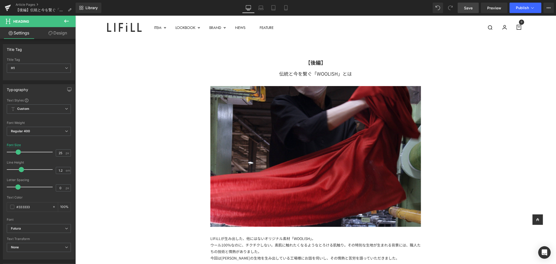
click at [283, 72] on div "伝統と今を繋ぐ「WOOLISH」とは" at bounding box center [315, 73] width 211 height 8
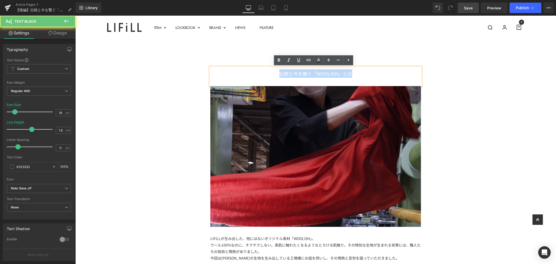
drag, startPoint x: 278, startPoint y: 74, endPoint x: 361, endPoint y: 76, distance: 82.9
click at [361, 76] on div "伝統と今を繋ぐ「WOOLISH」とは" at bounding box center [315, 73] width 211 height 8
paste div
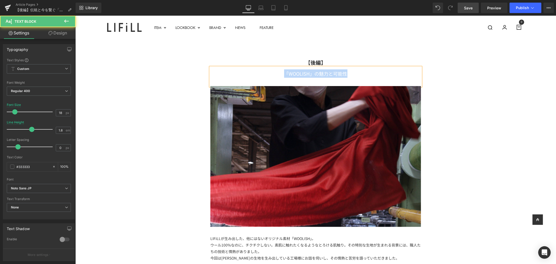
drag, startPoint x: 356, startPoint y: 74, endPoint x: 262, endPoint y: 68, distance: 94.4
click at [262, 68] on div "「WOOLISH」の魅力と可能性" at bounding box center [315, 76] width 211 height 19
copy div "「WOOLISH」の魅力と可能性"
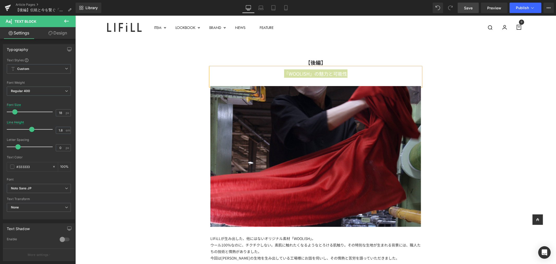
click at [472, 8] on span "Save" at bounding box center [468, 7] width 9 height 5
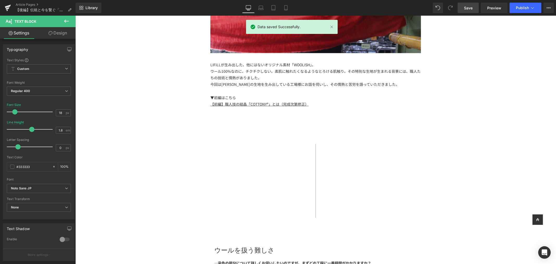
scroll to position [290, 0]
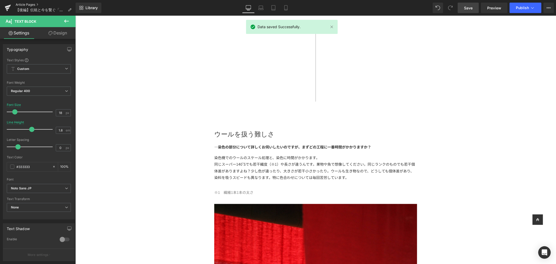
click at [30, 4] on link "Article Pages" at bounding box center [46, 5] width 60 height 4
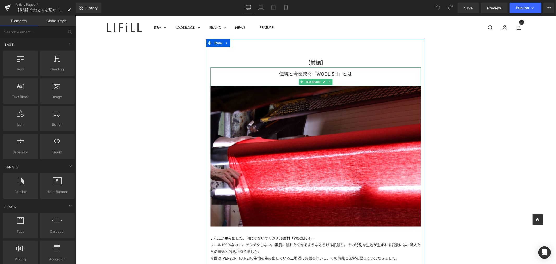
click at [357, 71] on div "伝統と今を繋ぐ「WOOLISH」とは" at bounding box center [315, 73] width 211 height 8
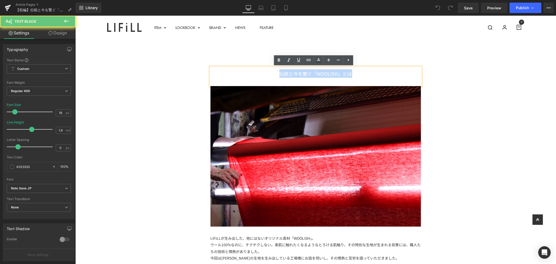
drag, startPoint x: 321, startPoint y: 69, endPoint x: 205, endPoint y: 68, distance: 115.8
click at [206, 68] on div "【前編】 Text Block 伝統と今を繋ぐ「WOOLISH」とは Text Block Image LIFiLLが生み出した、他にはないオリジナル素材「W…" at bounding box center [315, 229] width 219 height 380
paste div
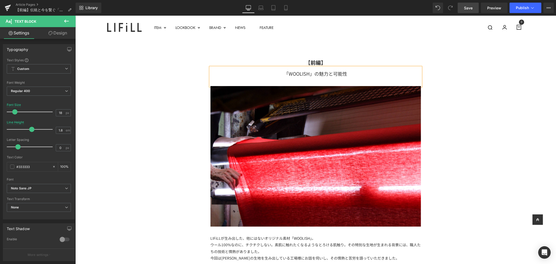
click at [469, 4] on link "Save" at bounding box center [468, 8] width 21 height 10
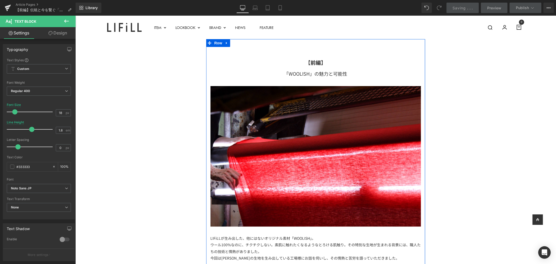
scroll to position [145, 0]
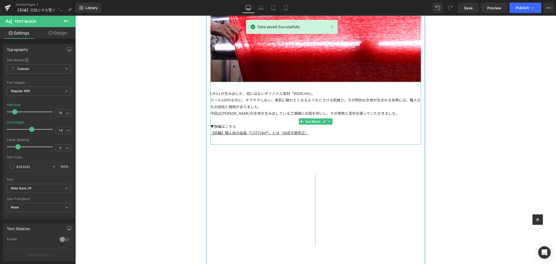
click at [368, 118] on div at bounding box center [315, 119] width 211 height 7
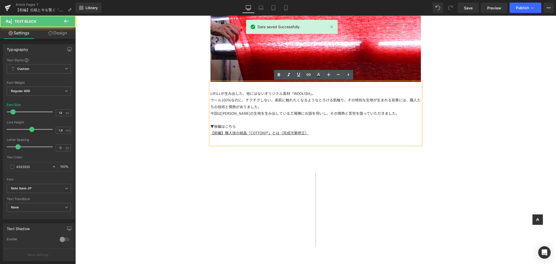
click at [387, 113] on div "今回は[PERSON_NAME]の生地を生み出している工場様にお話を伺いし、その情熱と苦労を語っていただきました。" at bounding box center [315, 113] width 211 height 7
click at [328, 137] on div "LIFiLLが生み出した、他にはないオリジナル素材「WOOLISH」。 ウール100%なのに、チクチクしない。素肌に触れたくなるようなとろける肌触り。 その特…" at bounding box center [315, 113] width 211 height 63
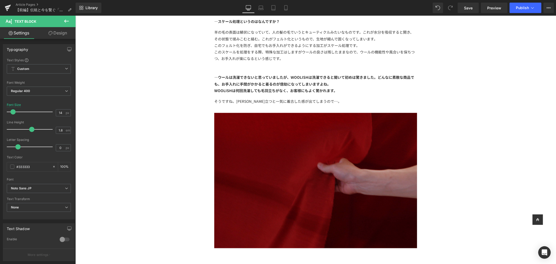
scroll to position [666, 0]
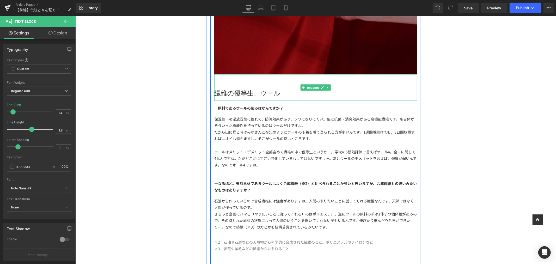
click at [253, 93] on h1 "繊維の優等生、ウール" at bounding box center [315, 93] width 203 height 8
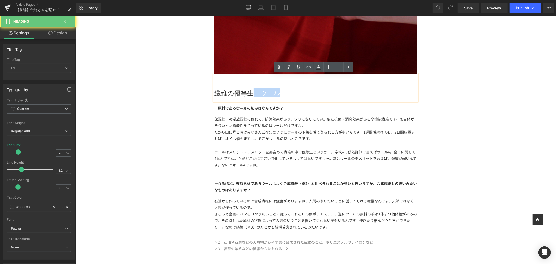
drag, startPoint x: 251, startPoint y: 94, endPoint x: 305, endPoint y: 97, distance: 54.1
click at [305, 97] on div "繊維の優等生、ウール" at bounding box center [315, 87] width 203 height 27
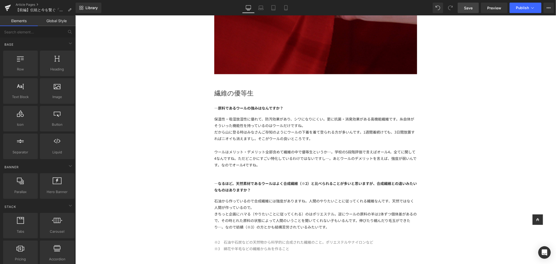
click at [466, 8] on span "Save" at bounding box center [468, 7] width 9 height 5
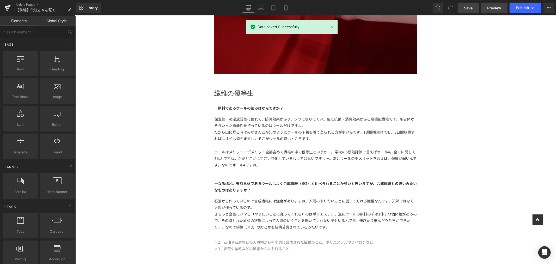
click at [489, 7] on span "Preview" at bounding box center [494, 7] width 14 height 5
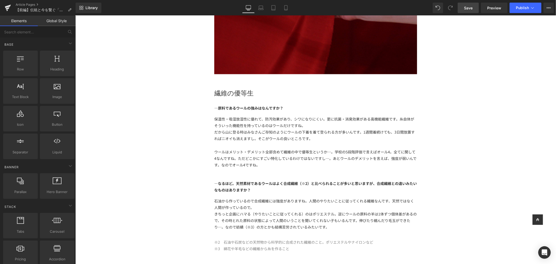
scroll to position [550, 0]
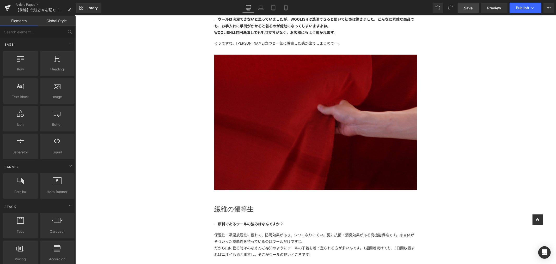
click at [27, 2] on div "Article Pages 【前編】伝統と今を繋ぐ「WOOLISH」とは" at bounding box center [38, 8] width 76 height 16
click at [29, 3] on link "Article Pages" at bounding box center [46, 5] width 60 height 4
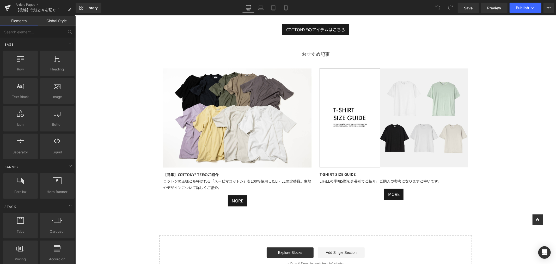
scroll to position [927, 0]
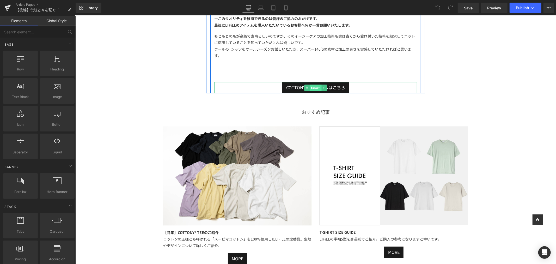
click at [312, 87] on span "Button" at bounding box center [316, 87] width 12 height 6
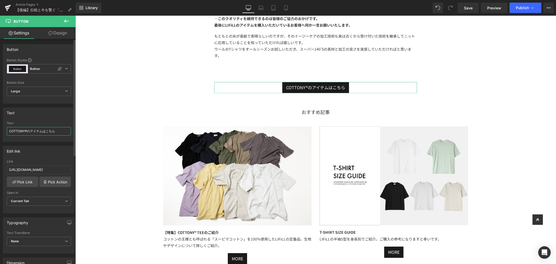
drag, startPoint x: 25, startPoint y: 131, endPoint x: 0, endPoint y: 131, distance: 25.0
click at [0, 131] on div "Text COTTONY®のアイテムはこちら Text COTTONY®のアイテムはこちら" at bounding box center [39, 123] width 78 height 38
type input "WOOLISHのアイテムはこちら"
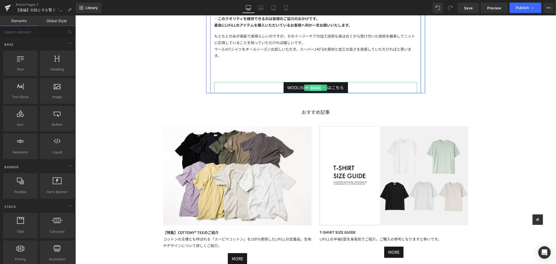
click at [310, 89] on span "Button" at bounding box center [316, 87] width 12 height 6
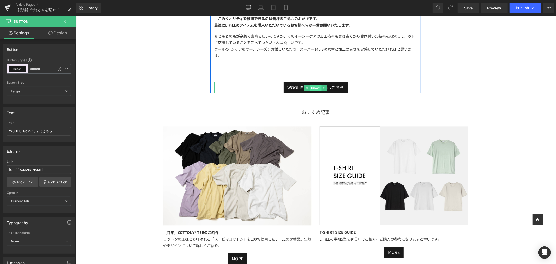
click at [311, 85] on span "Button" at bounding box center [316, 87] width 12 height 6
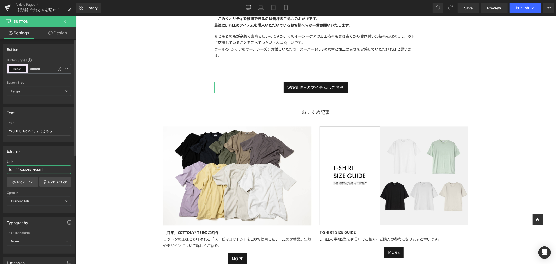
drag, startPoint x: 60, startPoint y: 170, endPoint x: 0, endPoint y: 170, distance: 60.5
click at [0, 170] on div "Edit link [URL][DOMAIN_NAME] Link [URL][DOMAIN_NAME] Pick Link Pick Action Curr…" at bounding box center [39, 177] width 78 height 71
type input "enjiku"
paste input "[URL][DOMAIN_NAME]"
type input "[URL][DOMAIN_NAME]"
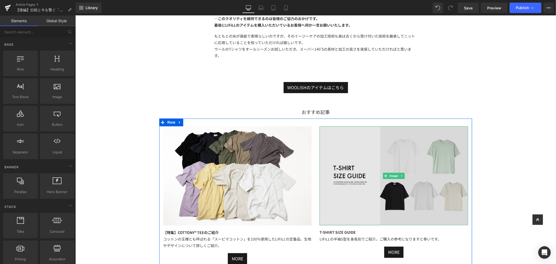
scroll to position [1043, 0]
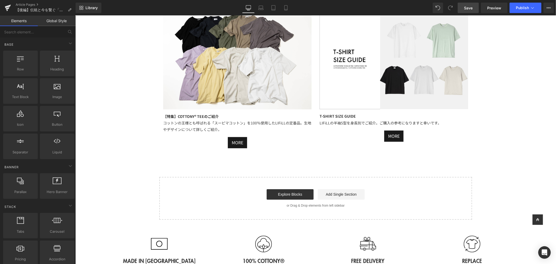
click at [468, 9] on span "Save" at bounding box center [468, 7] width 9 height 5
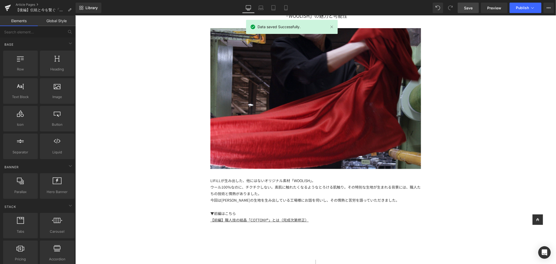
scroll to position [0, 0]
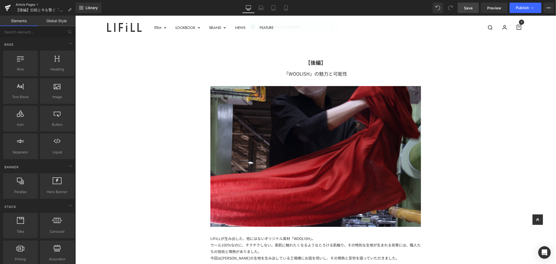
click at [33, 4] on link "Article Pages" at bounding box center [46, 5] width 60 height 4
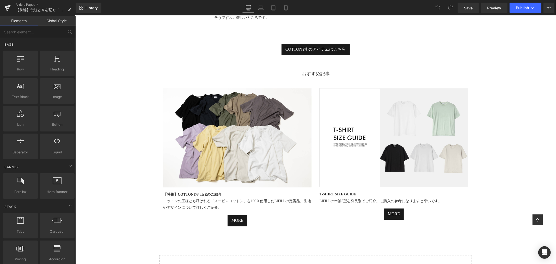
scroll to position [811, 0]
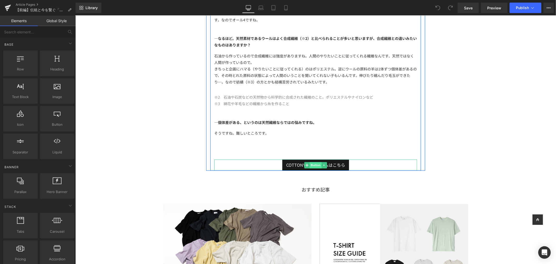
click at [313, 164] on span "Button" at bounding box center [316, 165] width 12 height 6
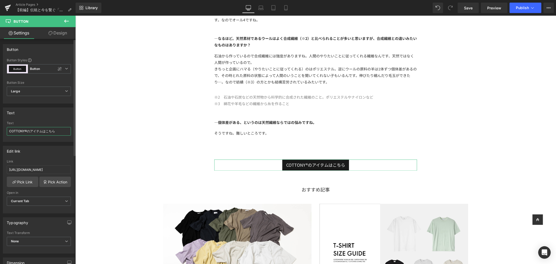
drag, startPoint x: 26, startPoint y: 132, endPoint x: 1, endPoint y: 132, distance: 25.3
click at [0, 132] on div "Text COTTONY®のアイテムはこちら Text COTTONY®のアイテムはこちら" at bounding box center [39, 123] width 78 height 38
type input "WOOLISHのアイテムはこちら"
drag, startPoint x: 83, startPoint y: 185, endPoint x: 108, endPoint y: 173, distance: 27.4
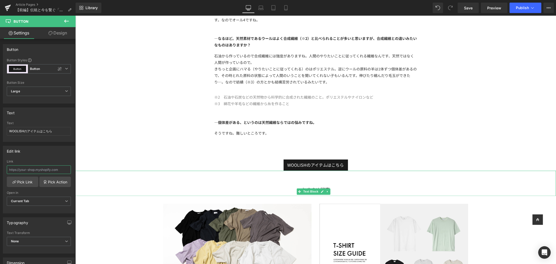
scroll to position [0, 0]
paste input "[URL][DOMAIN_NAME]"
type input "[URL][DOMAIN_NAME]"
click at [469, 11] on link "Save" at bounding box center [468, 8] width 21 height 10
click at [31, 3] on link "Article Pages" at bounding box center [46, 5] width 60 height 4
